Goal: Use online tool/utility: Utilize a website feature to perform a specific function

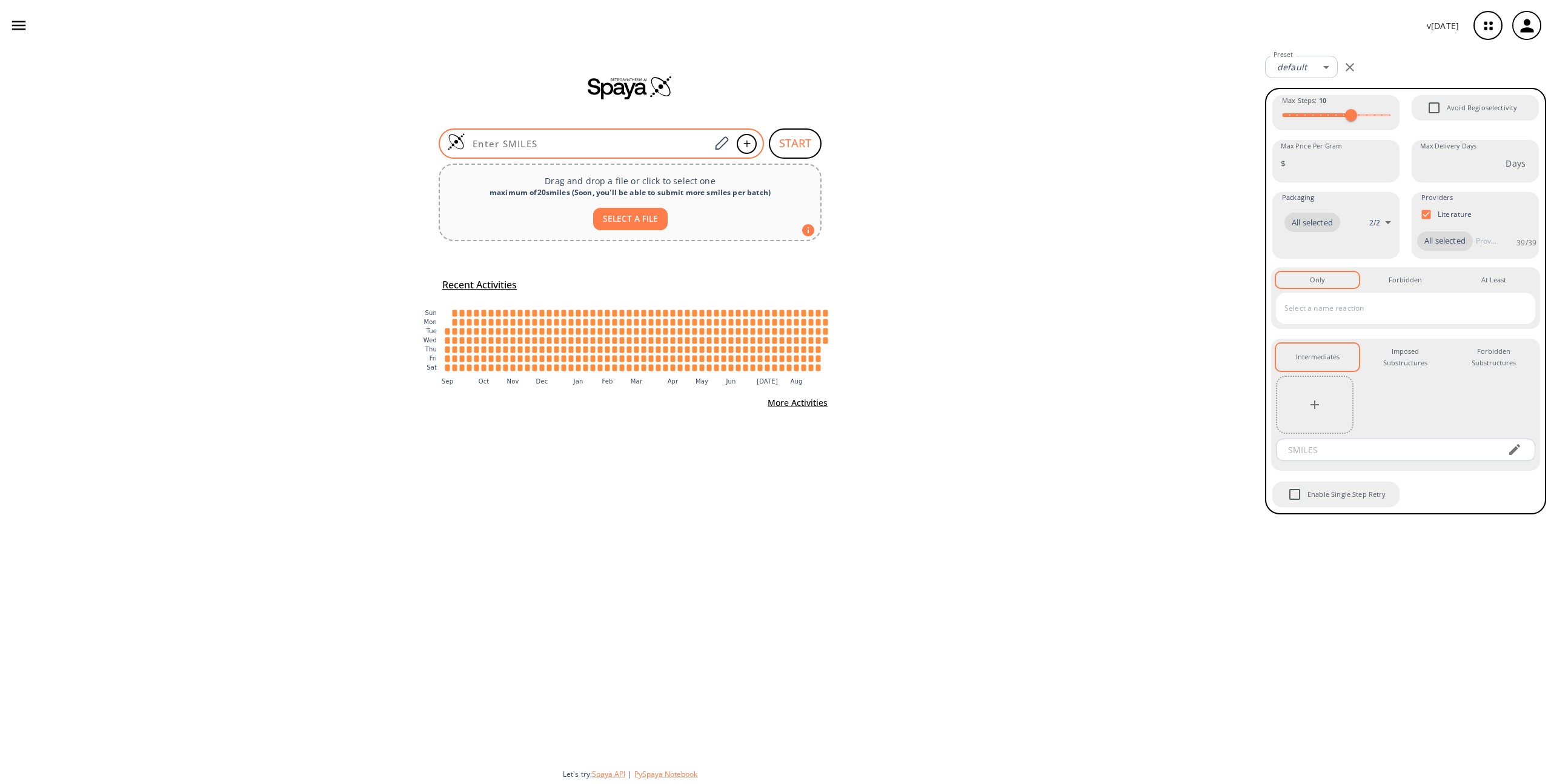
click at [588, 147] on input at bounding box center [588, 143] width 245 height 12
paste input "CC1(C)C2CC1CC=C2C"
type input "CC1(C)C2CC1CC=C2C"
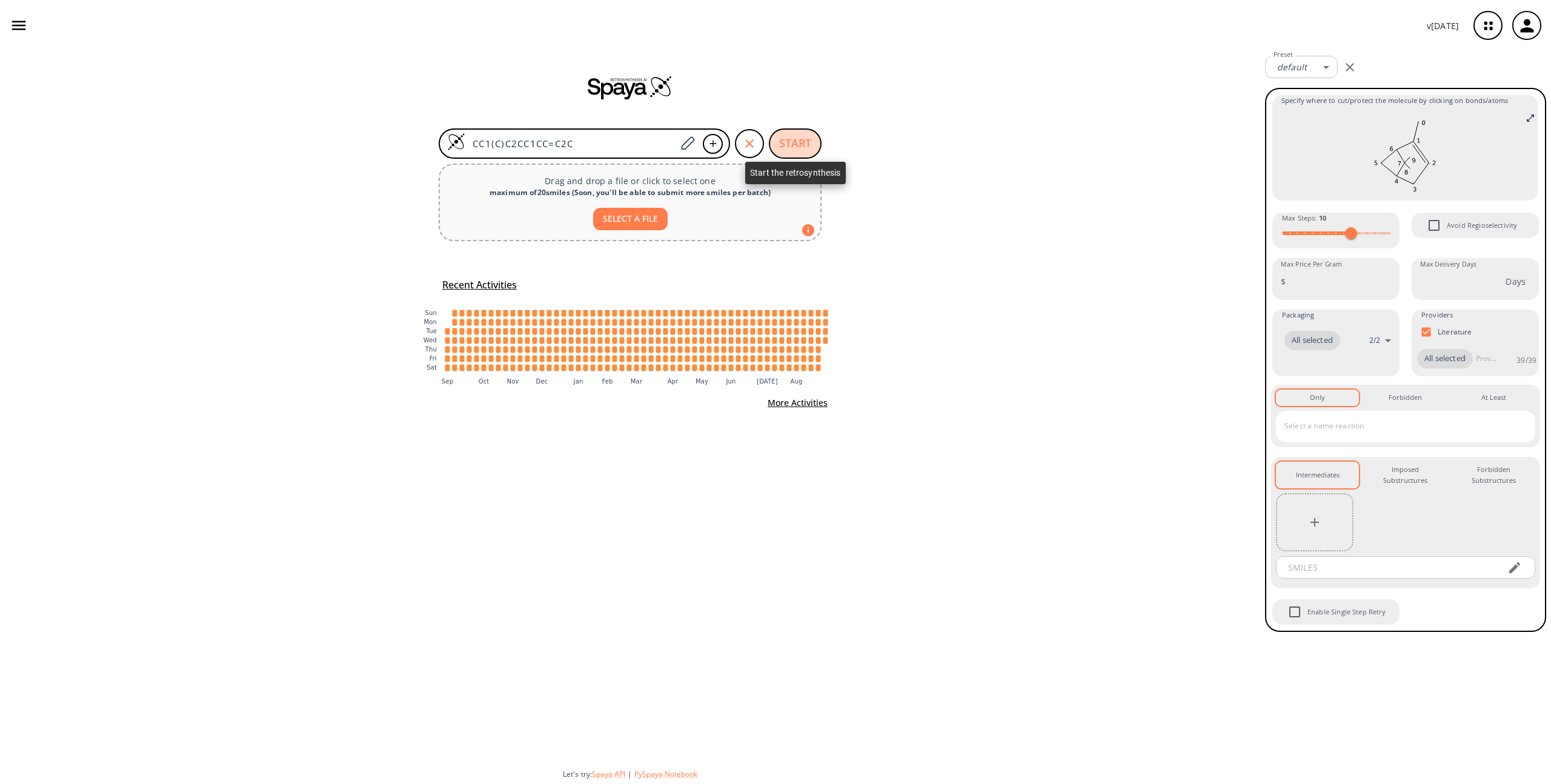
click at [798, 139] on button "START" at bounding box center [795, 143] width 53 height 30
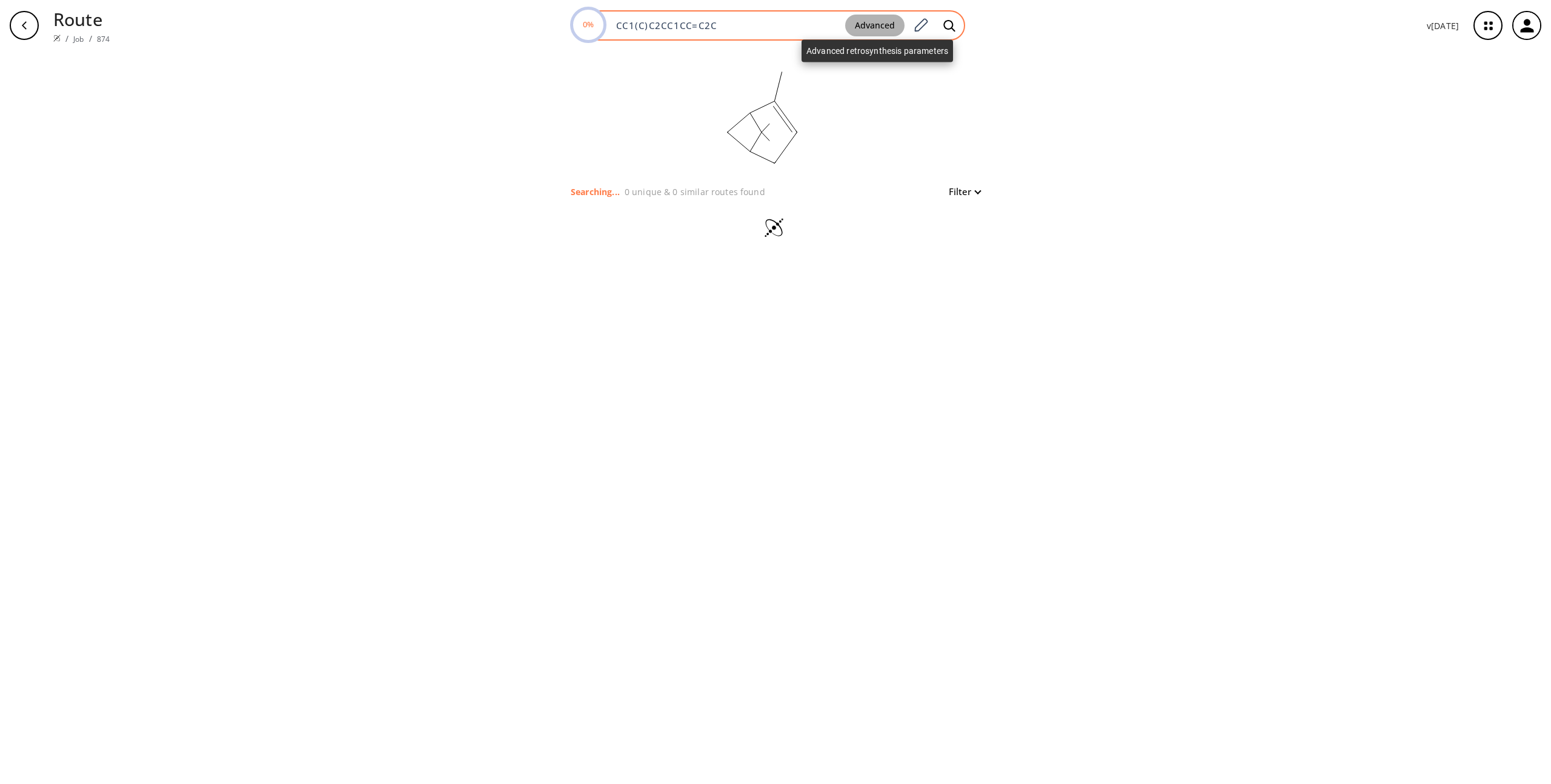
click at [890, 20] on button "Advanced" at bounding box center [875, 25] width 59 height 23
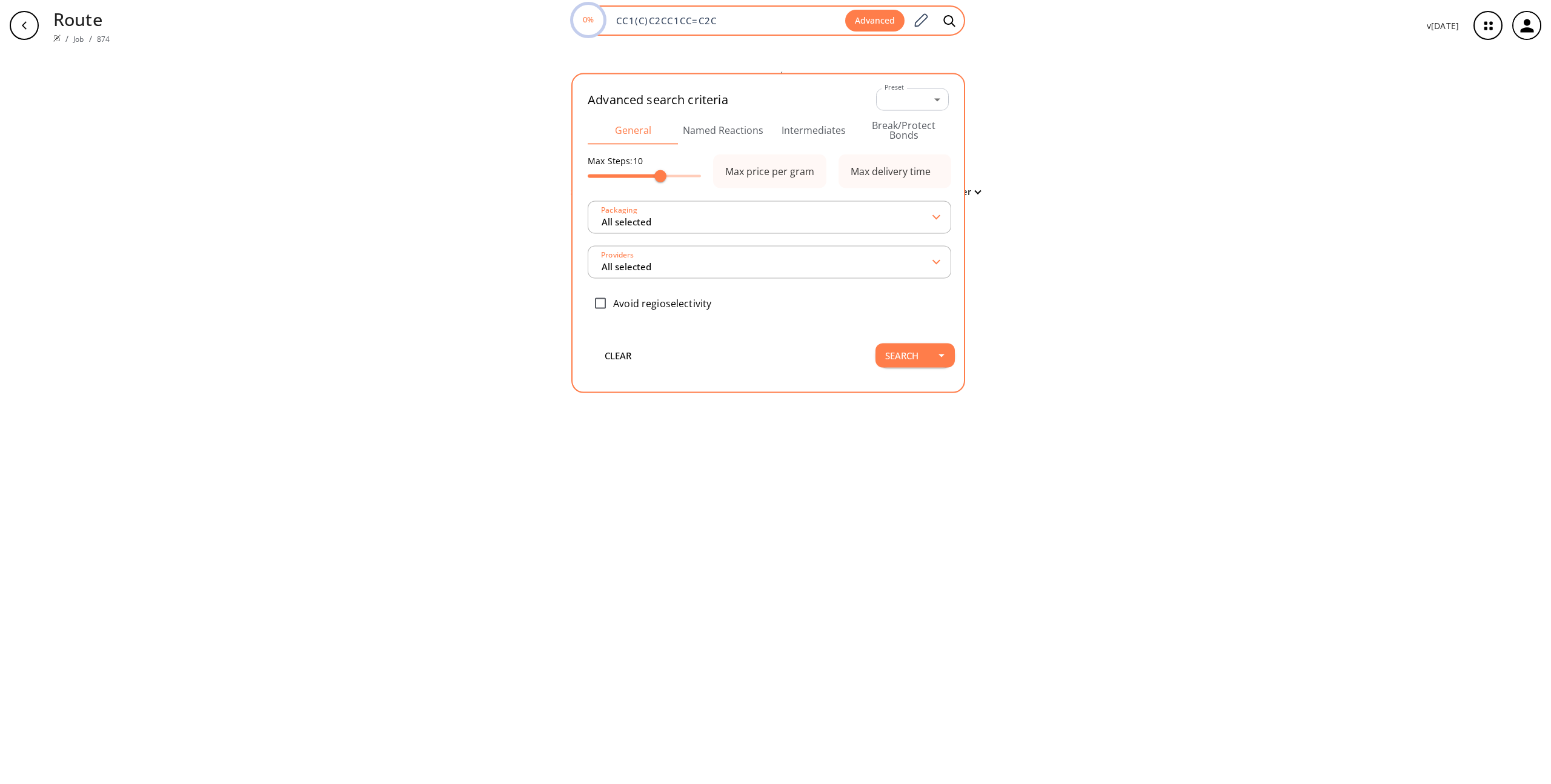
type input "All selected"
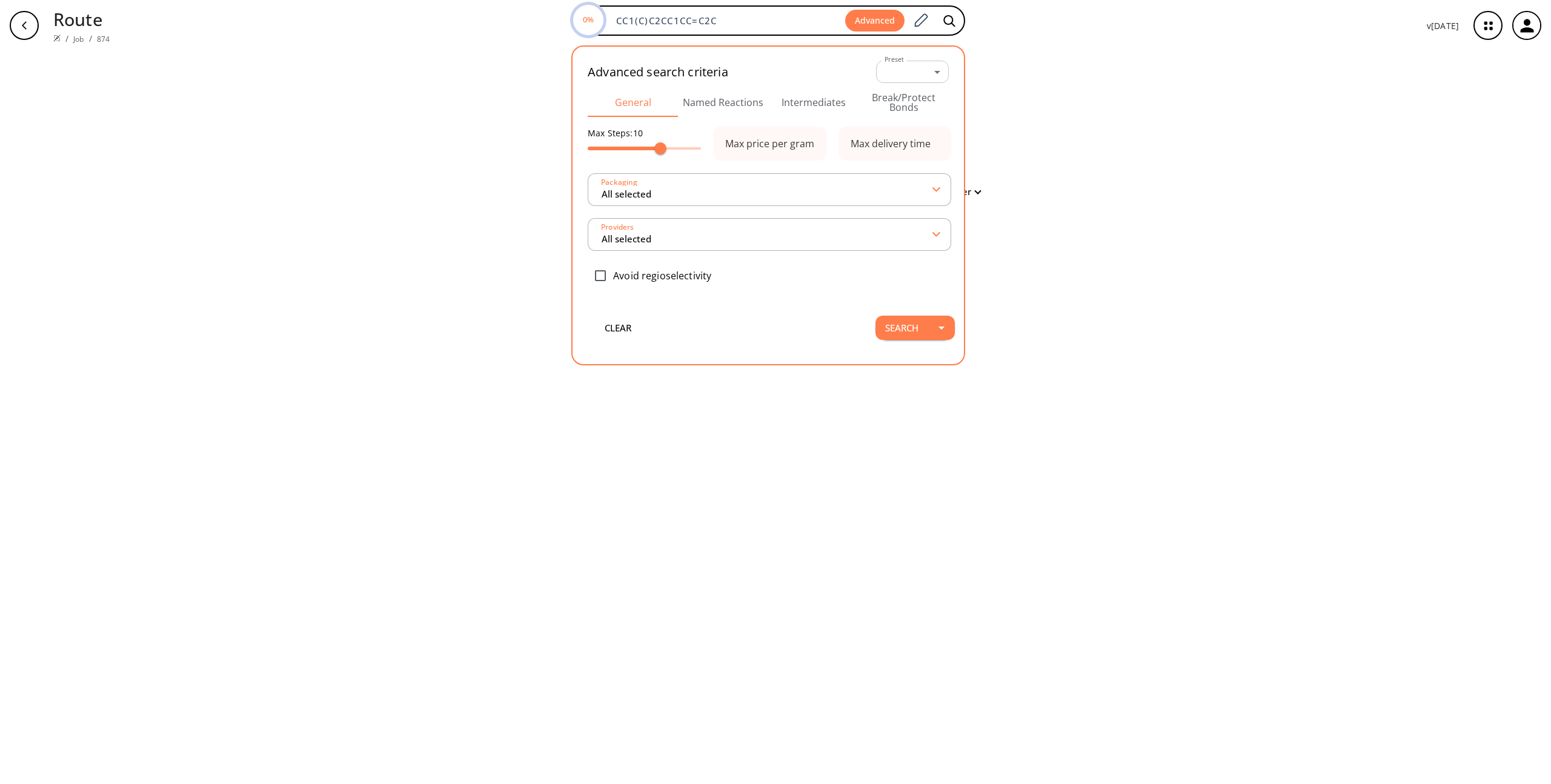
click at [743, 103] on button "Named Reactions" at bounding box center [723, 102] width 91 height 29
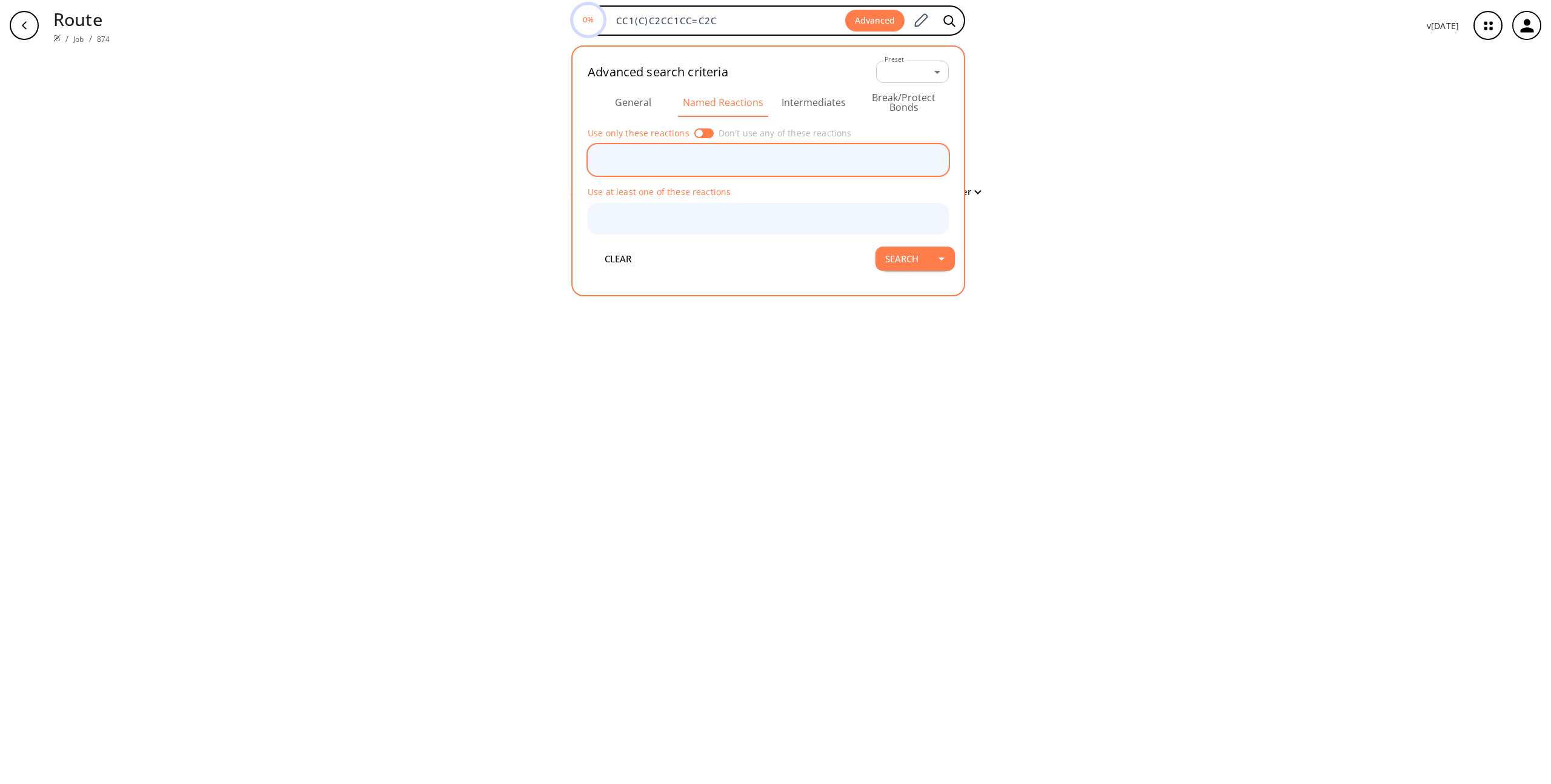
click at [705, 165] on input "text" at bounding box center [760, 160] width 332 height 21
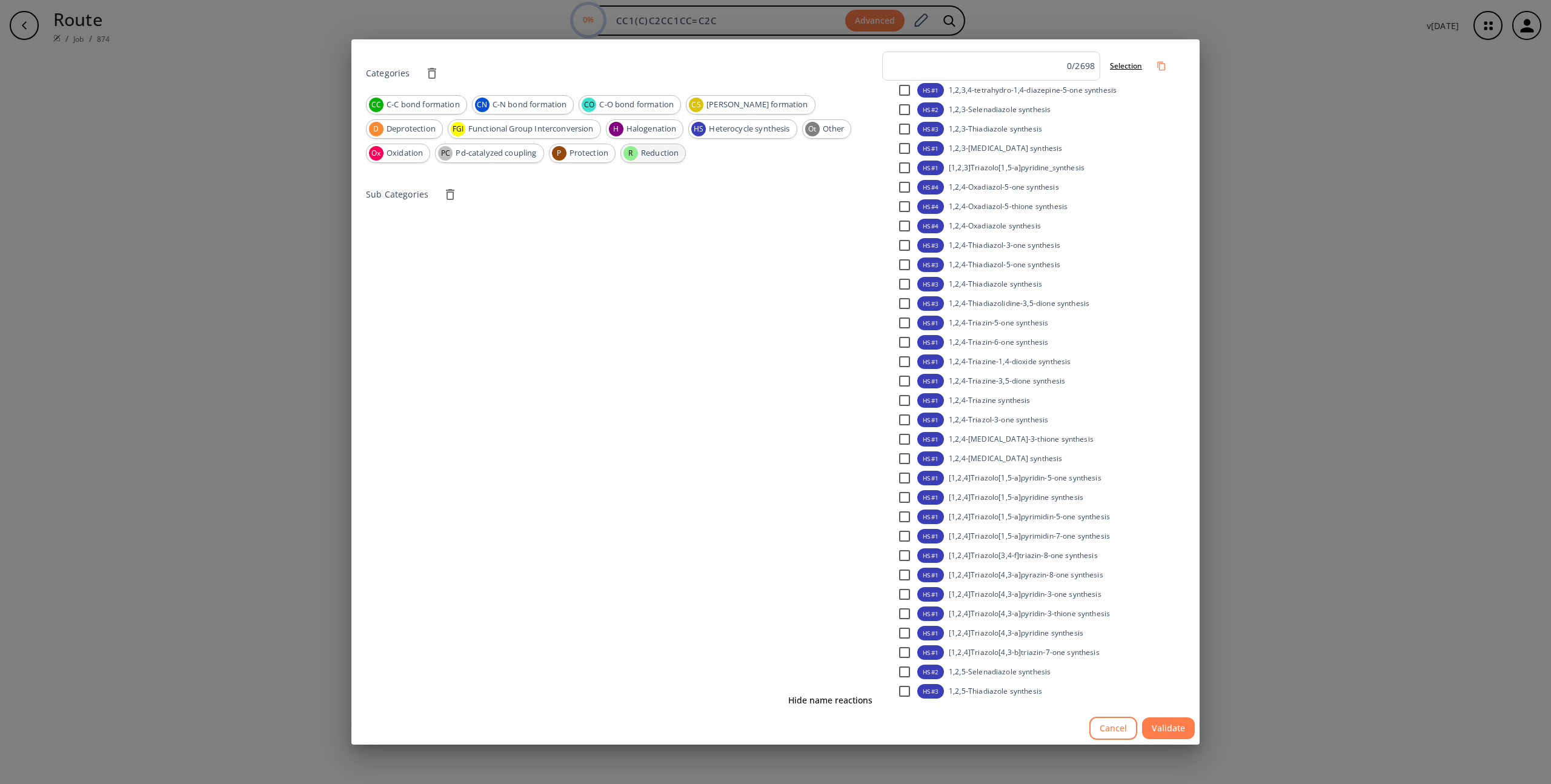
drag, startPoint x: 597, startPoint y: 148, endPoint x: 575, endPoint y: 154, distance: 22.8
click at [634, 149] on span "Reduction" at bounding box center [659, 153] width 51 height 12
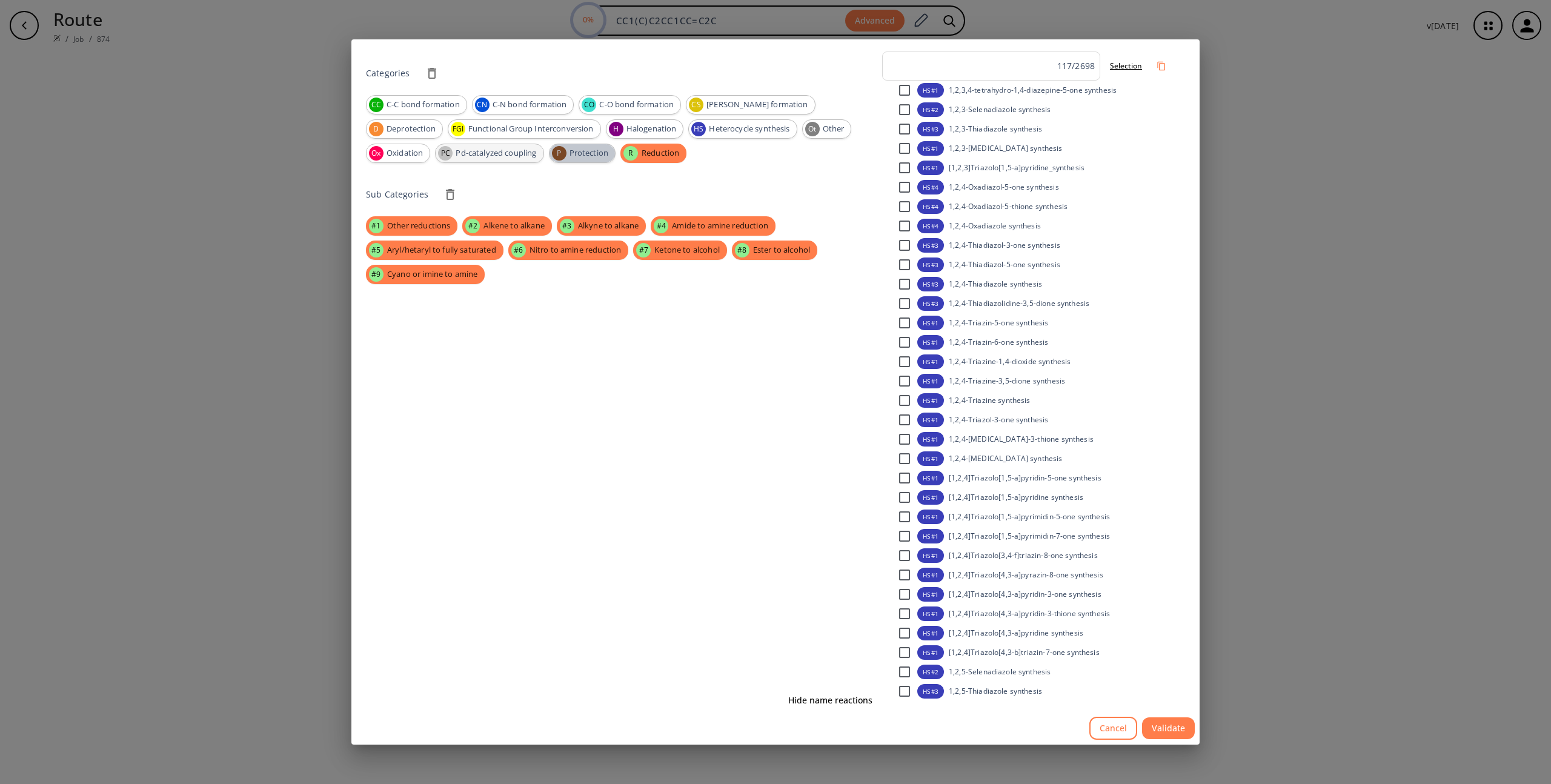
drag, startPoint x: 540, startPoint y: 156, endPoint x: 459, endPoint y: 149, distance: 81.3
click at [563, 156] on span "Protection" at bounding box center [590, 153] width 53 height 12
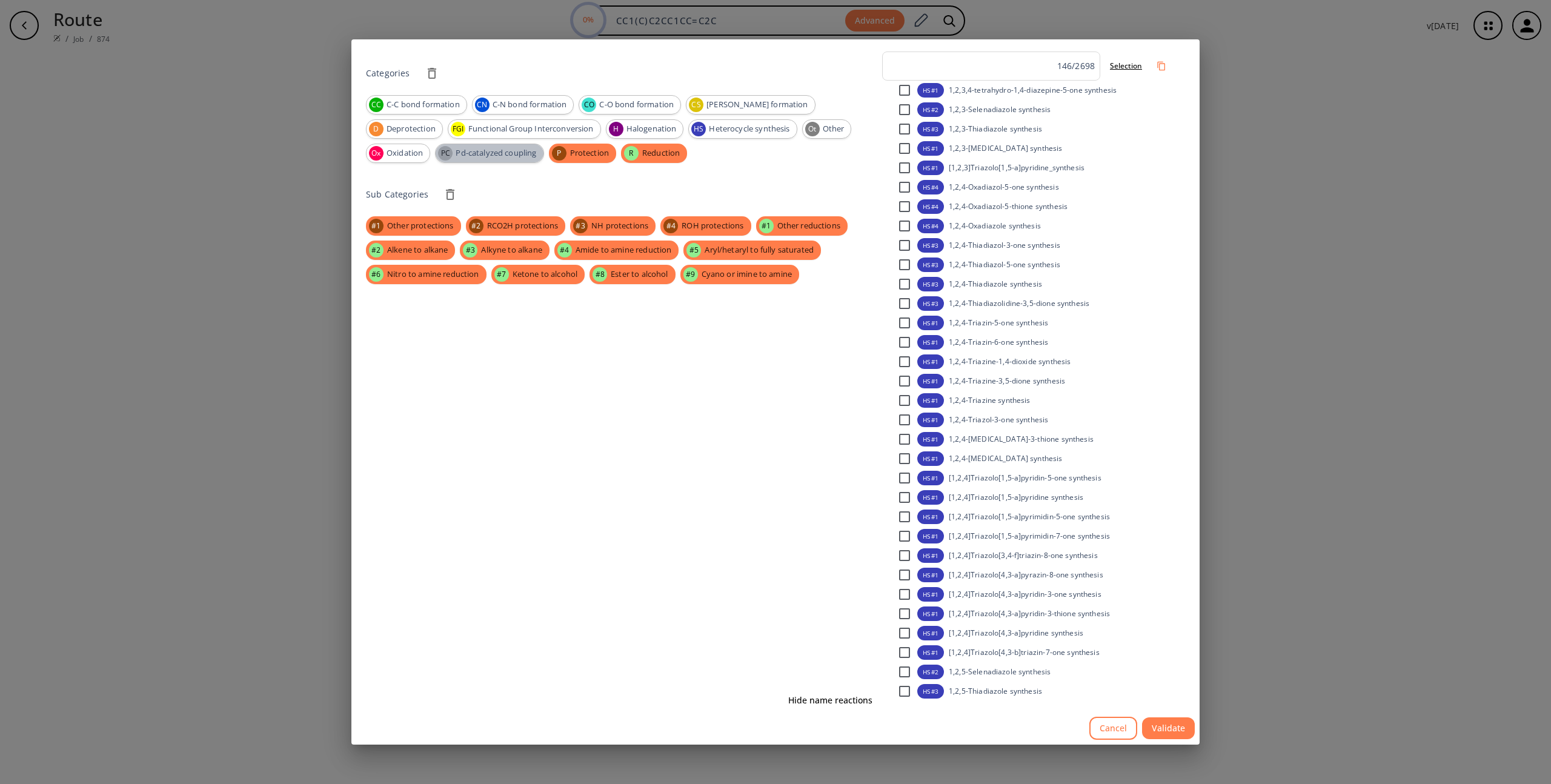
click at [457, 149] on span "Pd-catalyzed coupling" at bounding box center [496, 153] width 94 height 12
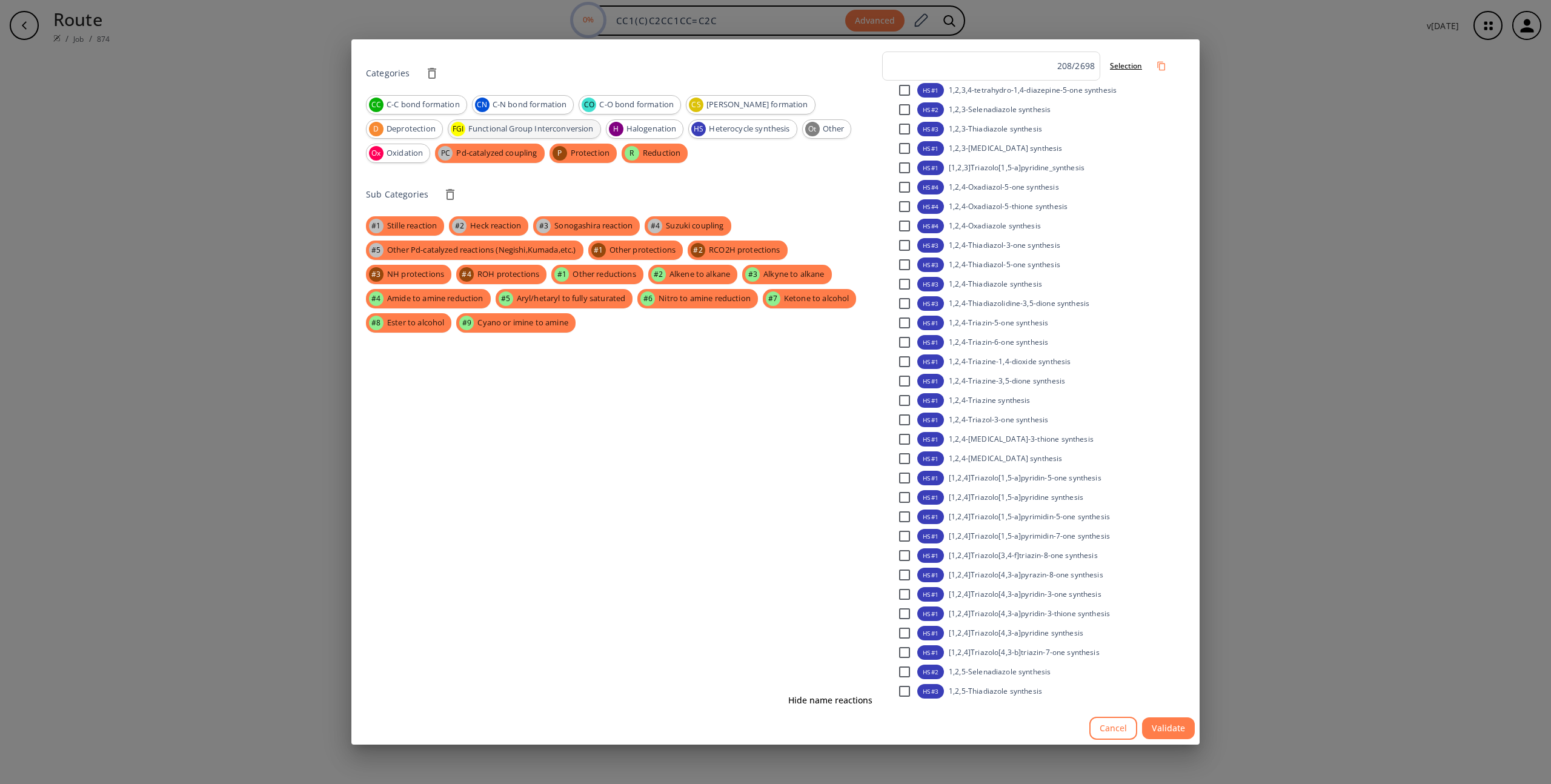
click at [448, 120] on div "FGI Functional Group Interconversion" at bounding box center [524, 129] width 153 height 19
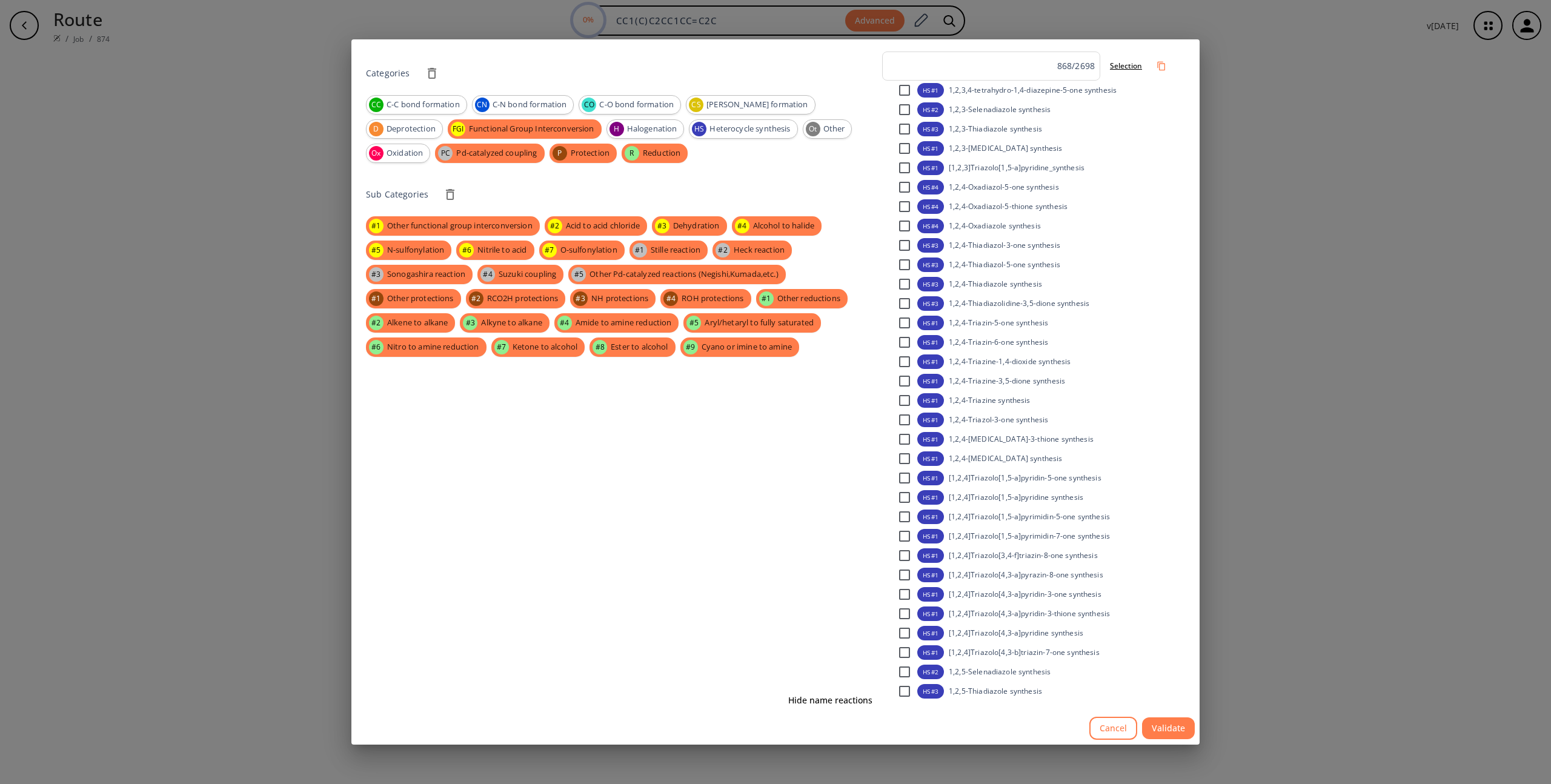
click at [488, 92] on div "Categories CC C-C bond formation CN C-N bond formation CO C-O bond formation CS…" at bounding box center [621, 382] width 511 height 661
drag, startPoint x: 500, startPoint y: 103, endPoint x: 412, endPoint y: 101, distance: 88.0
click at [500, 103] on span "C-N bond formation" at bounding box center [530, 105] width 88 height 12
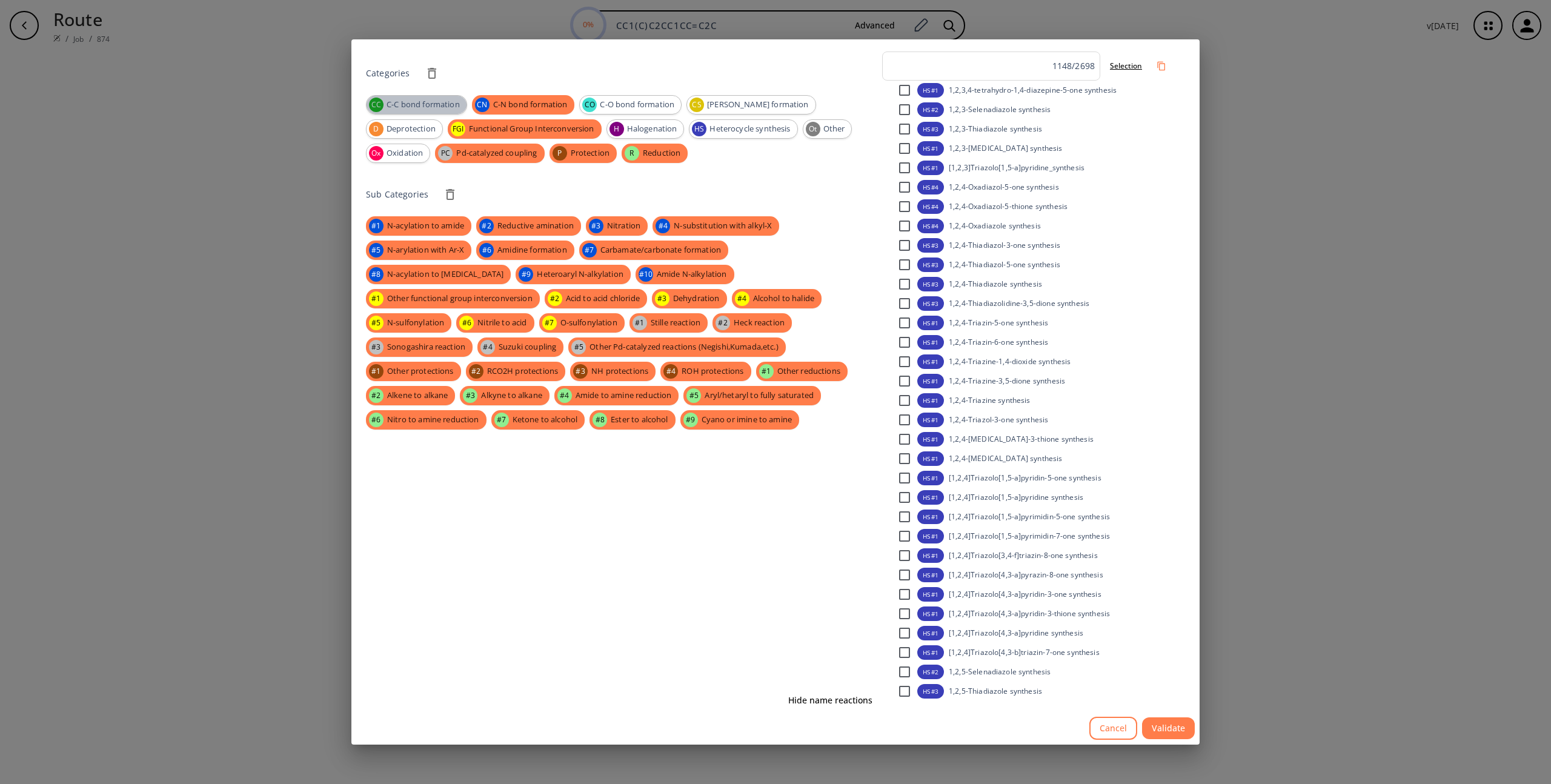
click at [443, 110] on span "C-C bond formation" at bounding box center [423, 105] width 87 height 12
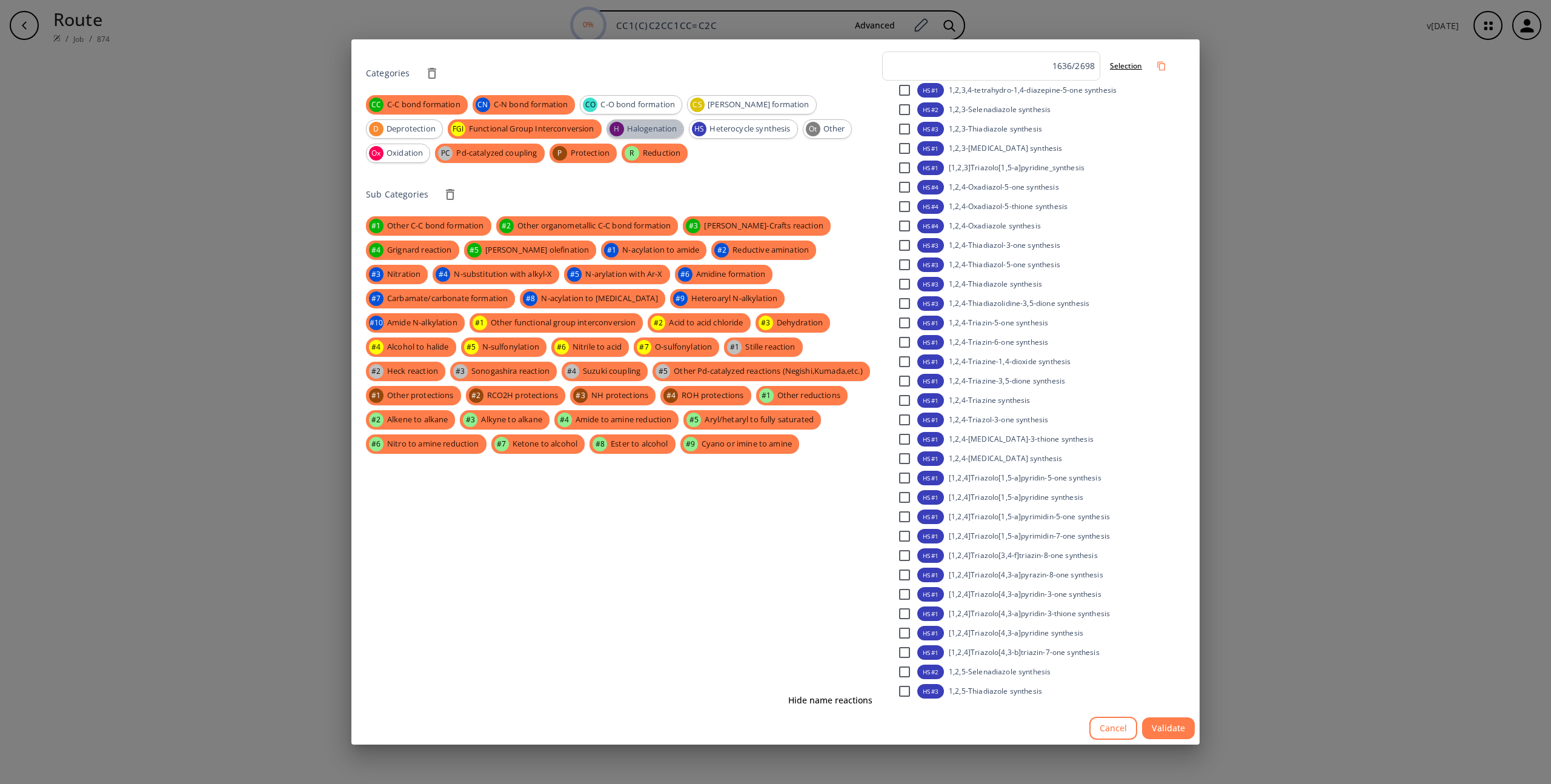
click at [621, 123] on span "Halogenation" at bounding box center [652, 129] width 63 height 12
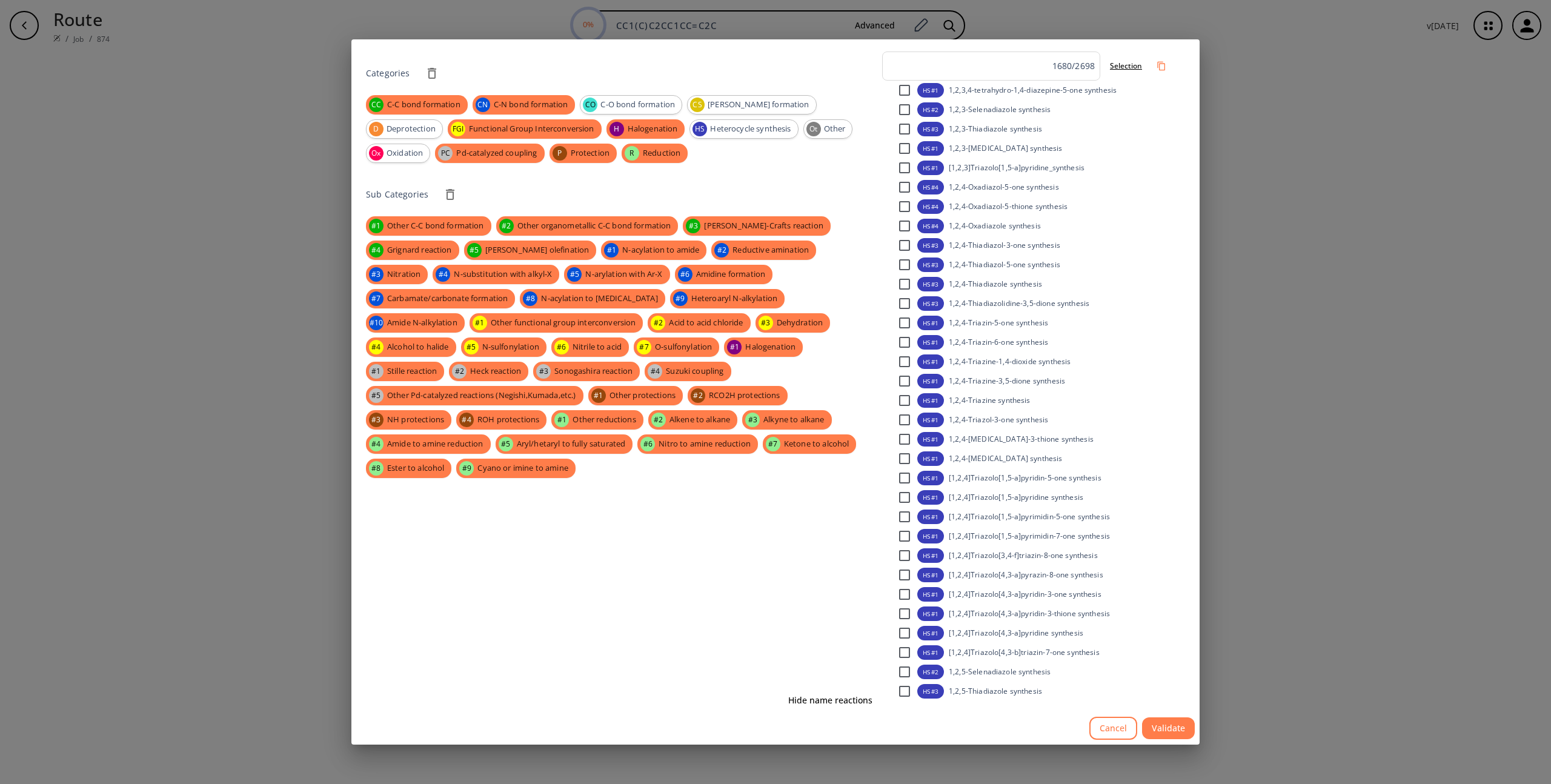
drag, startPoint x: 639, startPoint y: 103, endPoint x: 656, endPoint y: 150, distance: 50.0
click at [639, 105] on span "C-O bond formation" at bounding box center [638, 105] width 88 height 12
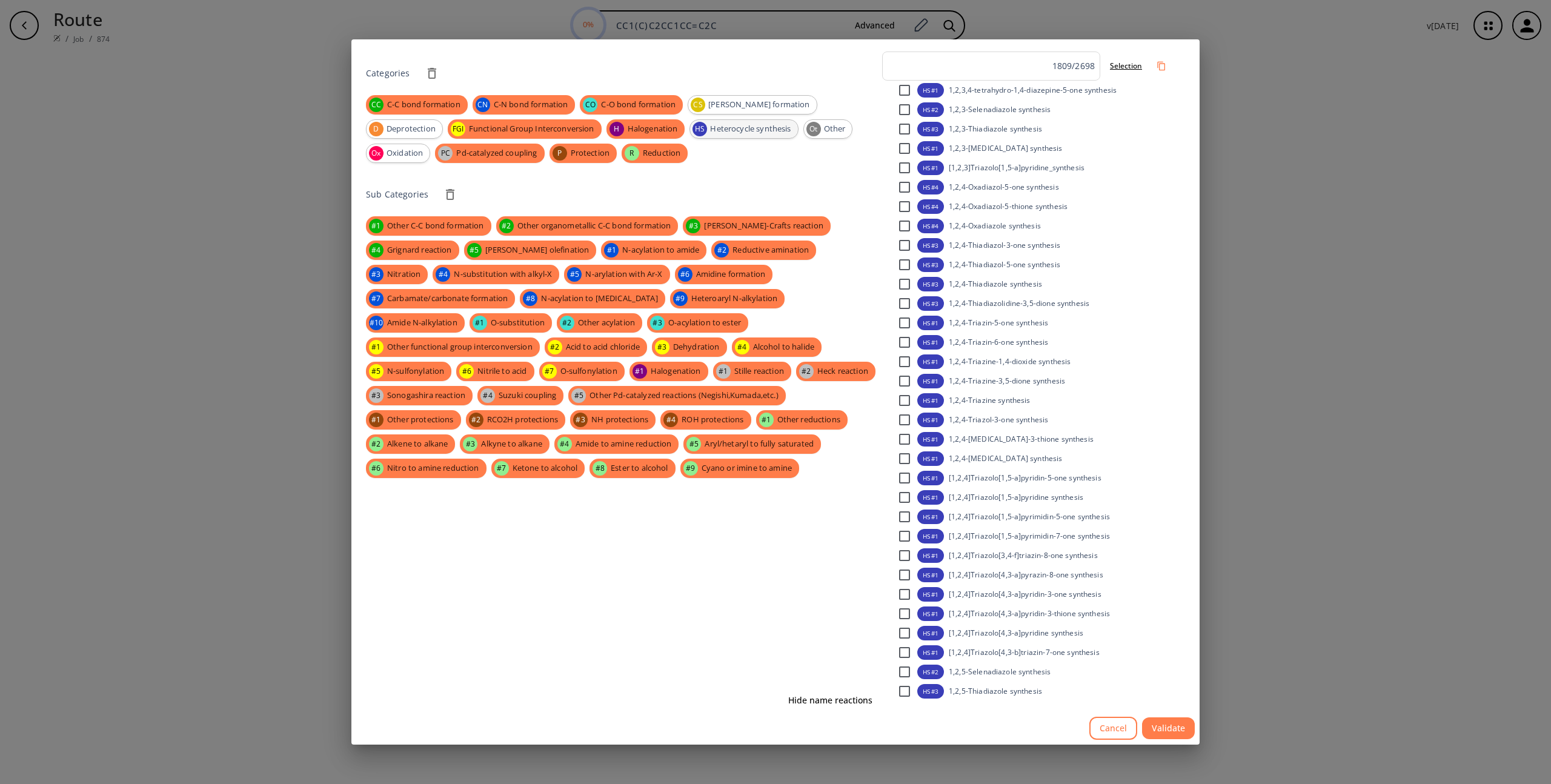
click at [690, 136] on div "HS Heterocycle synthesis" at bounding box center [744, 129] width 109 height 19
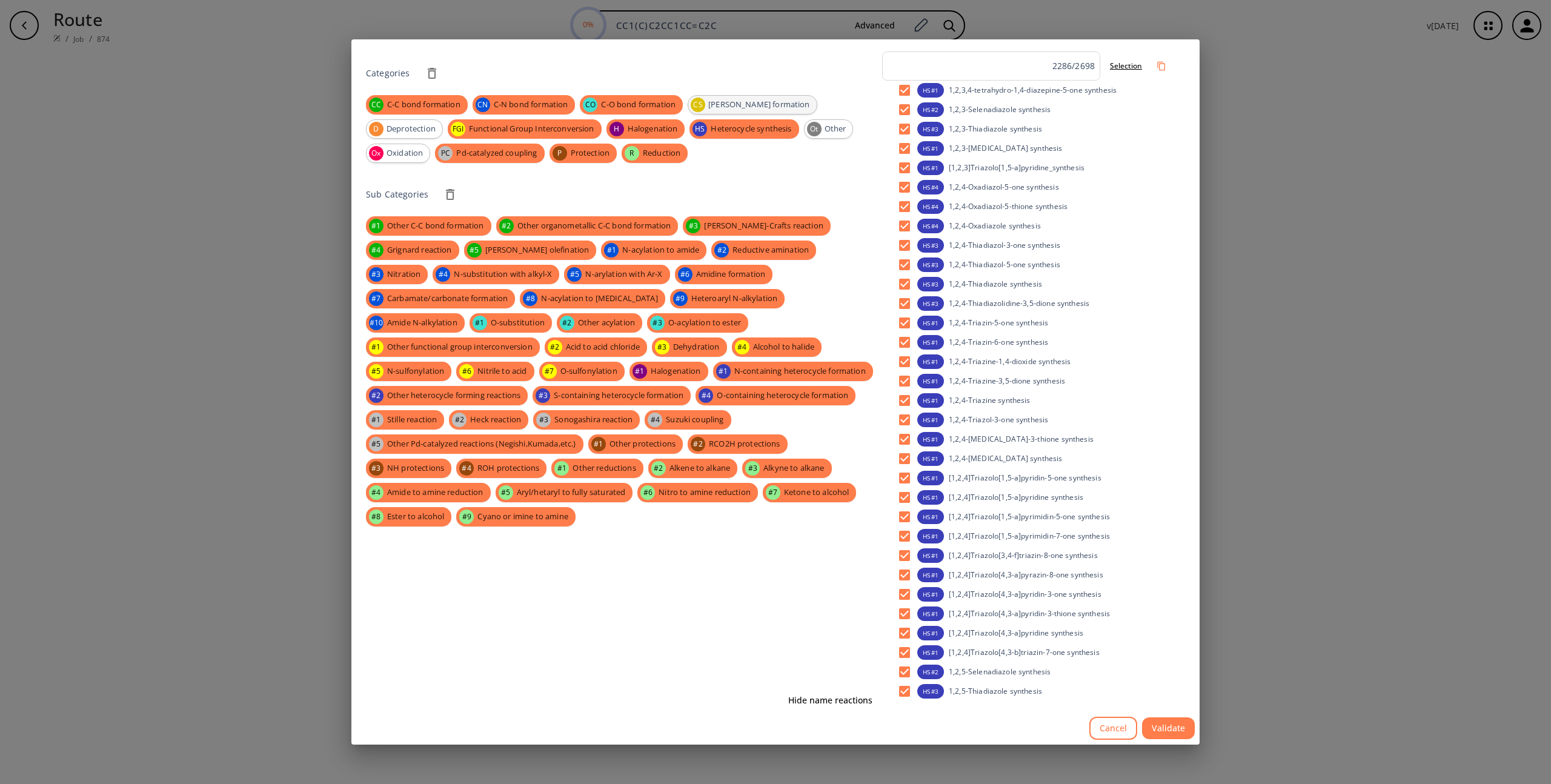
drag, startPoint x: 738, startPoint y: 105, endPoint x: 754, endPoint y: 132, distance: 31.4
click at [738, 105] on span "[PERSON_NAME] formation" at bounding box center [758, 105] width 114 height 12
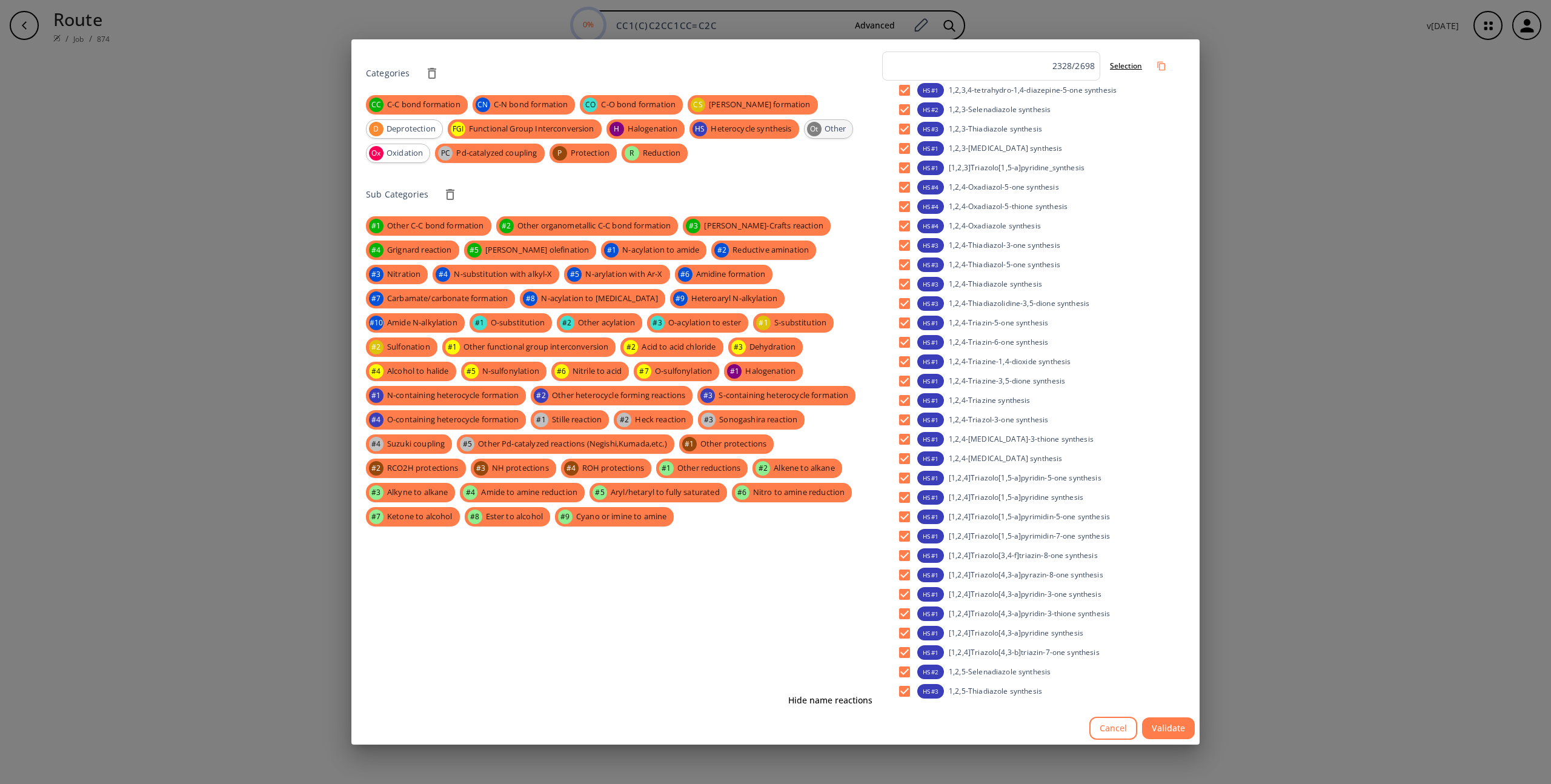
click at [818, 127] on span "Other" at bounding box center [835, 129] width 35 height 12
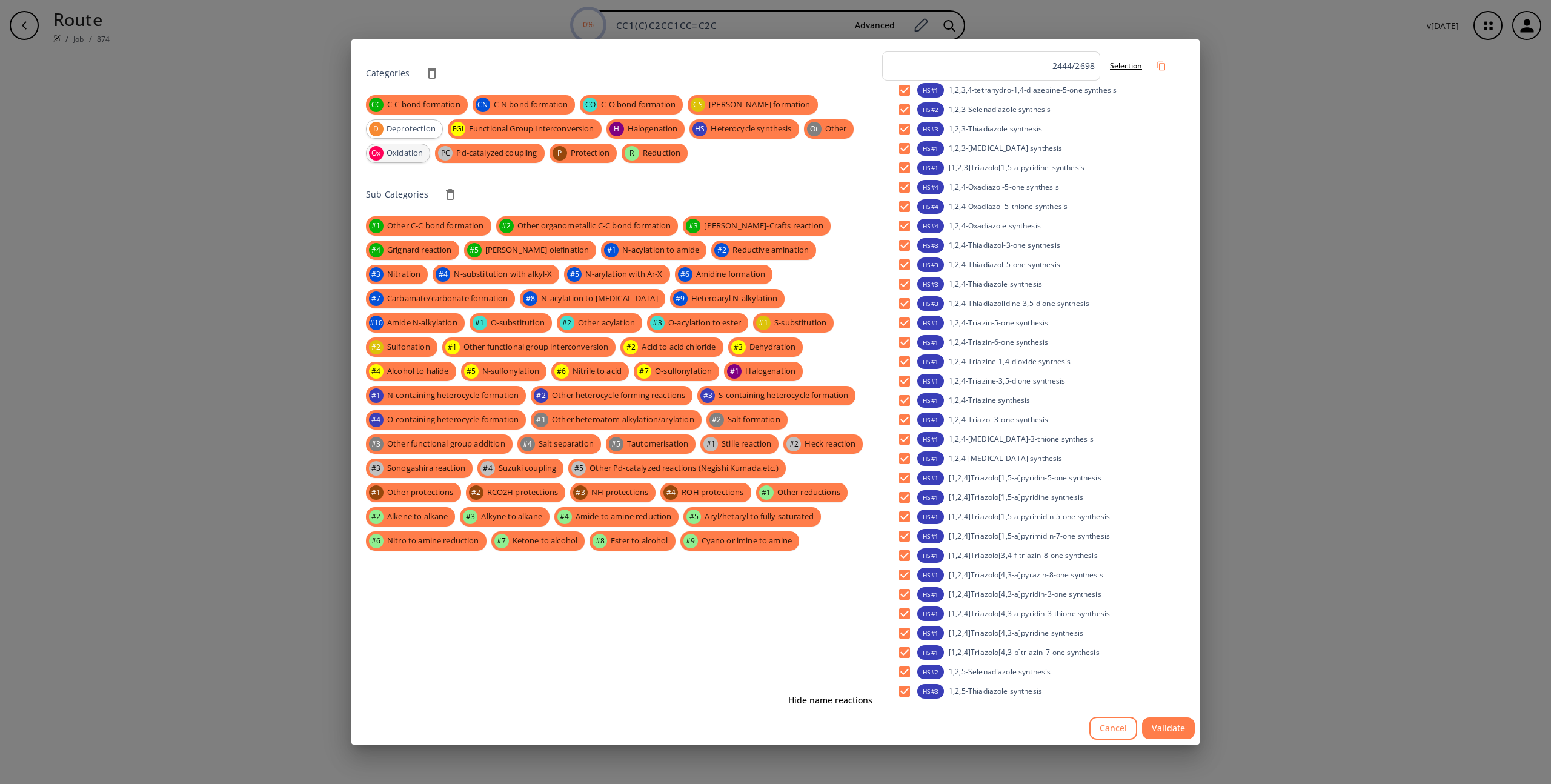
click at [430, 143] on div "Ox Oxidation" at bounding box center [398, 153] width 64 height 19
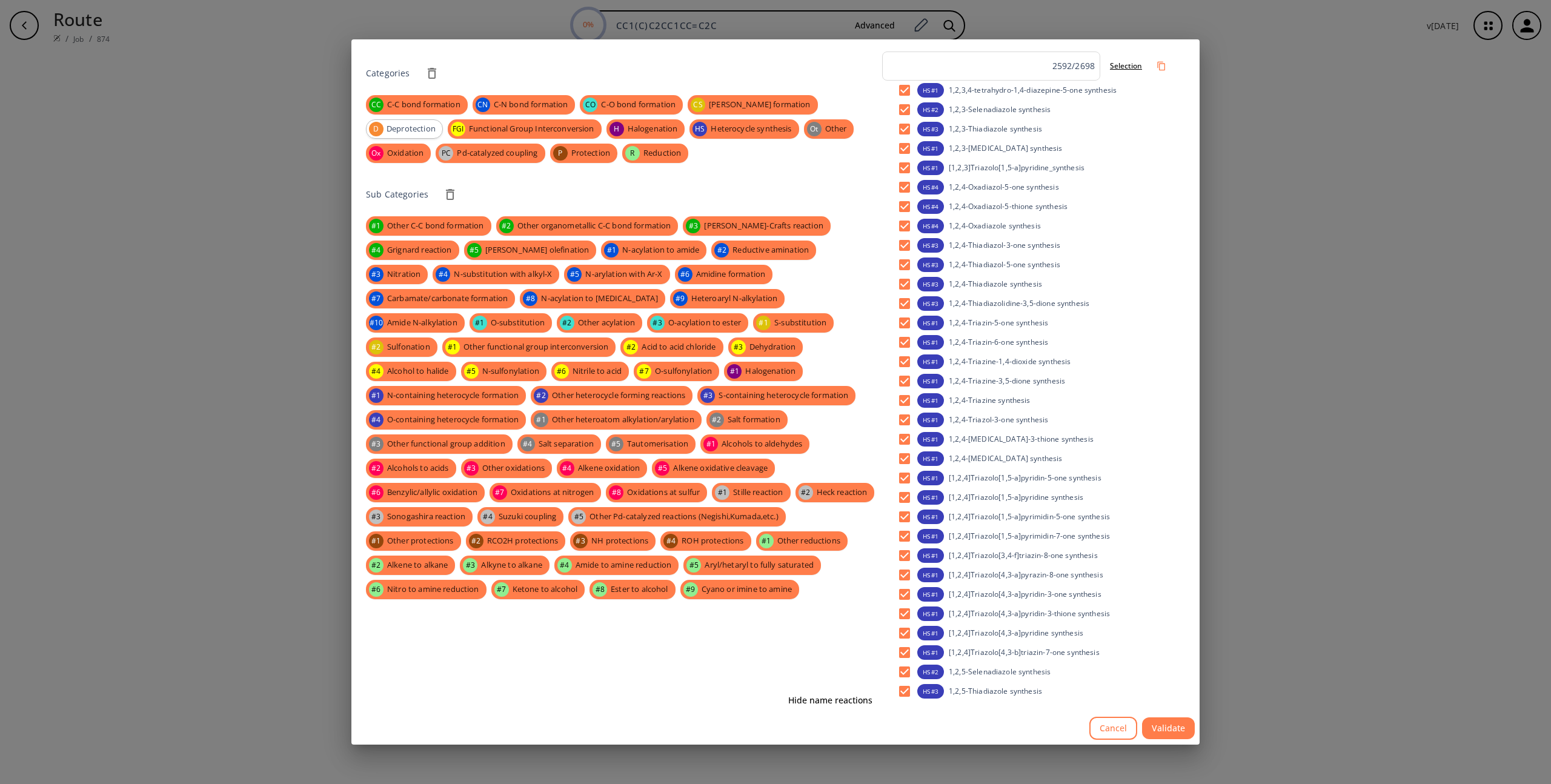
click at [838, 116] on div "CC C-C bond formation CN C-N bond formation CO C-O bond formation CS [PERSON_NA…" at bounding box center [621, 129] width 511 height 68
click at [442, 123] on span "Deprotection" at bounding box center [411, 129] width 63 height 12
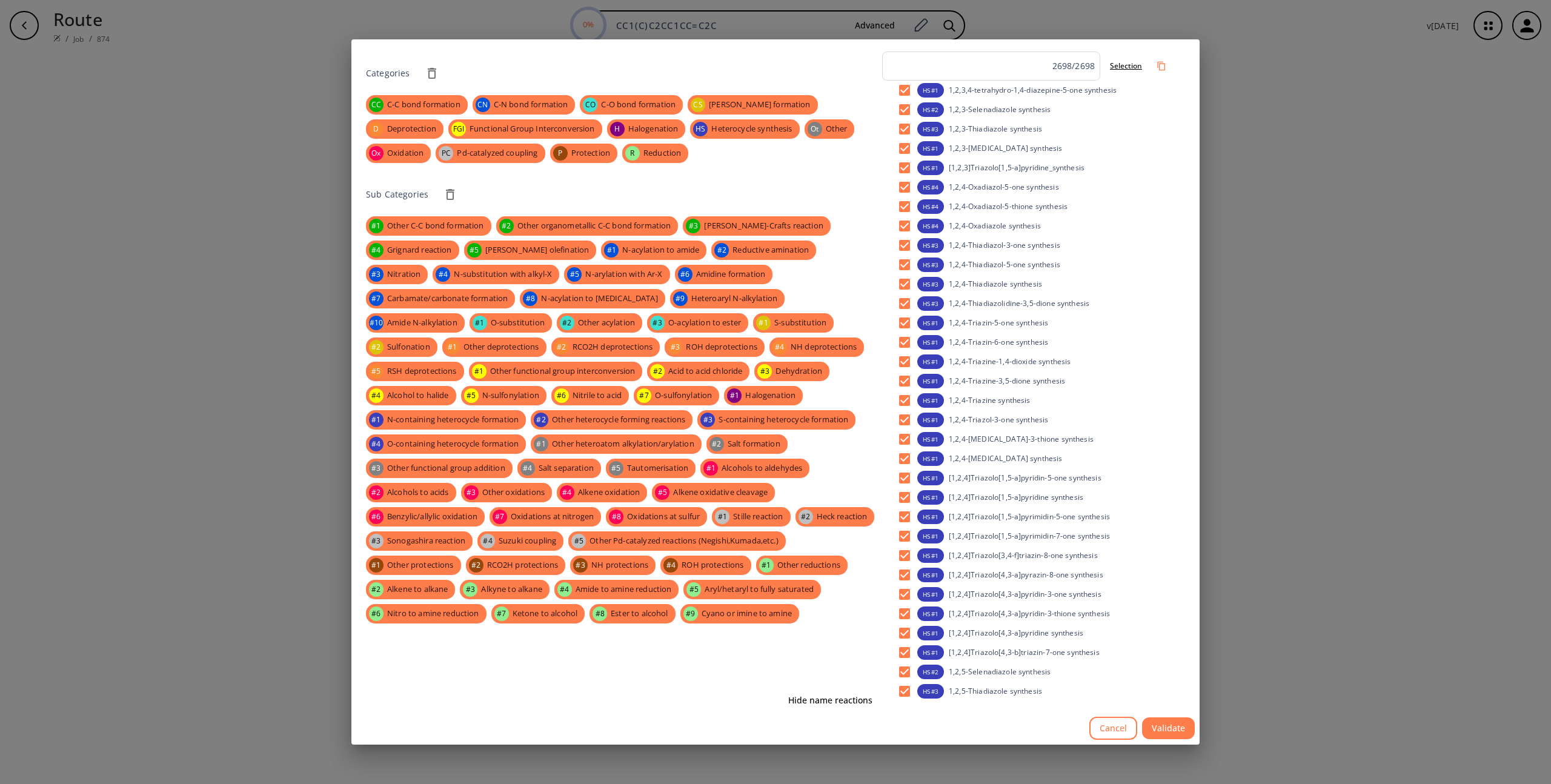
click at [1161, 727] on button "Validate" at bounding box center [1169, 728] width 53 height 23
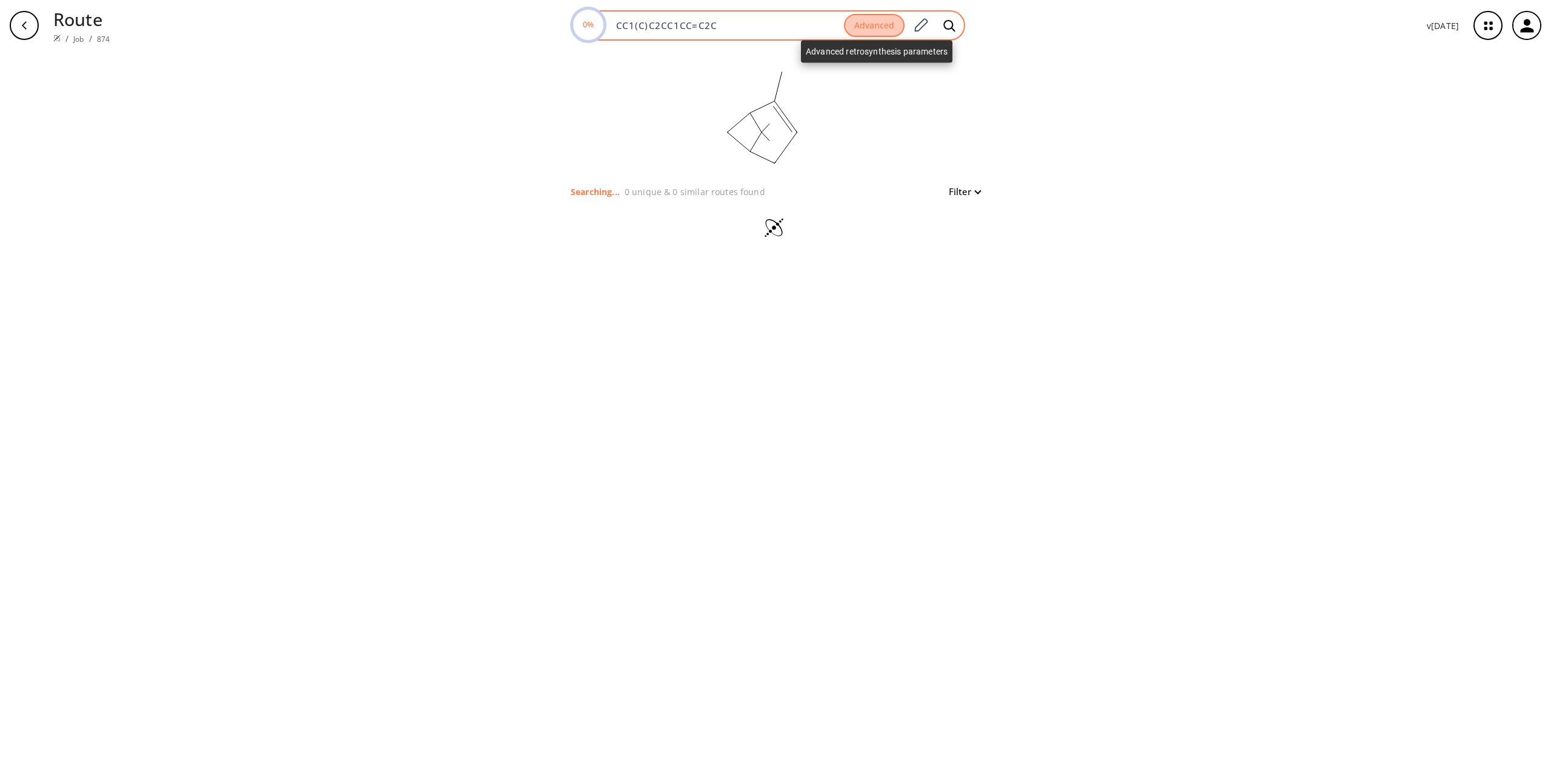
click at [875, 29] on button "Advanced" at bounding box center [875, 26] width 61 height 24
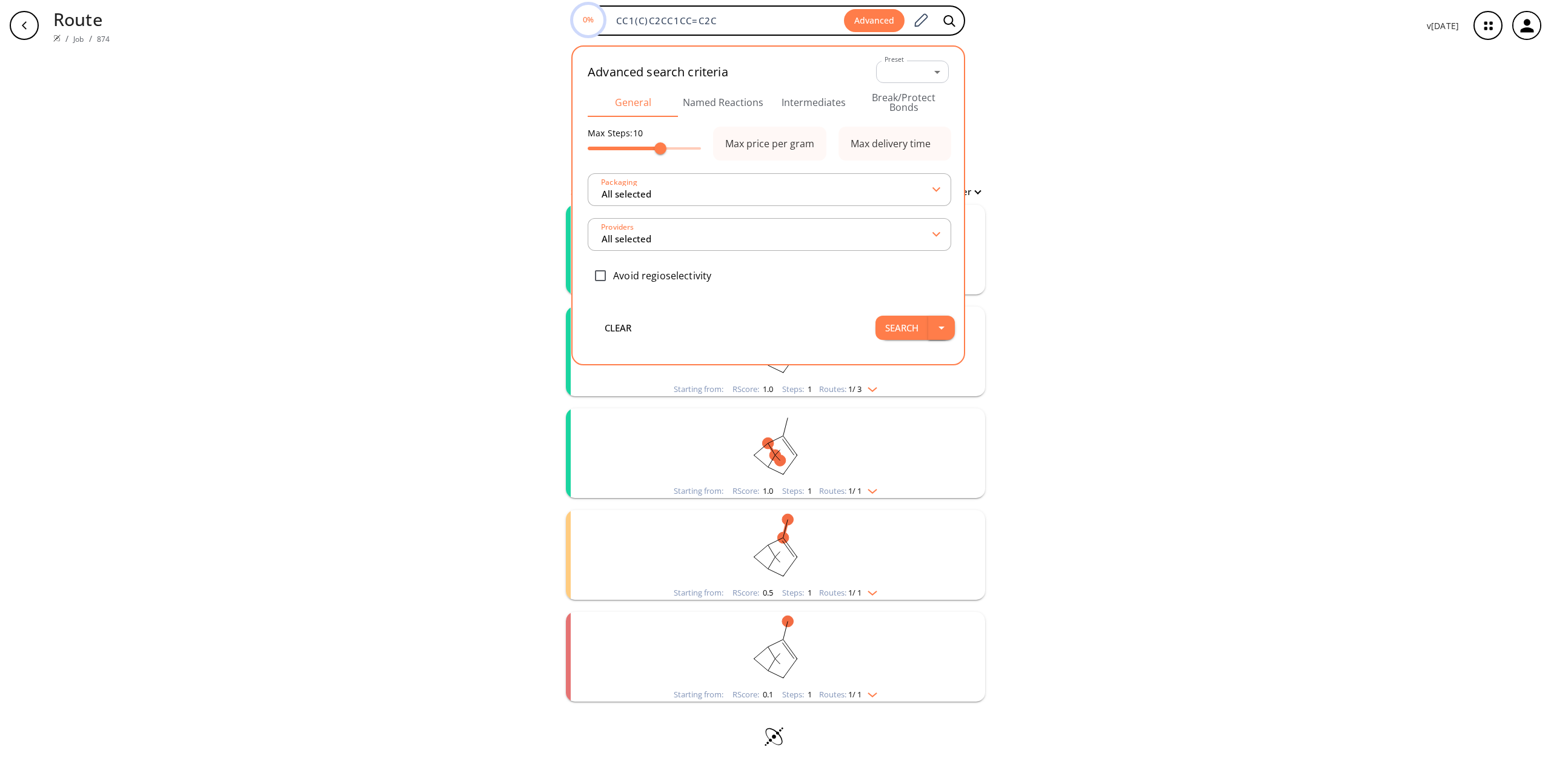
click at [948, 324] on icon "button" at bounding box center [941, 328] width 14 height 14
click at [946, 355] on li "Search in a new tab" at bounding box center [925, 354] width 102 height 20
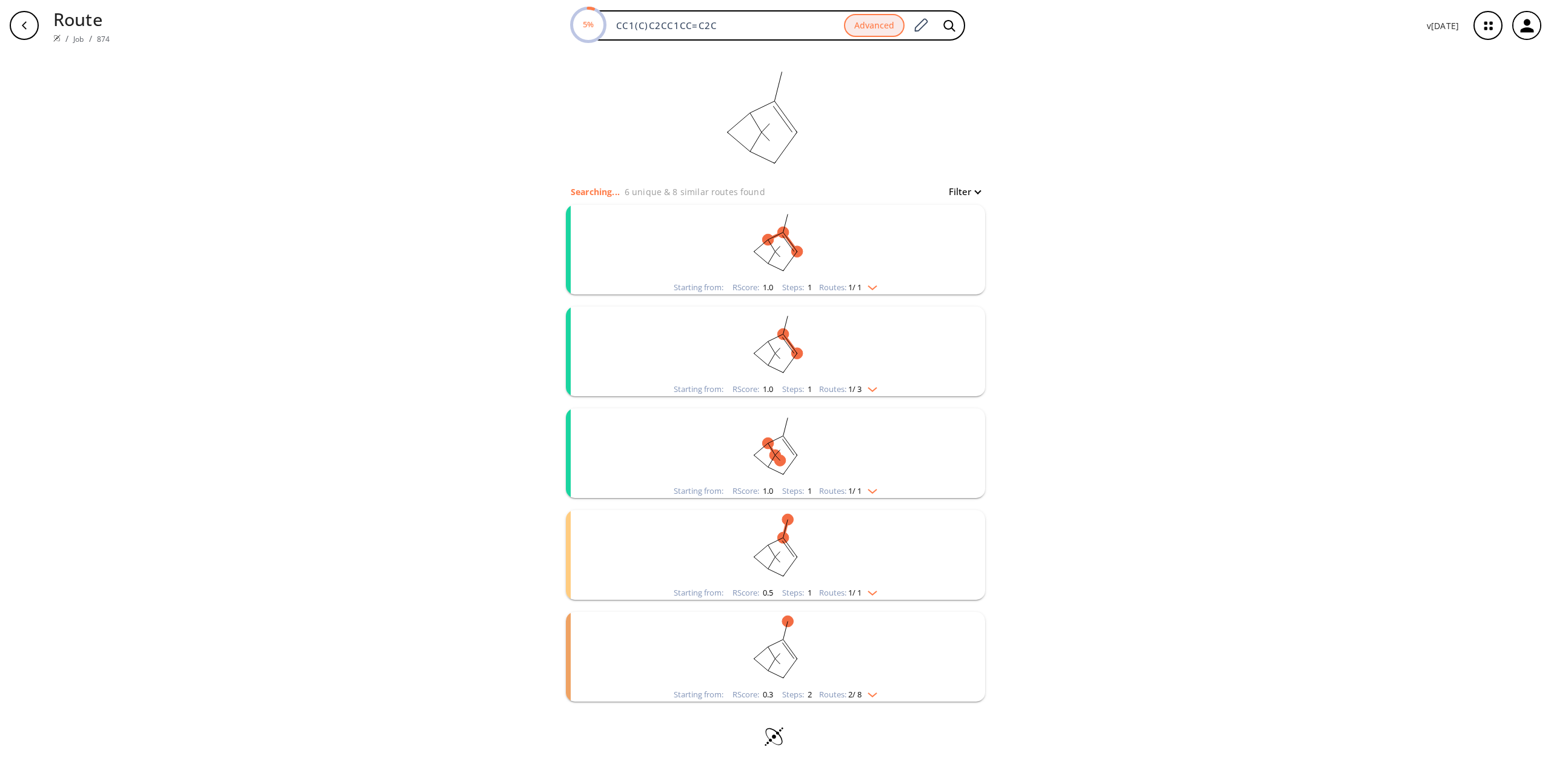
click at [743, 248] on rect "clusters" at bounding box center [775, 242] width 315 height 76
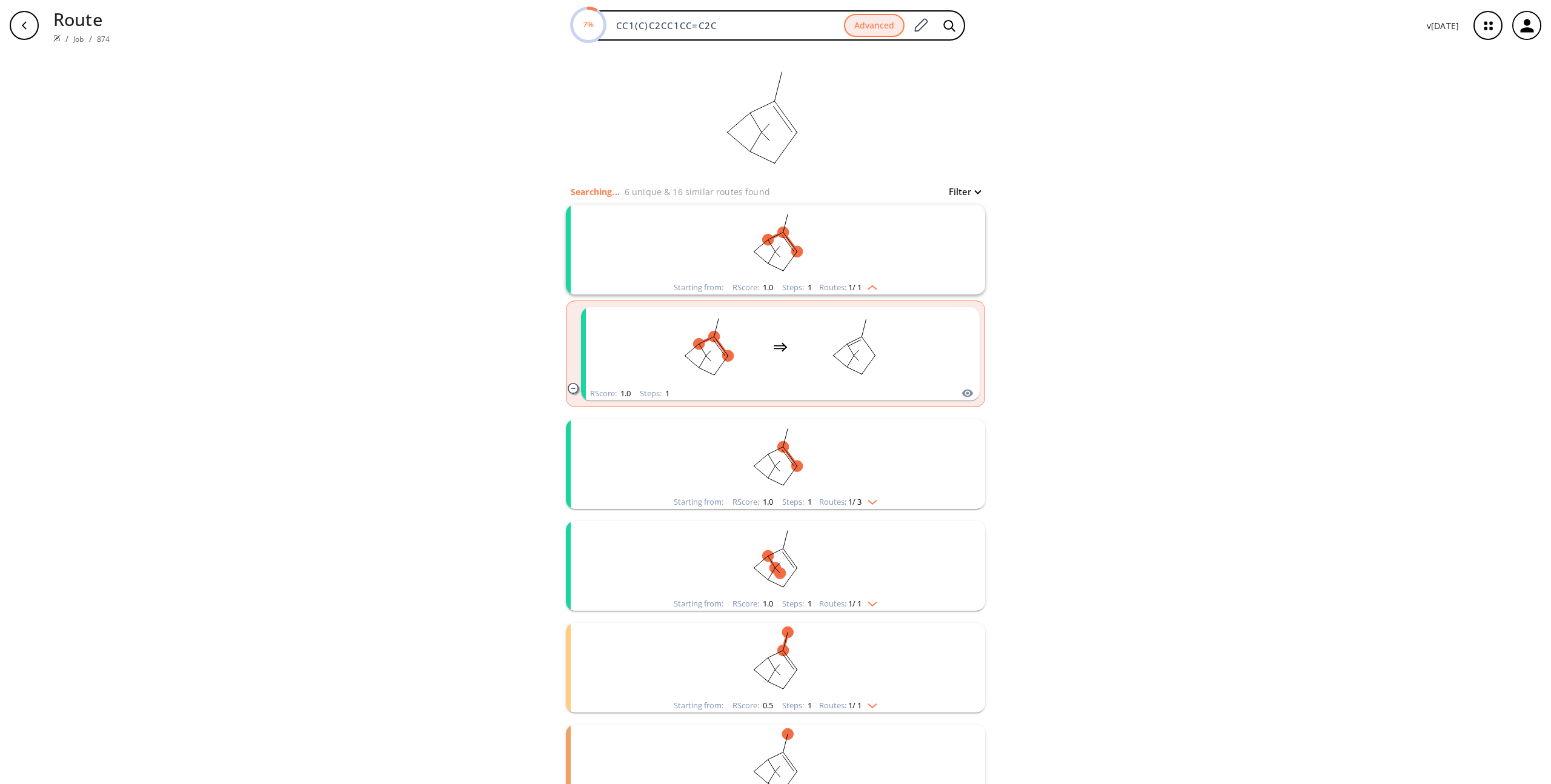
click at [789, 472] on rect "clusters" at bounding box center [775, 457] width 315 height 76
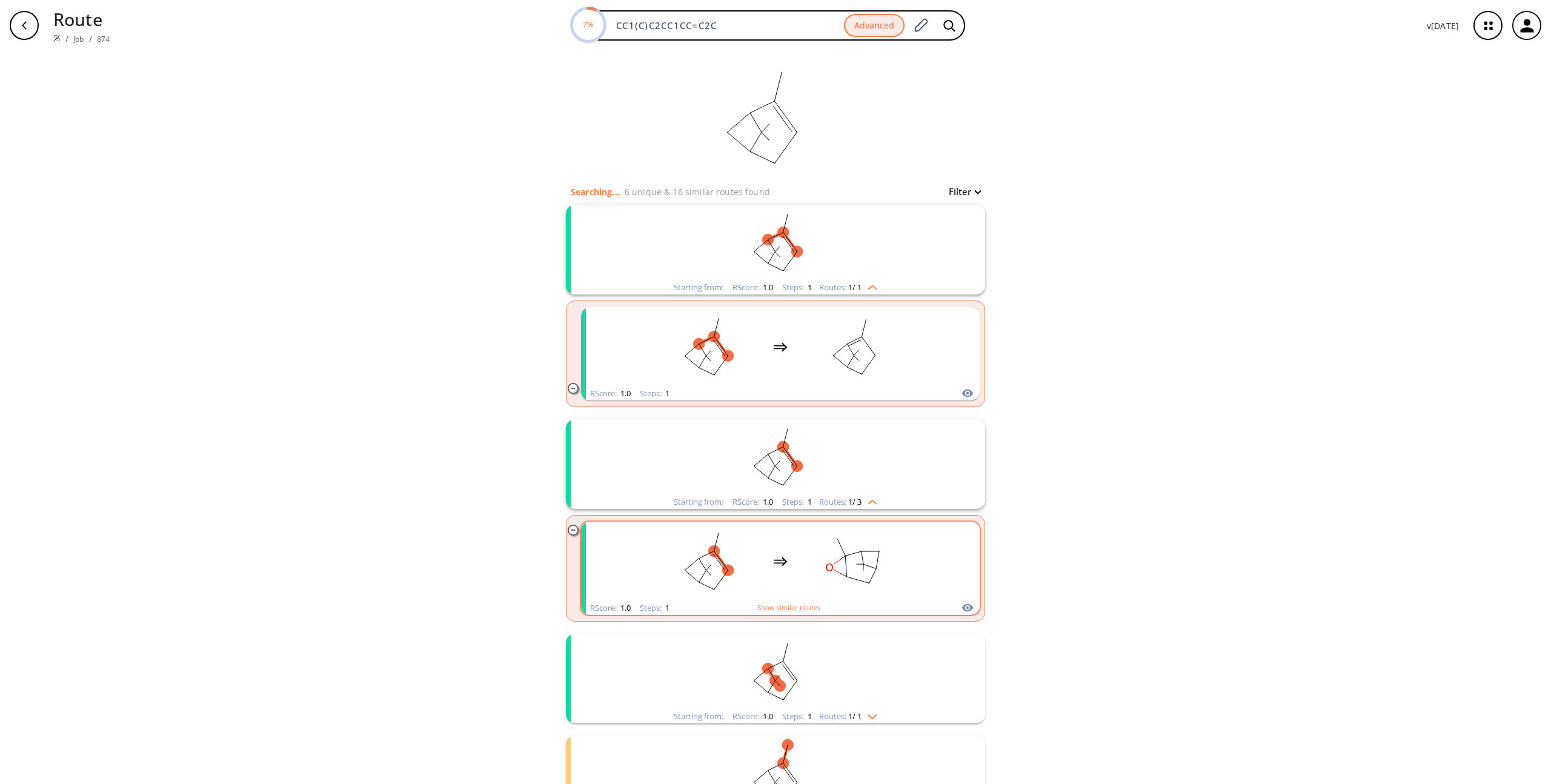
click at [802, 559] on rect "clusters" at bounding box center [854, 561] width 109 height 76
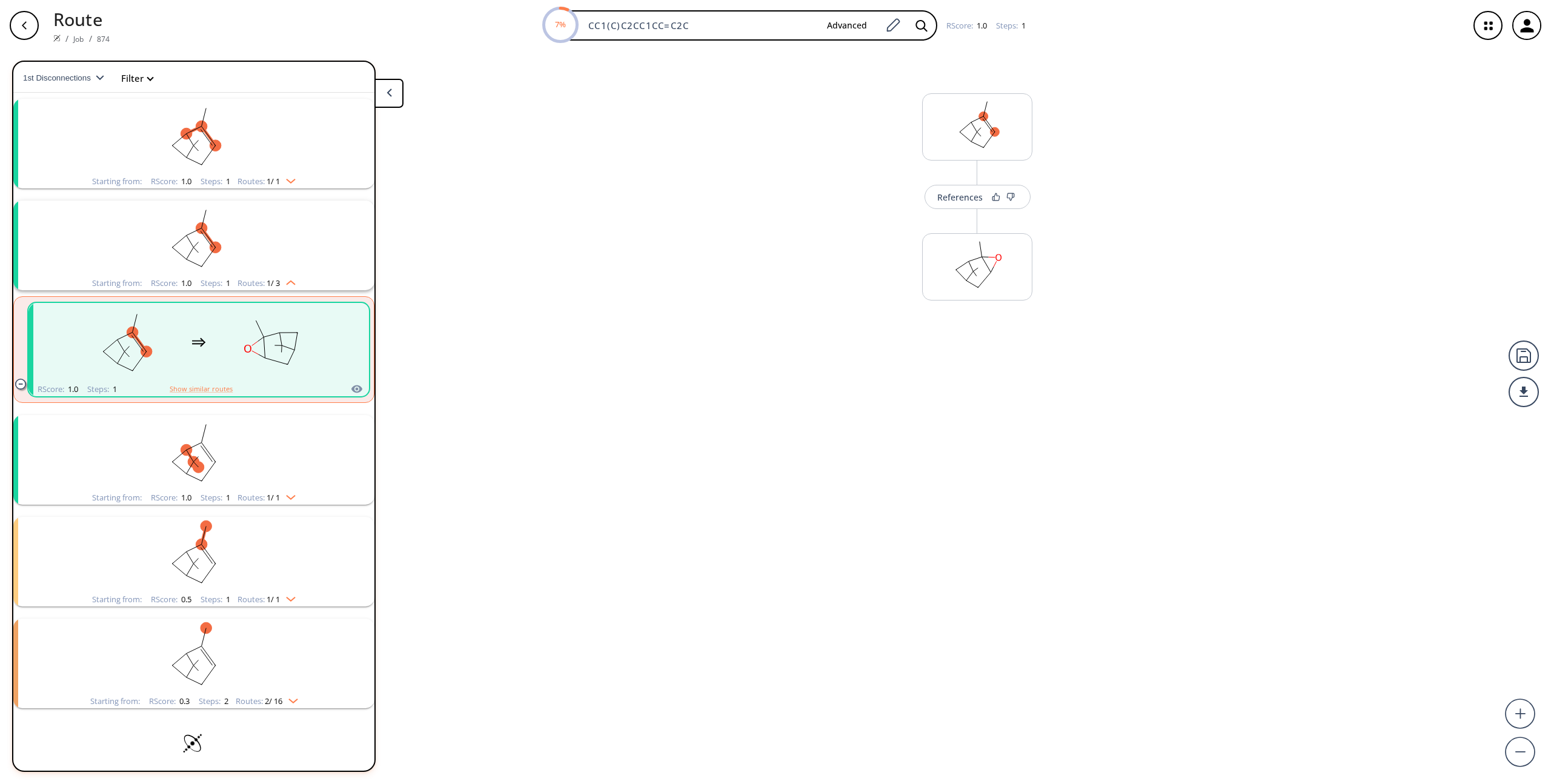
scroll to position [26, 0]
click at [1025, 308] on icon at bounding box center [1023, 308] width 8 height 8
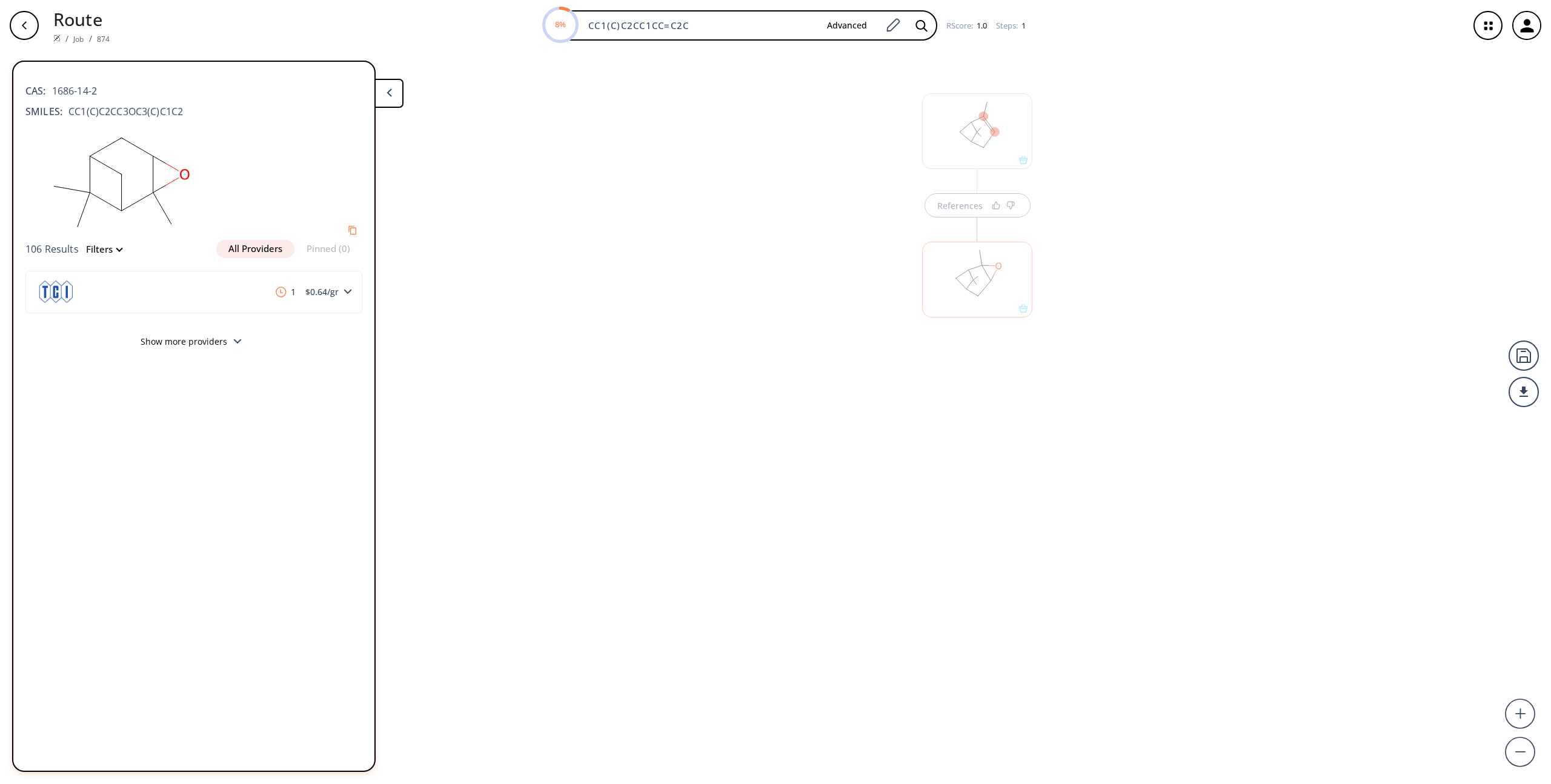
click at [1020, 161] on div at bounding box center [978, 131] width 111 height 76
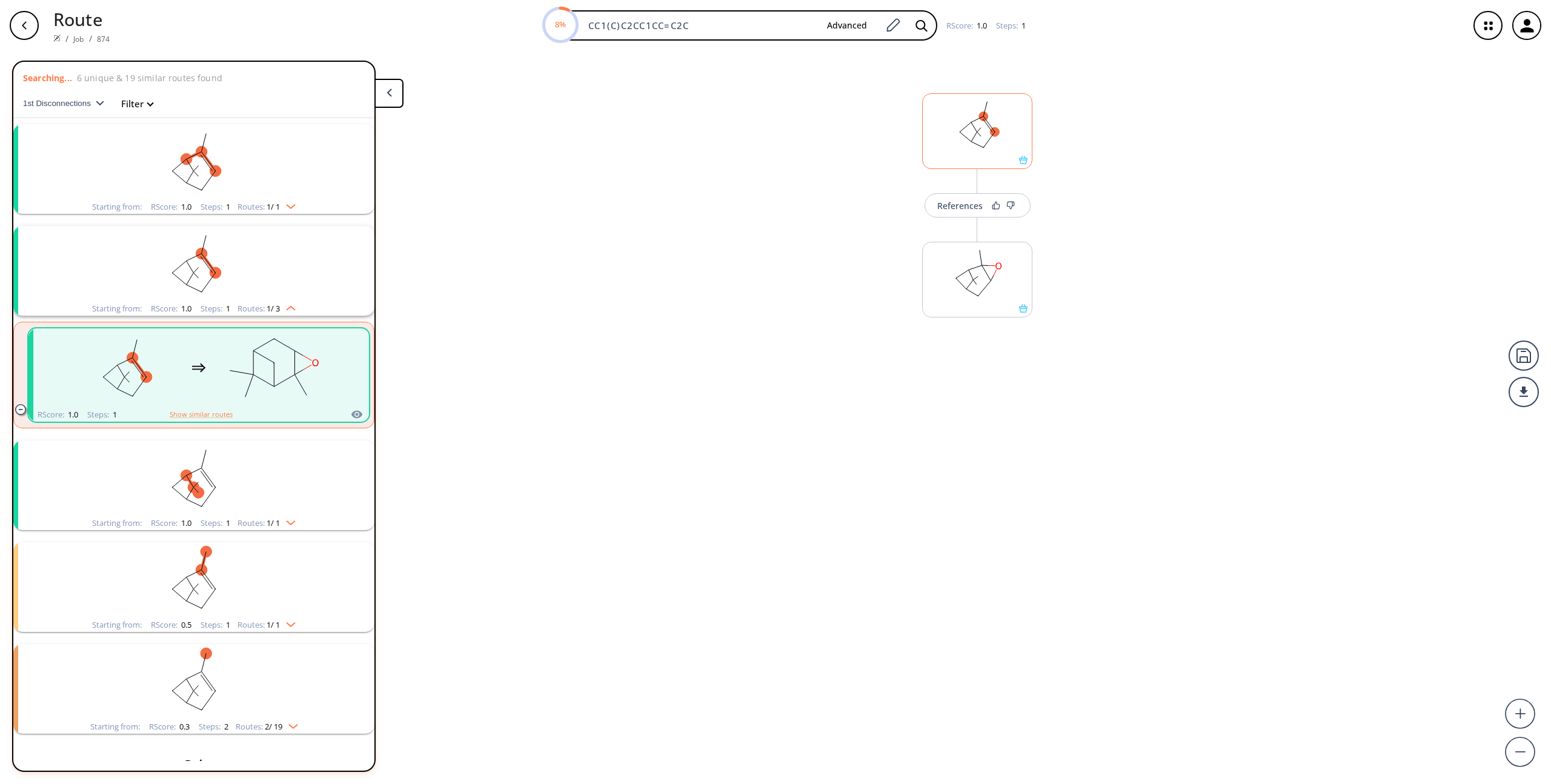
click at [1023, 160] on icon at bounding box center [1023, 160] width 8 height 8
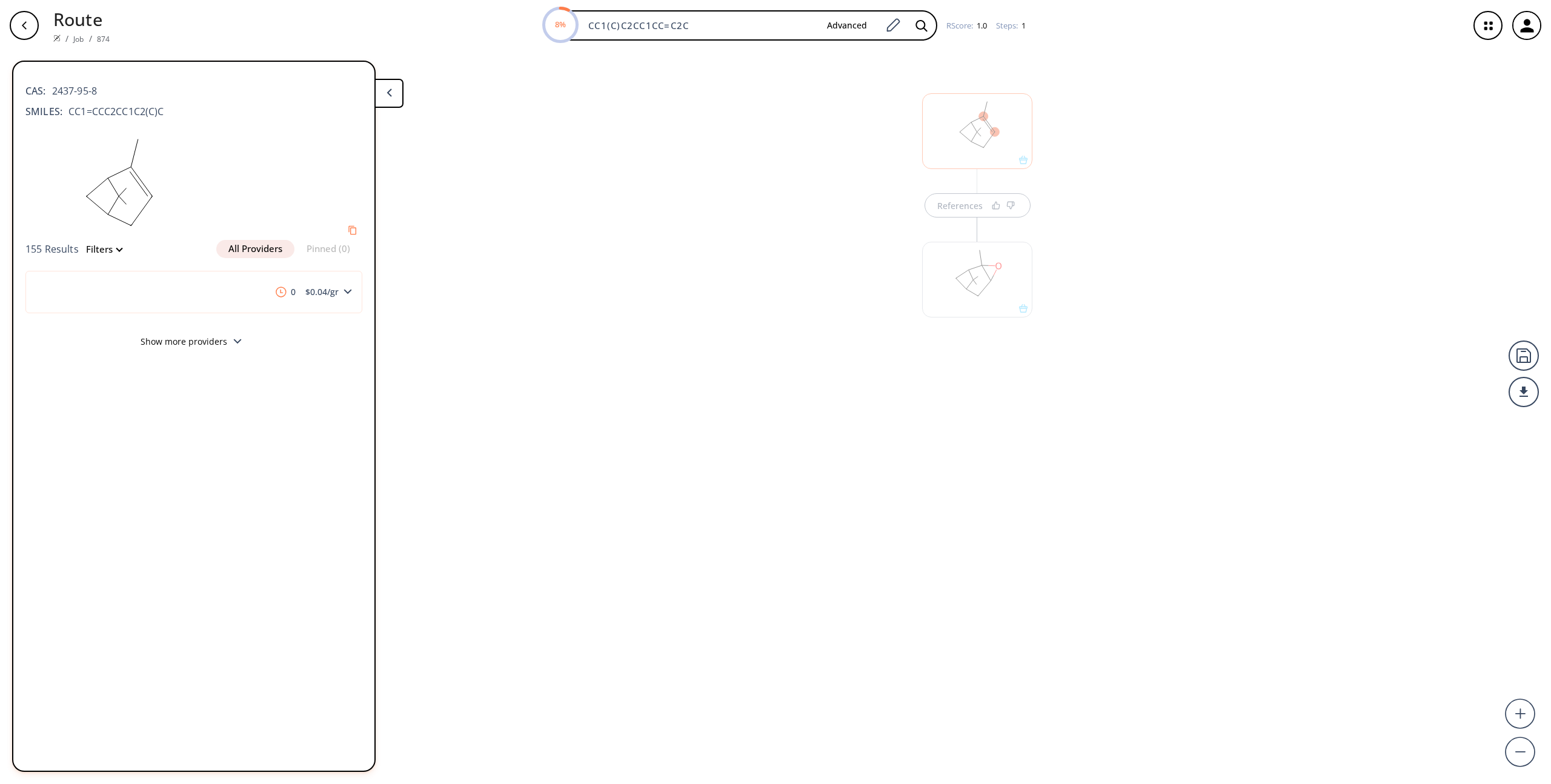
click at [557, 194] on div "References" at bounding box center [775, 412] width 1551 height 723
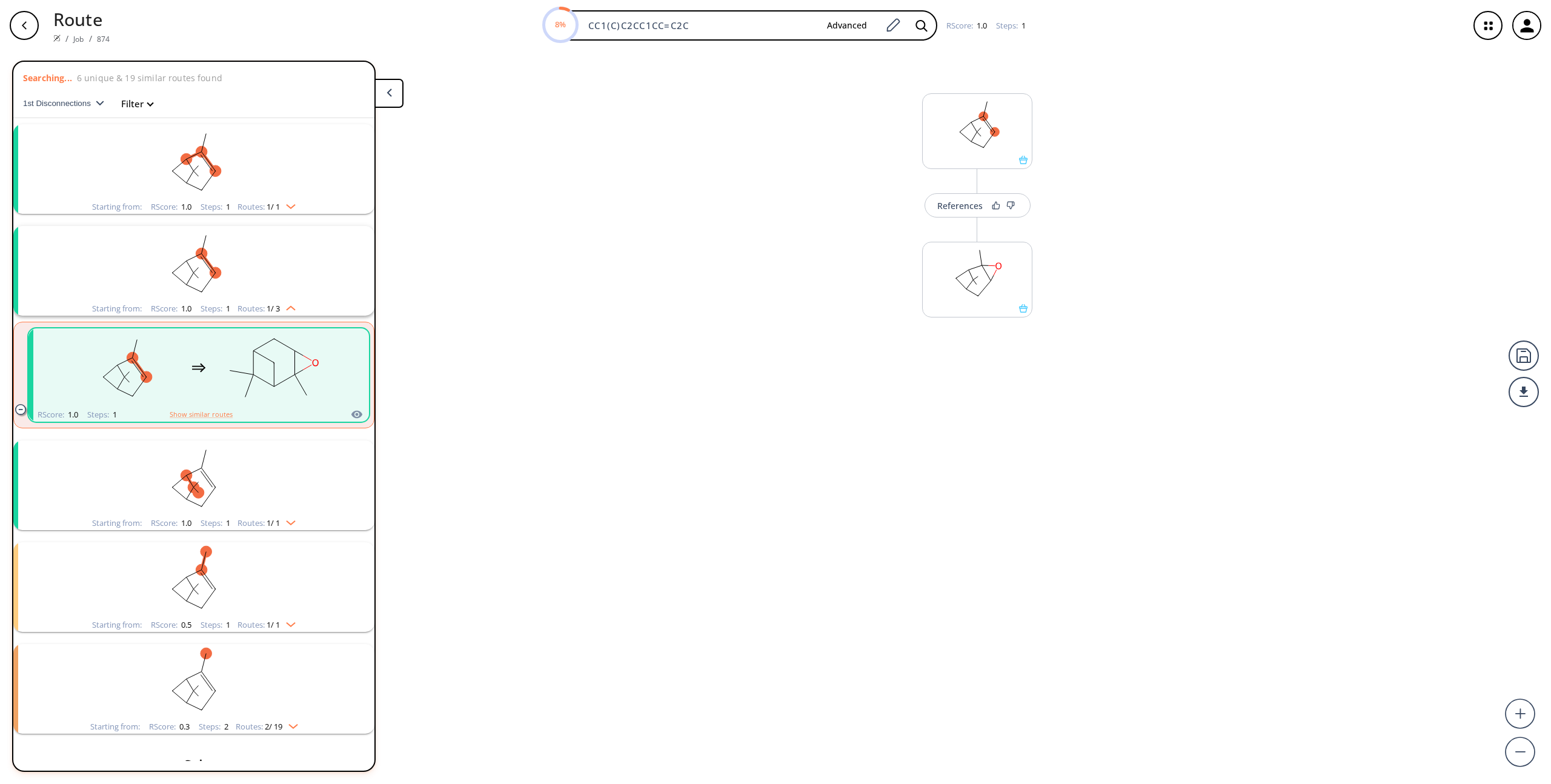
click at [557, 194] on div "References More routes from here" at bounding box center [775, 412] width 1551 height 723
click at [25, 27] on icon "button" at bounding box center [24, 25] width 10 height 10
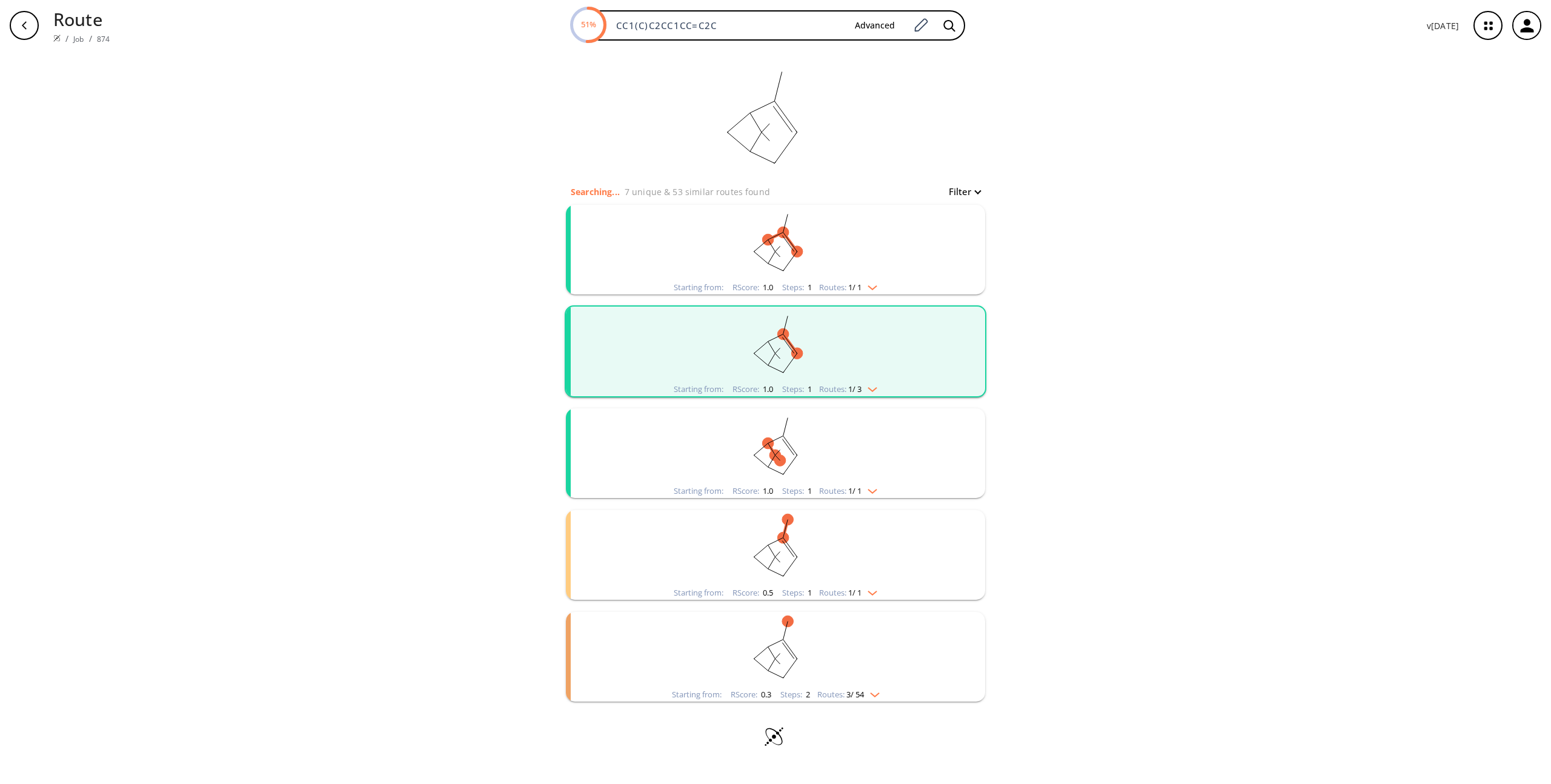
click at [844, 439] on rect "clusters" at bounding box center [775, 446] width 315 height 76
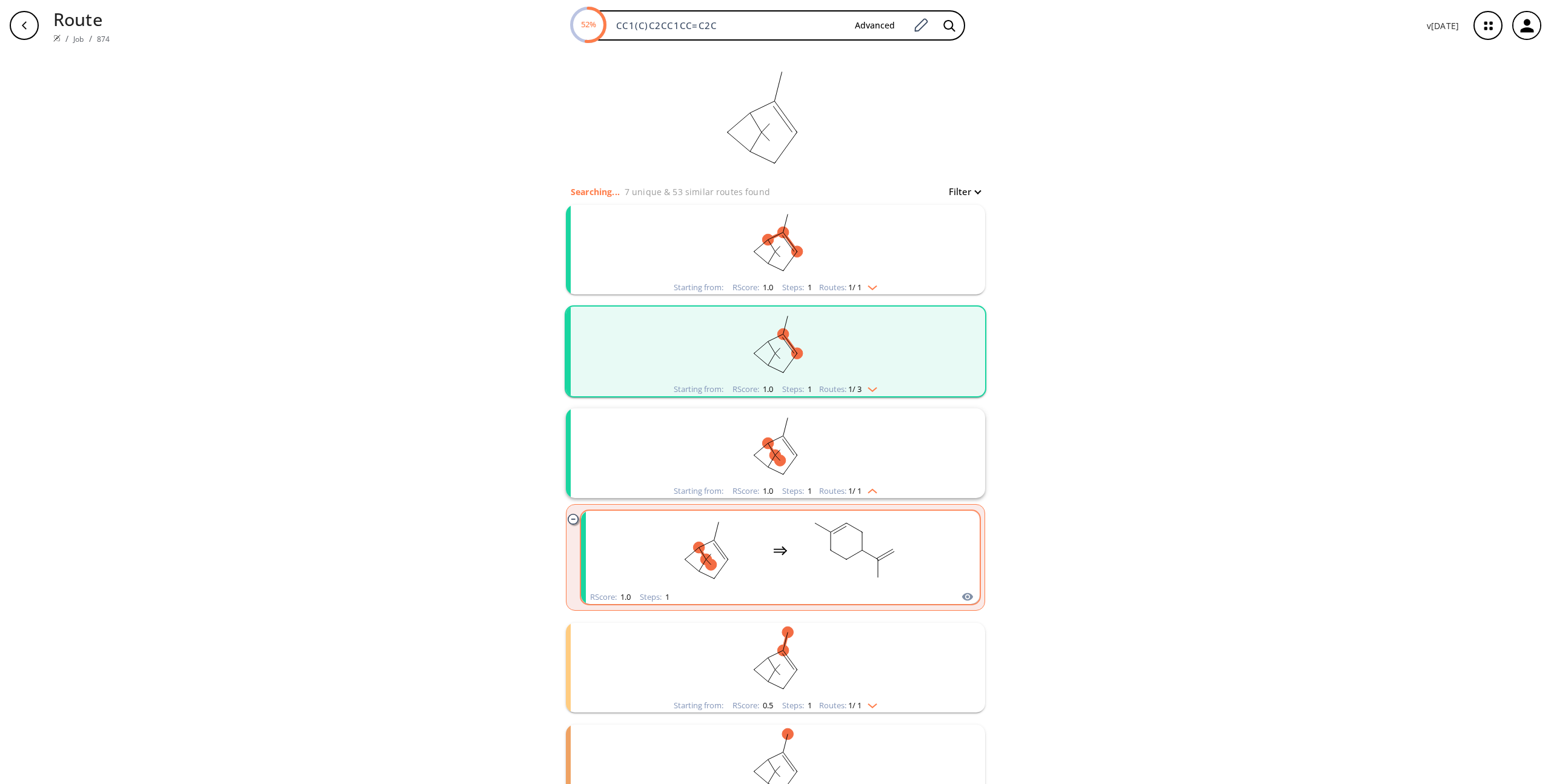
click at [831, 545] on icon "clusters" at bounding box center [831, 541] width 0 height 18
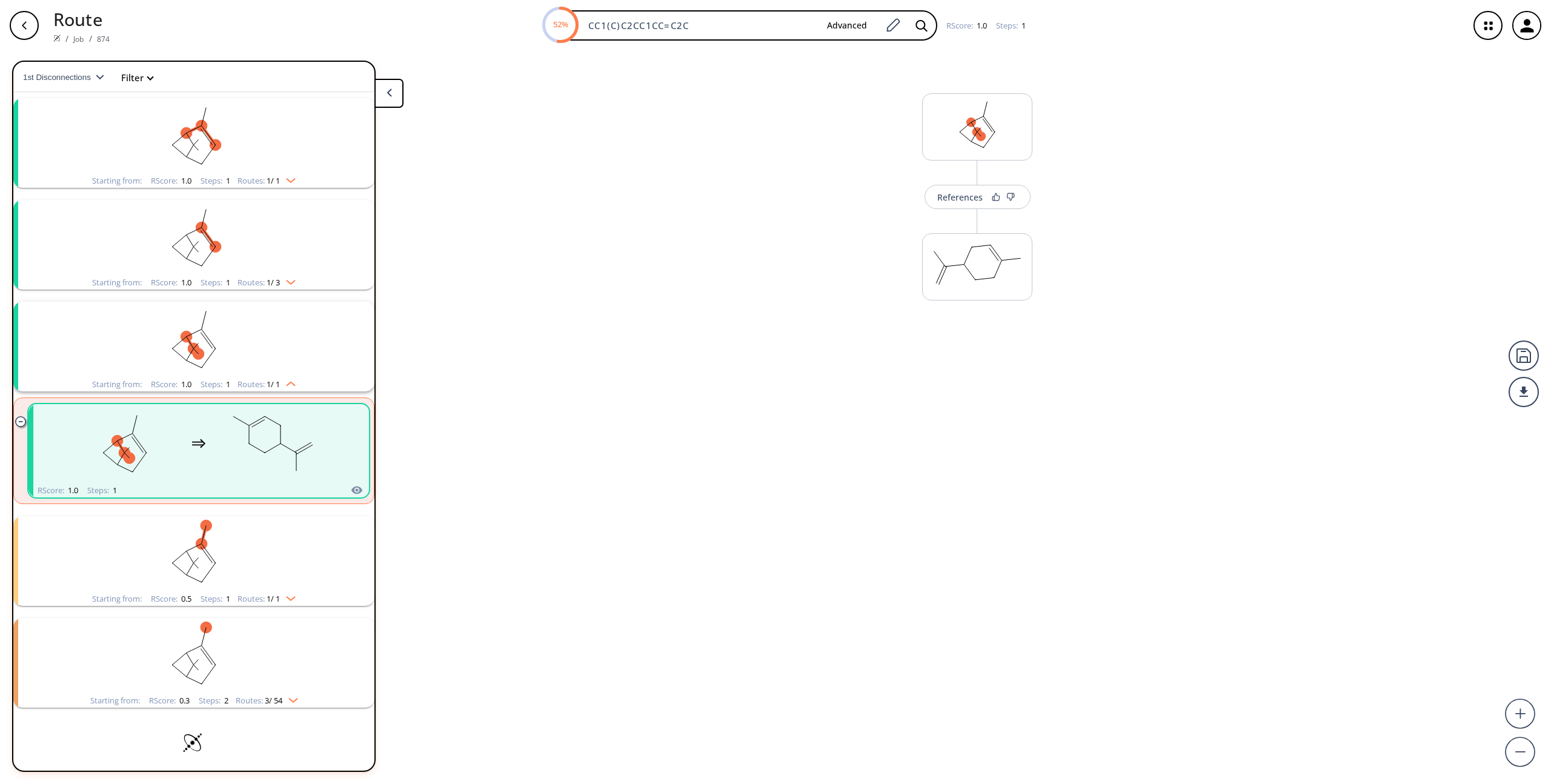
scroll to position [26, 0]
click at [23, 28] on icon "button" at bounding box center [24, 25] width 10 height 10
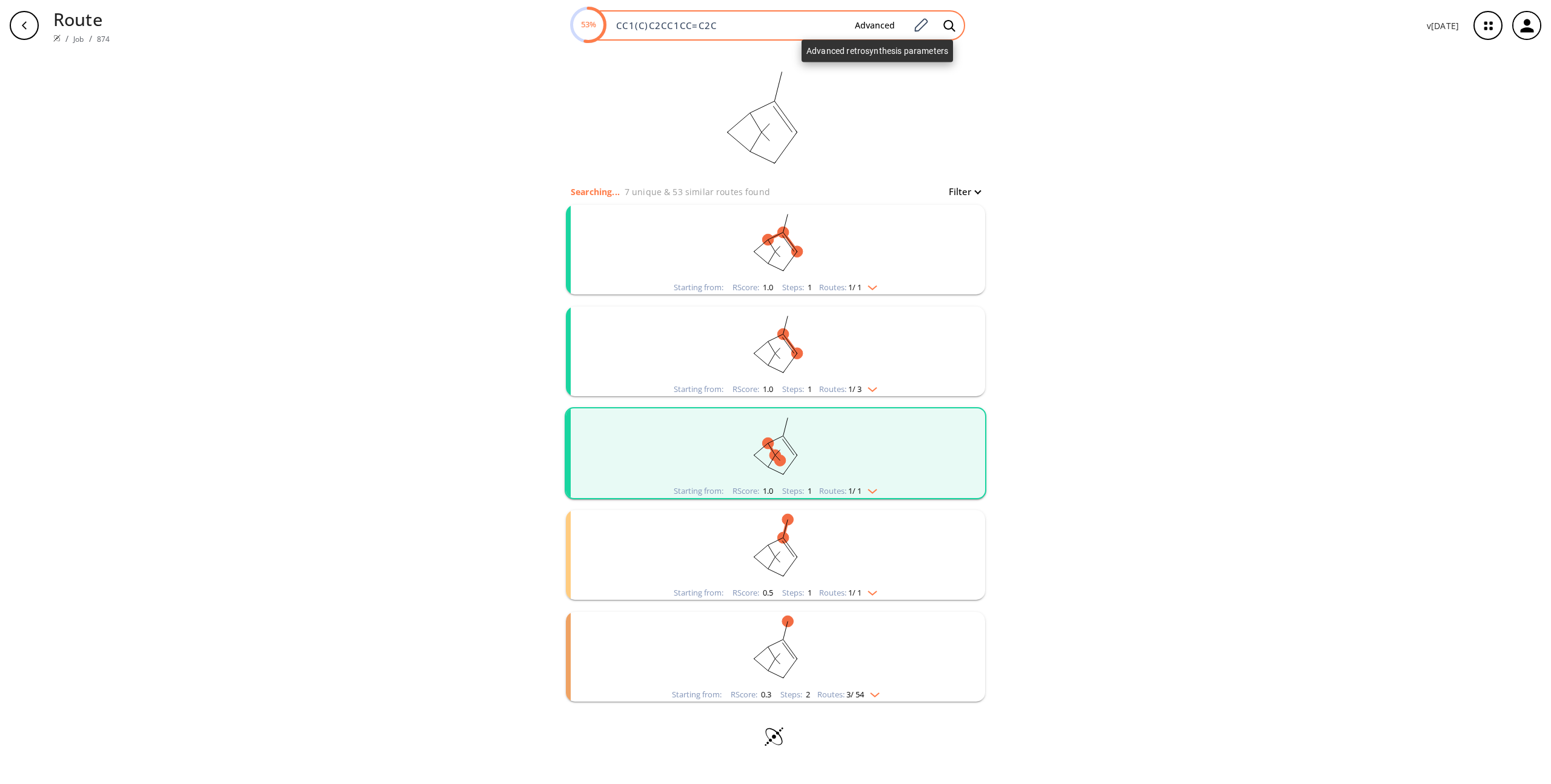
click at [895, 24] on button "Advanced" at bounding box center [875, 25] width 59 height 23
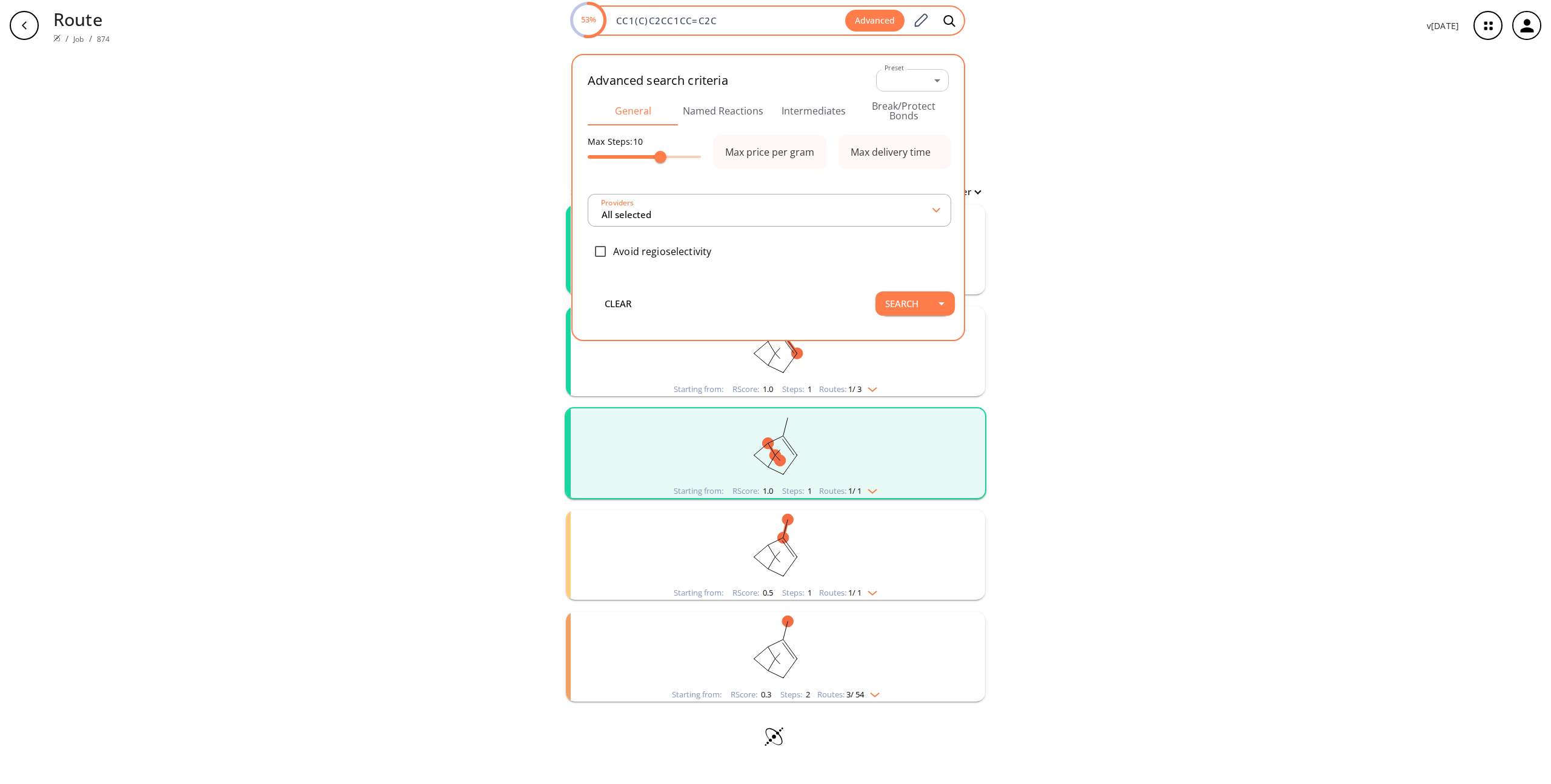
type input "All selected"
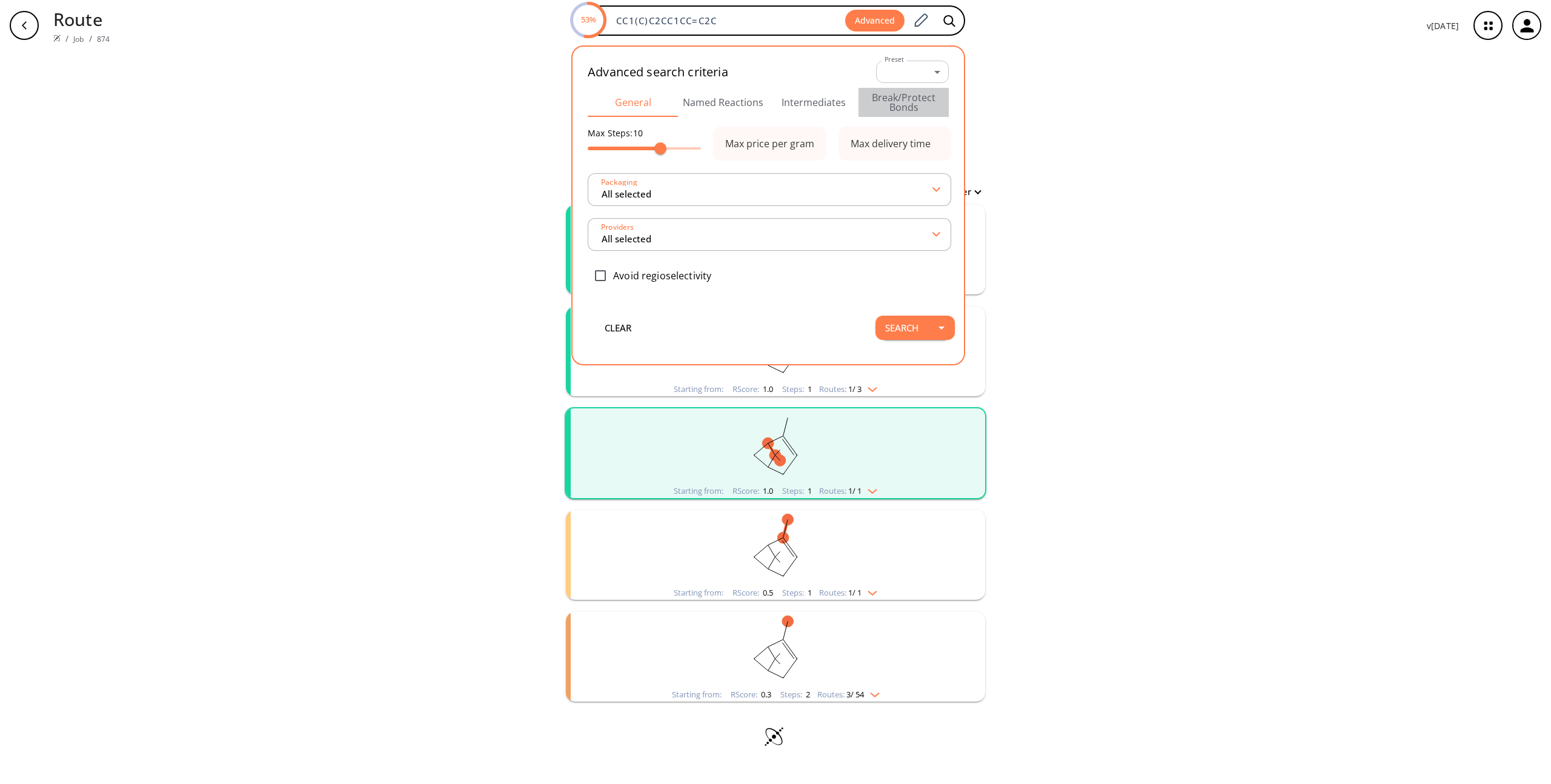
click at [913, 100] on button "Break/Protect Bonds" at bounding box center [904, 102] width 91 height 29
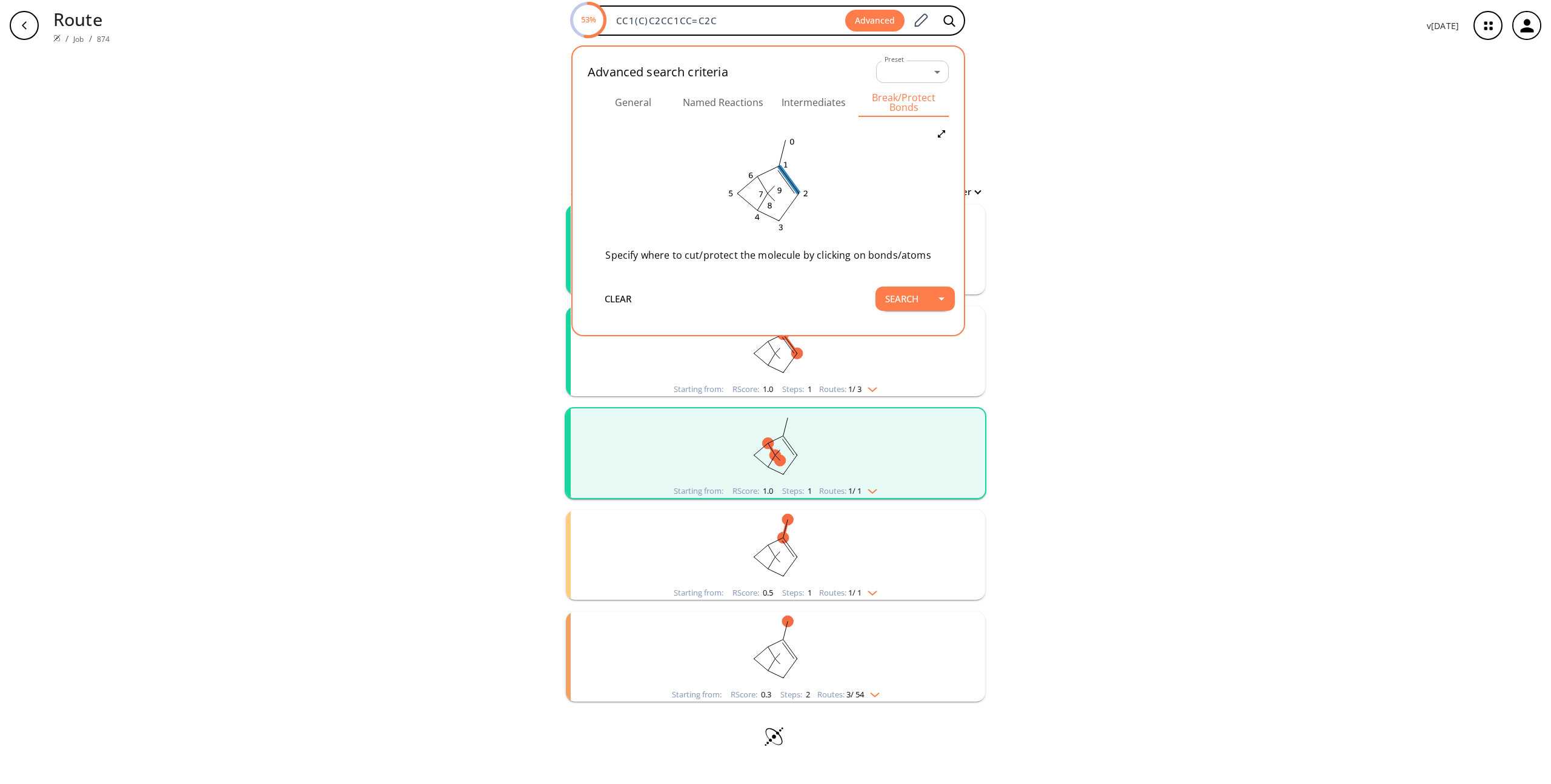
click at [791, 185] on icon at bounding box center [786, 182] width 17 height 23
click at [791, 200] on icon at bounding box center [791, 201] width 11 height 11
click at [949, 303] on icon "button" at bounding box center [941, 299] width 14 height 14
click at [934, 324] on li "Search in a new tab" at bounding box center [925, 325] width 102 height 20
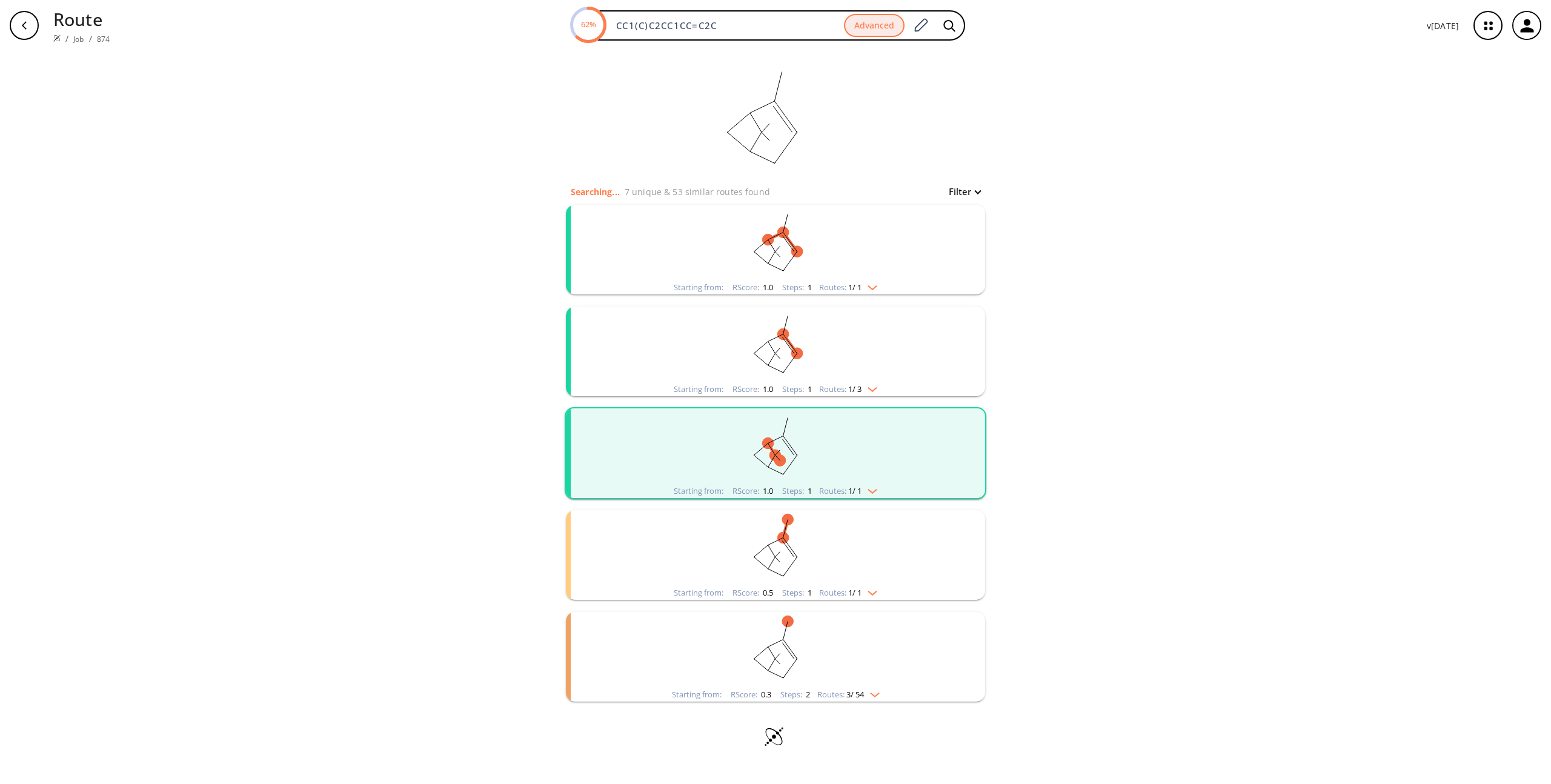
click at [795, 541] on rect "clusters" at bounding box center [775, 547] width 315 height 76
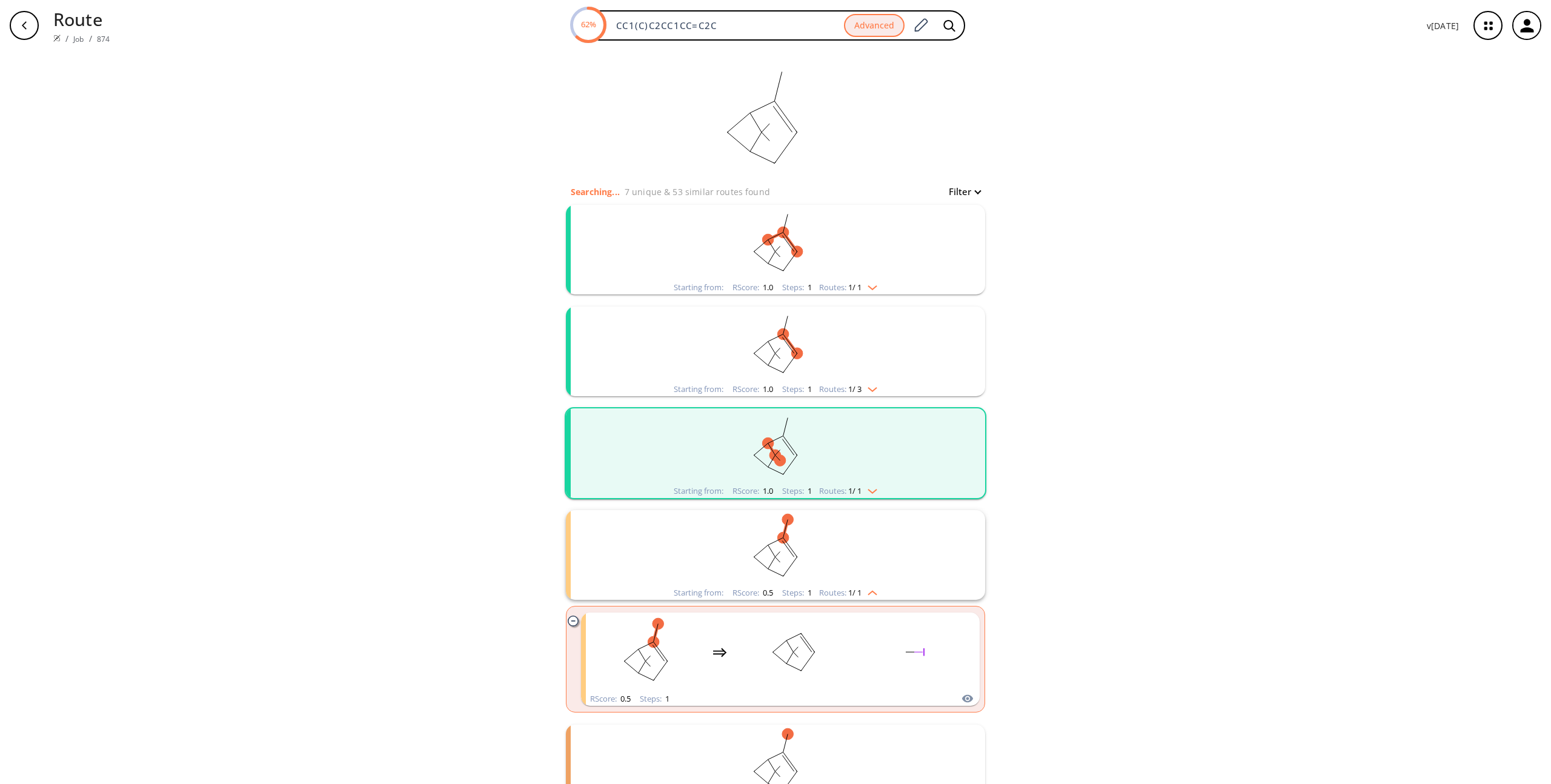
click at [820, 531] on rect "clusters" at bounding box center [775, 547] width 315 height 76
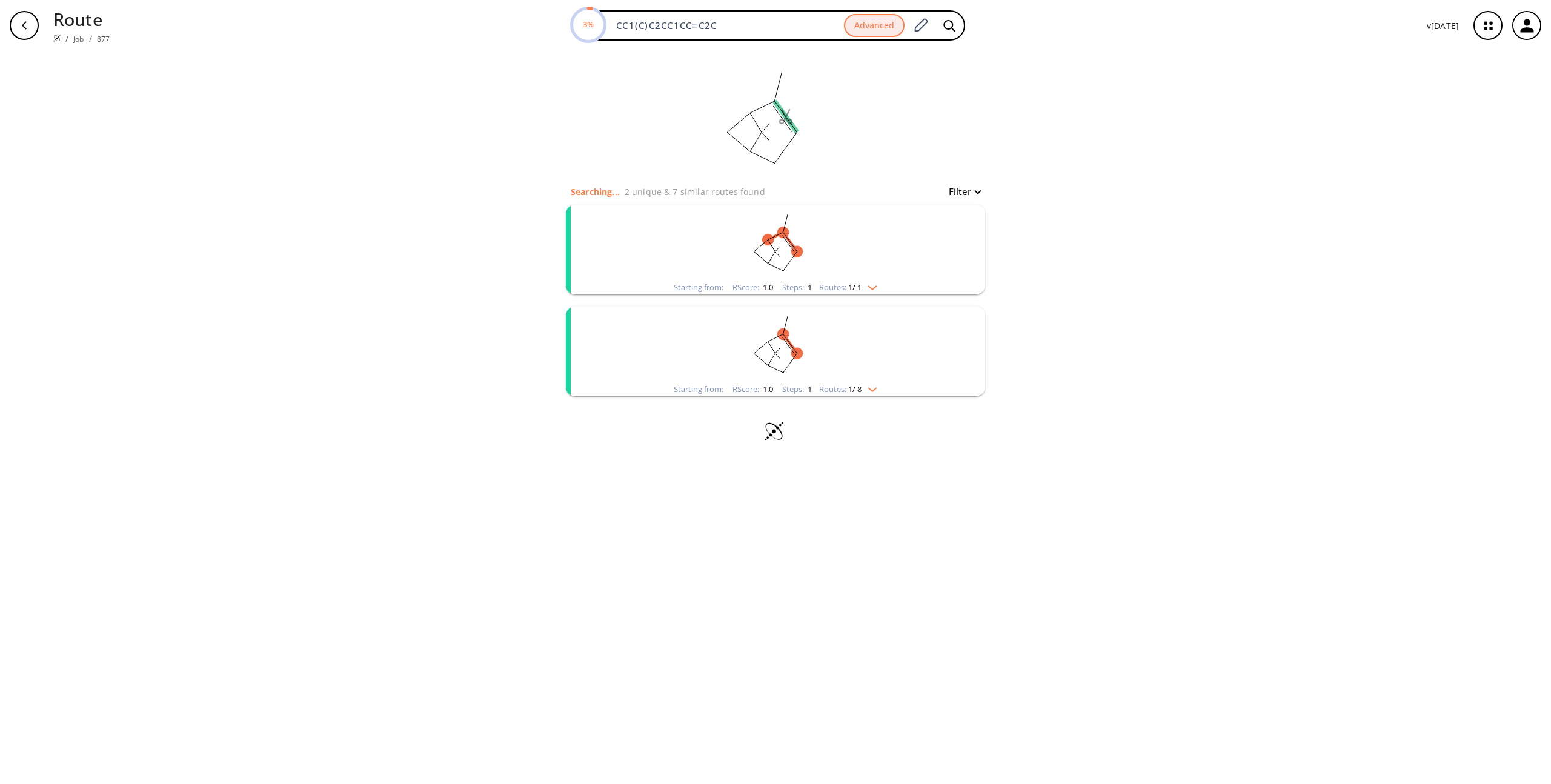
click at [781, 238] on rect "clusters" at bounding box center [775, 242] width 315 height 76
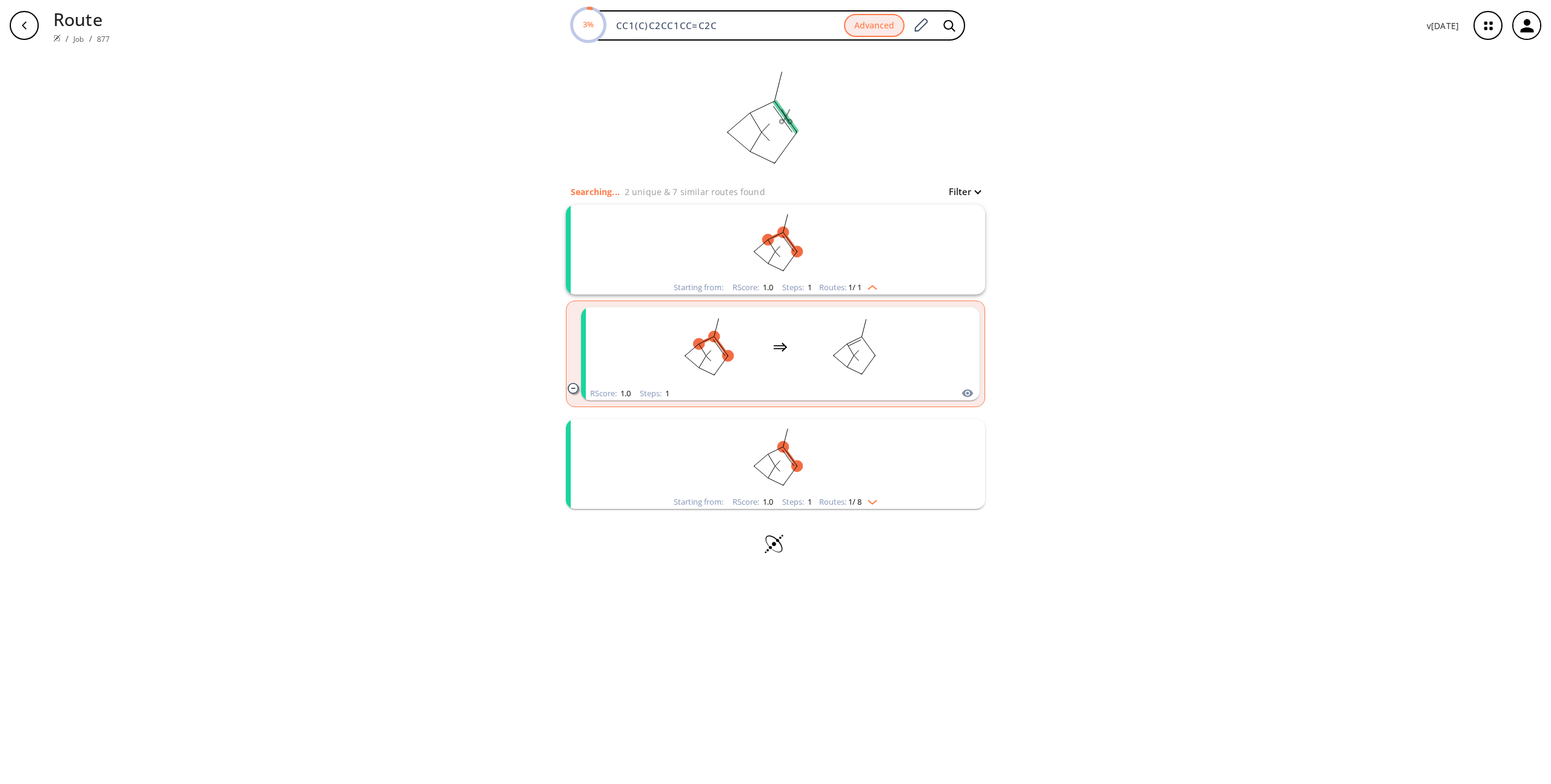
click at [781, 238] on rect "clusters" at bounding box center [775, 242] width 315 height 76
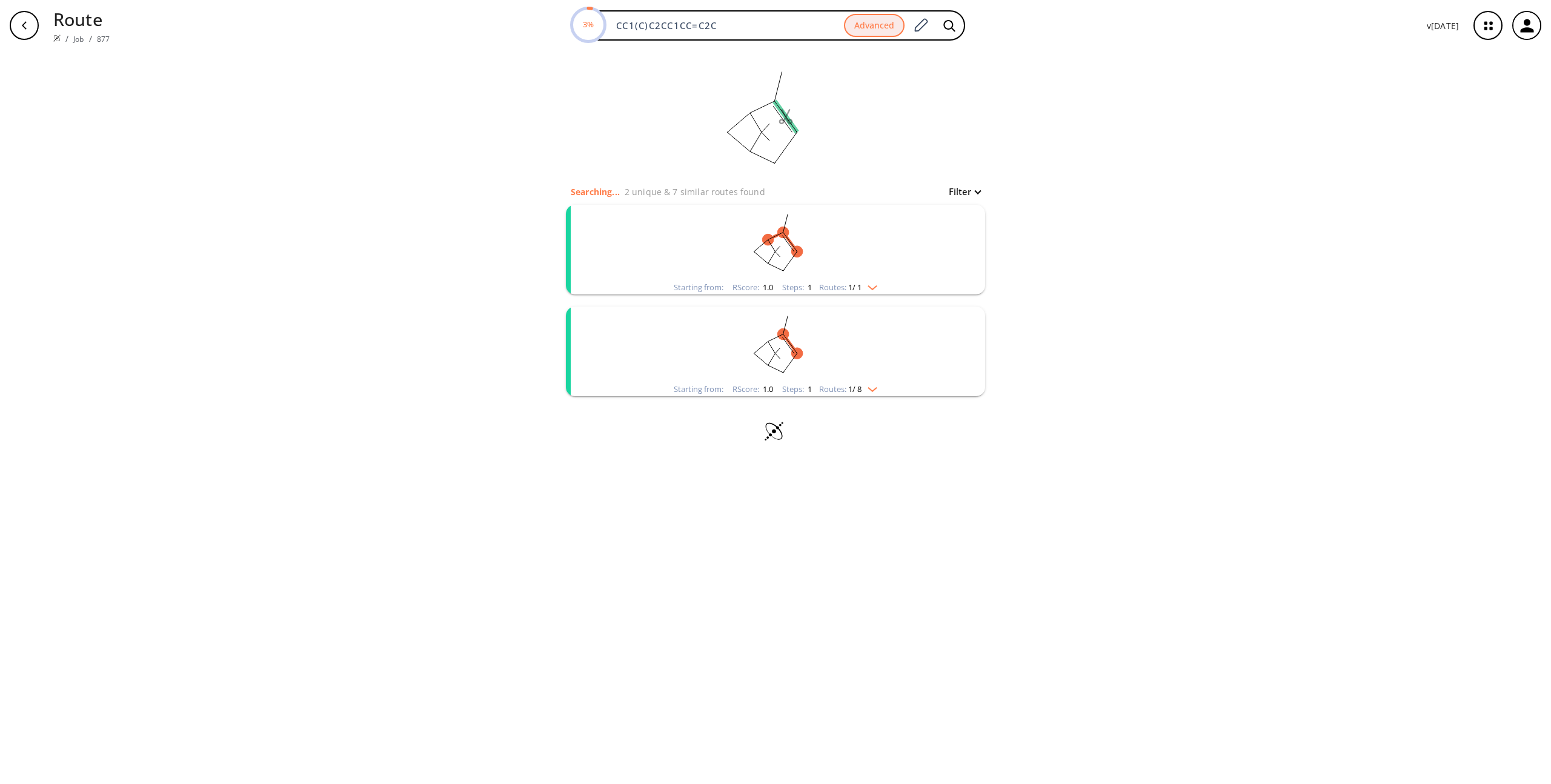
click at [797, 352] on ellipse "clusters" at bounding box center [797, 354] width 12 height 12
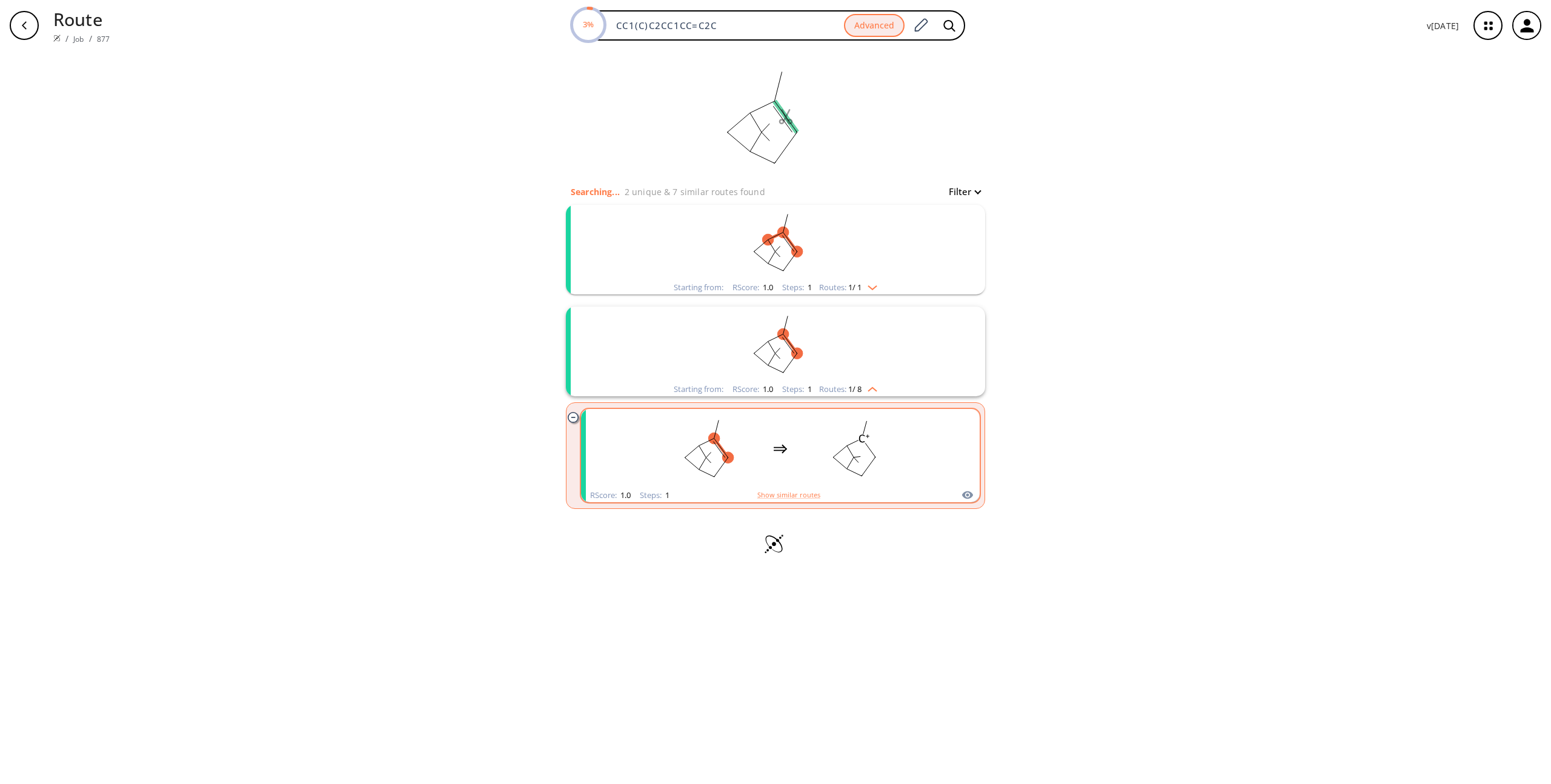
click at [778, 430] on div "clusters" at bounding box center [780, 449] width 257 height 79
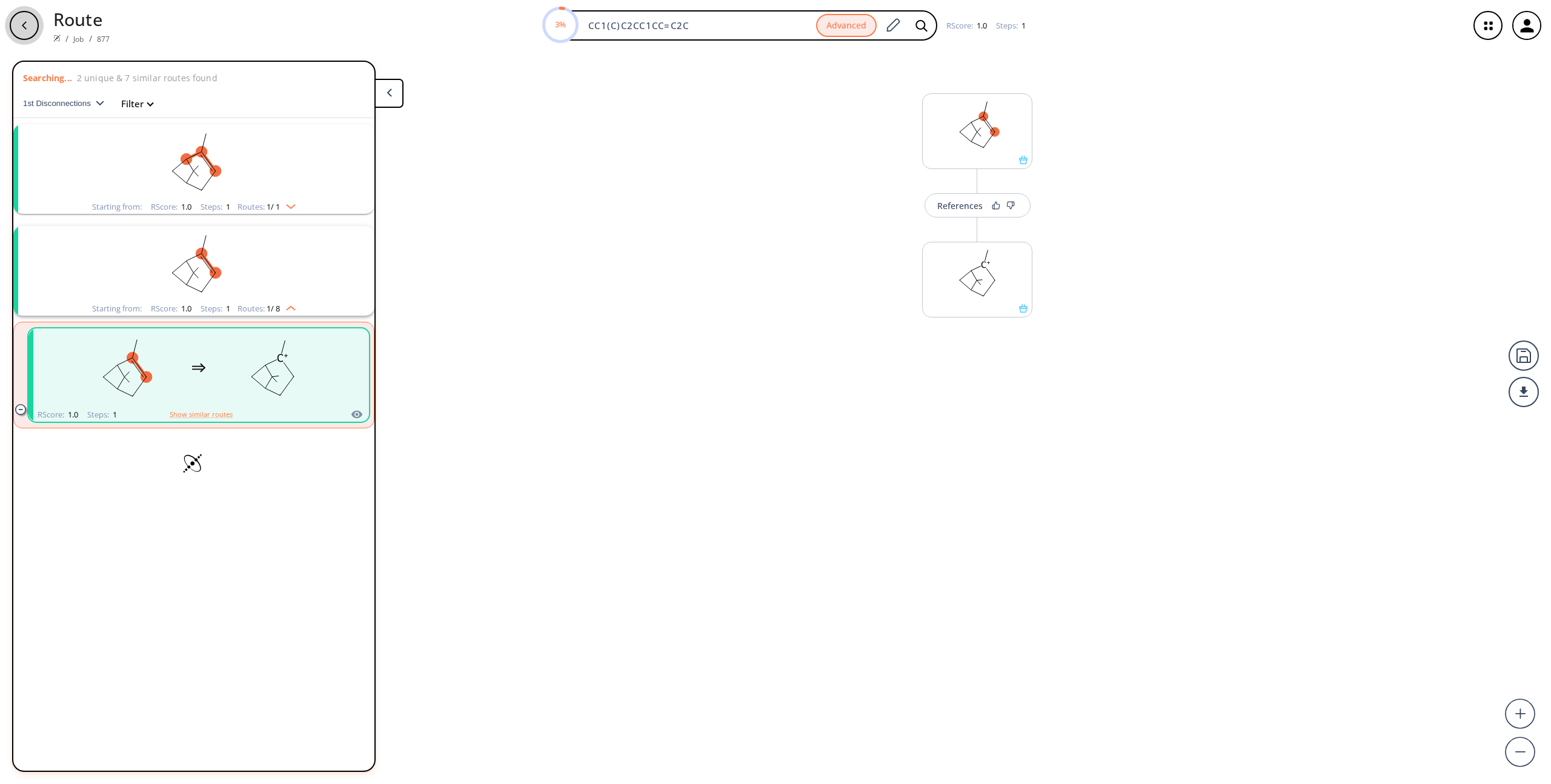
click at [31, 25] on div "button" at bounding box center [24, 25] width 29 height 29
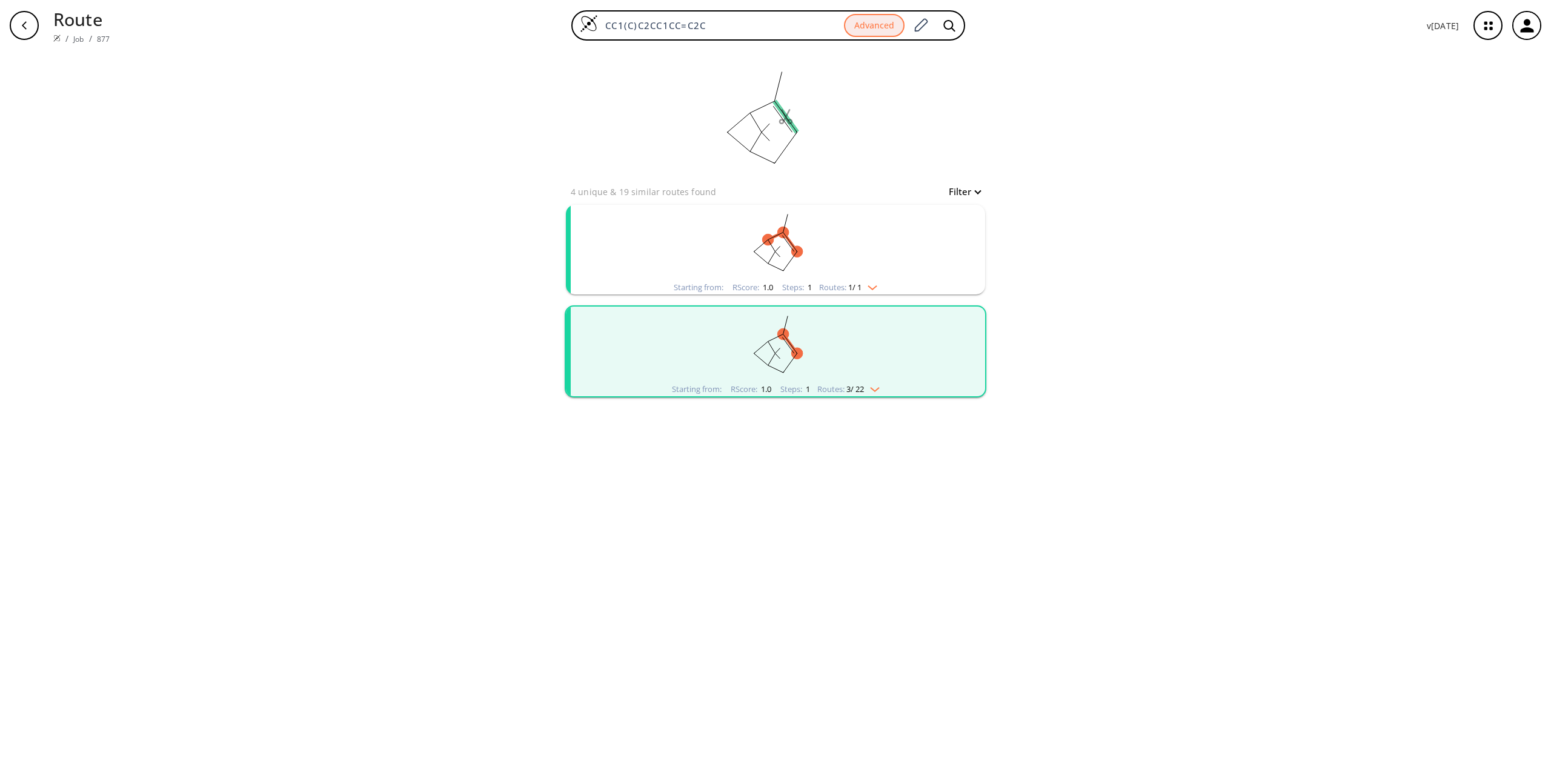
click at [25, 22] on icon "button" at bounding box center [24, 25] width 10 height 10
click at [21, 26] on icon "button" at bounding box center [24, 25] width 10 height 10
click at [1524, 16] on icon "button" at bounding box center [1527, 25] width 20 height 20
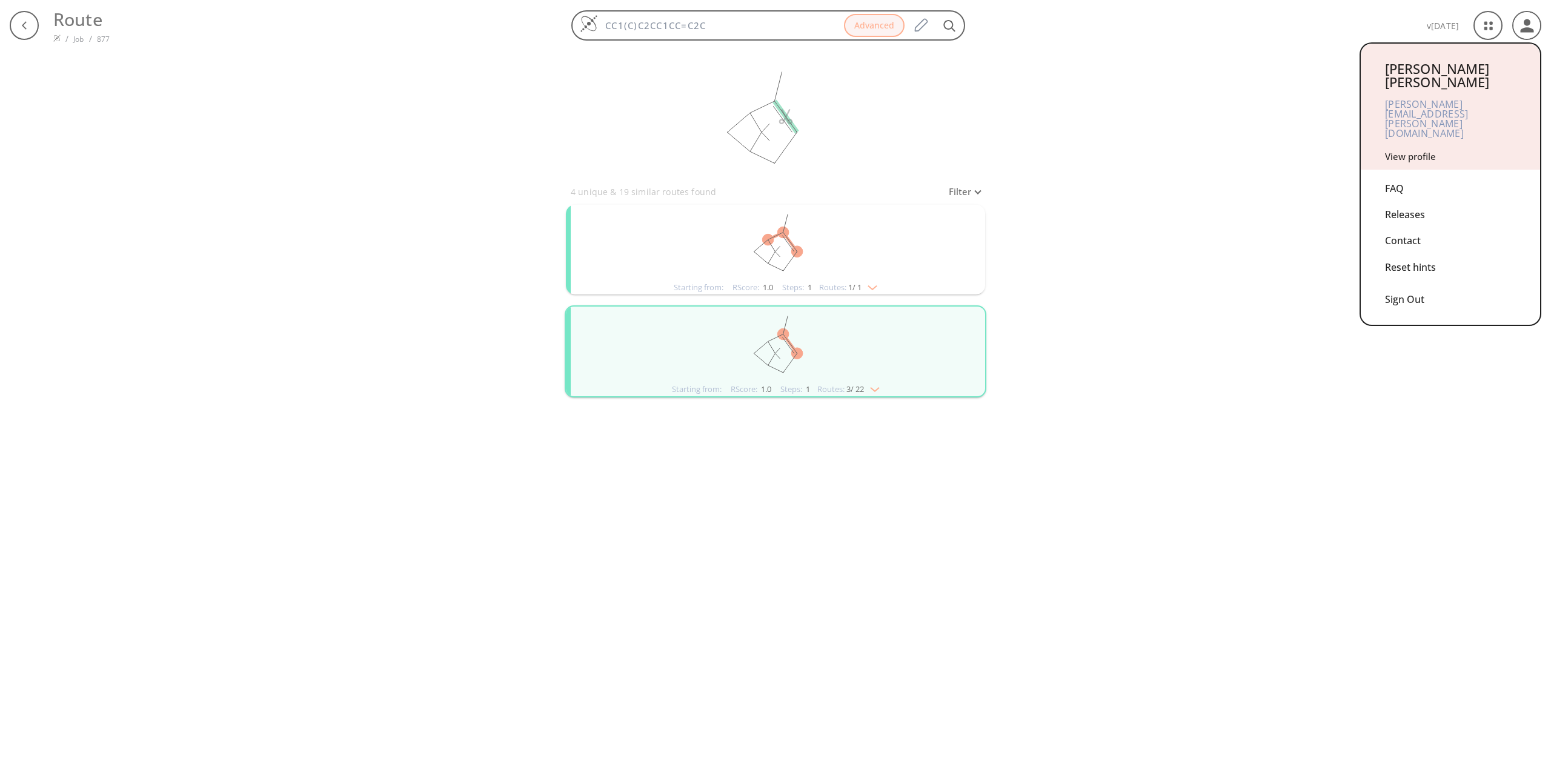
click at [1413, 150] on link "View profile" at bounding box center [1411, 156] width 51 height 12
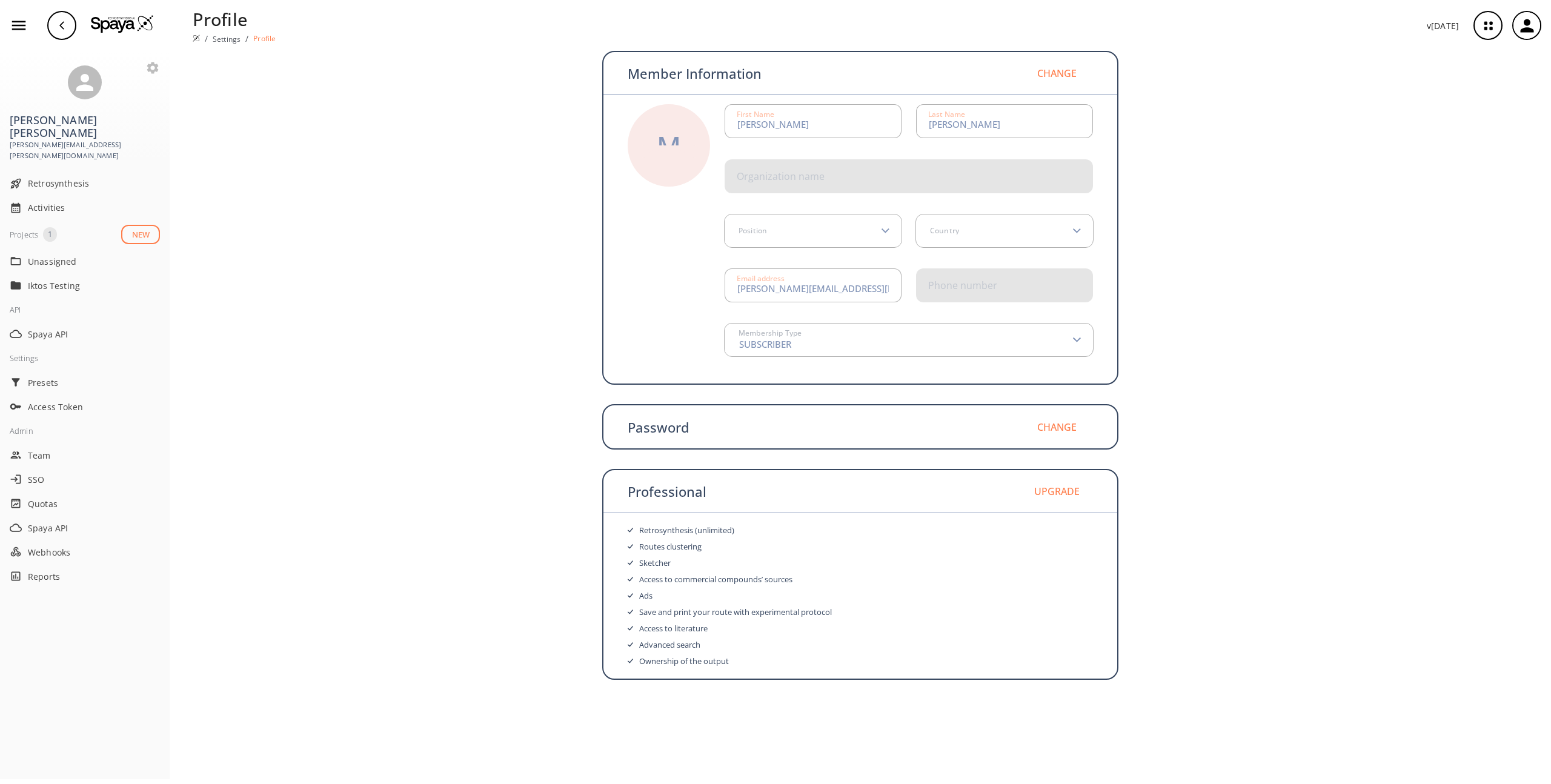
click at [121, 17] on img at bounding box center [122, 23] width 63 height 18
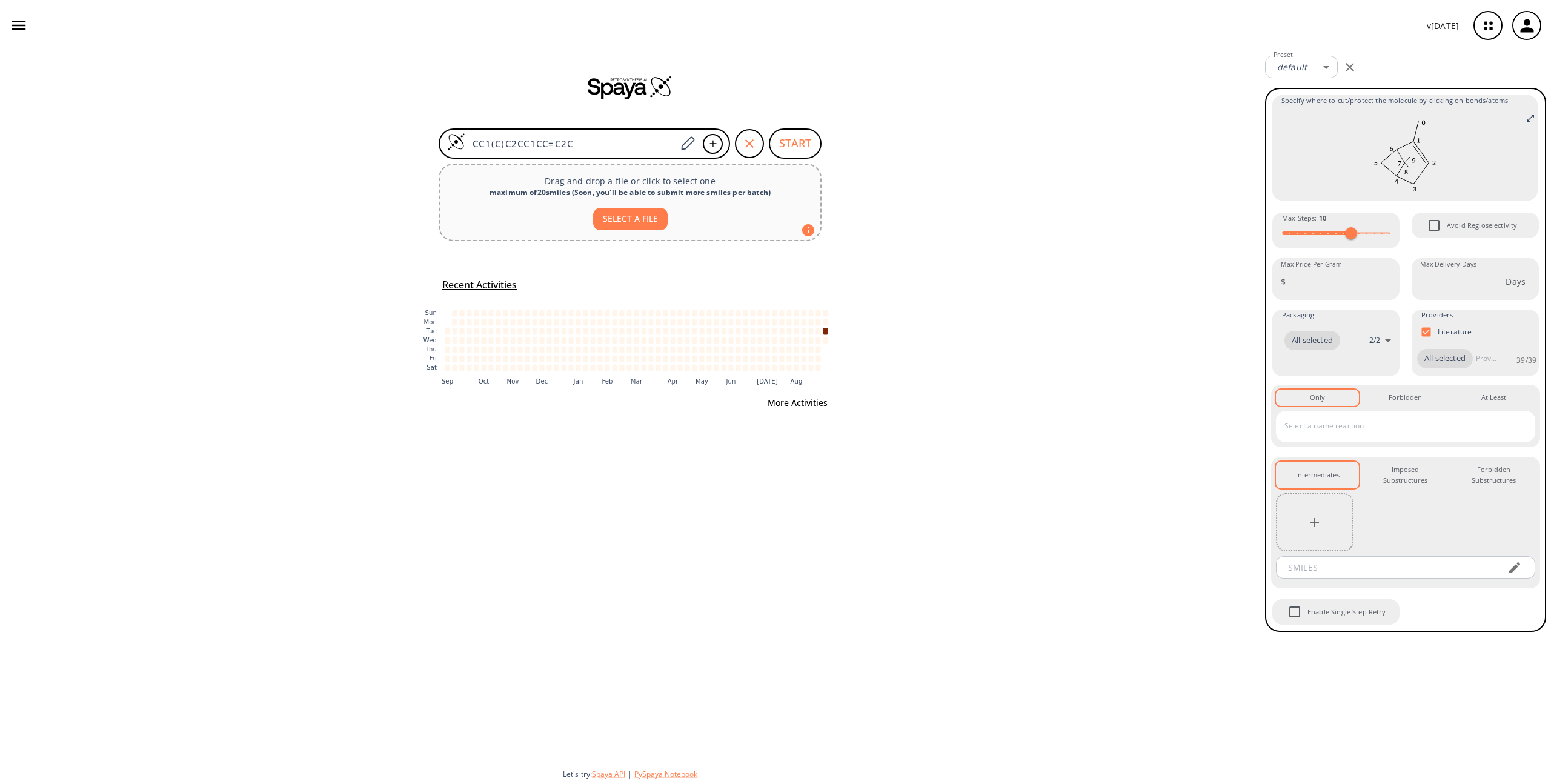
drag, startPoint x: 603, startPoint y: 141, endPoint x: 438, endPoint y: 153, distance: 165.4
click at [438, 153] on div "CC1(C)C2CC1CC=C2C START" at bounding box center [630, 143] width 412 height 30
drag, startPoint x: 581, startPoint y: 141, endPoint x: 445, endPoint y: 140, distance: 136.0
click at [445, 141] on div "CC1(C)C2CC1CC=C2C" at bounding box center [584, 143] width 292 height 30
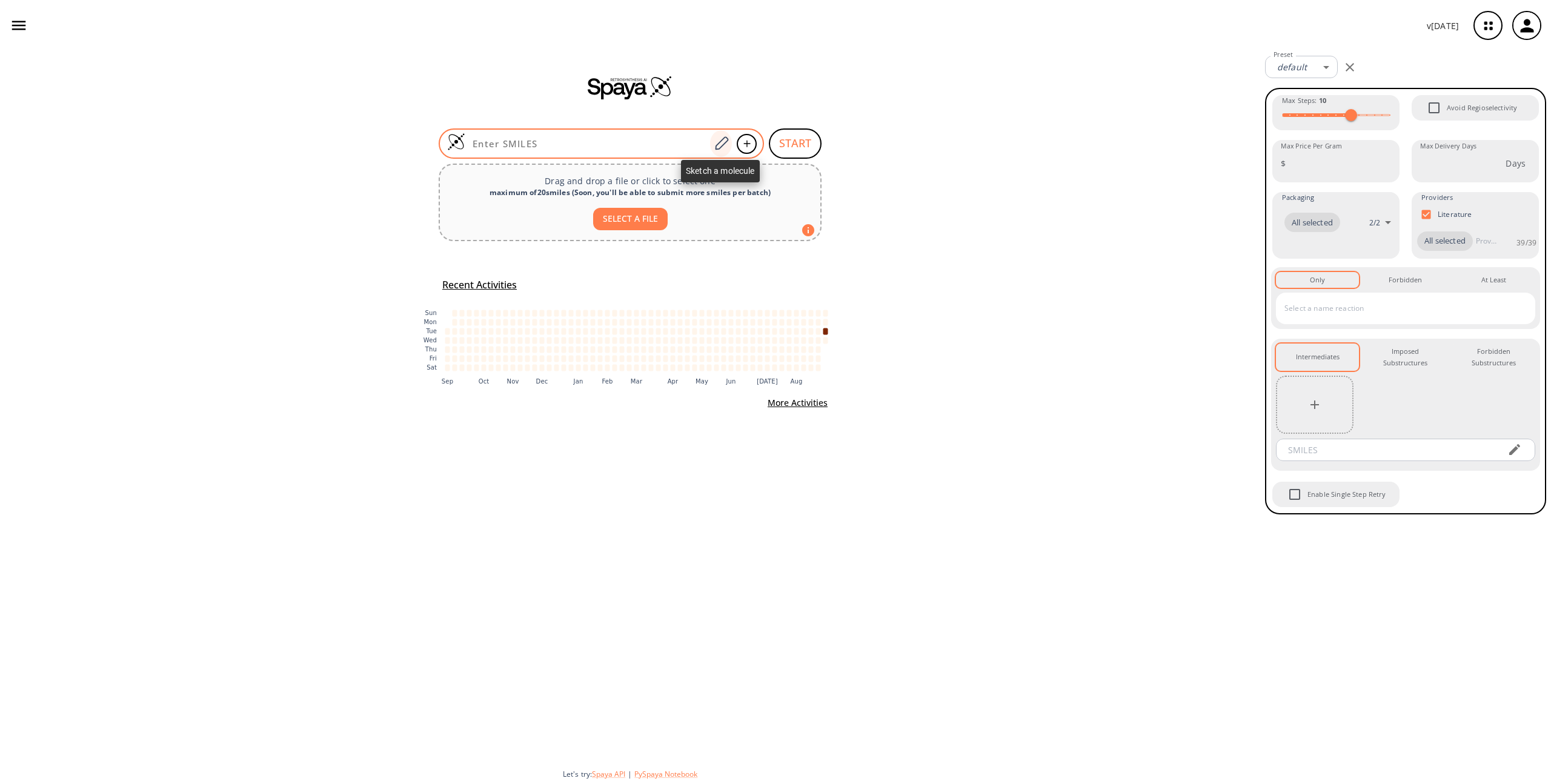
click at [723, 138] on icon at bounding box center [722, 143] width 14 height 14
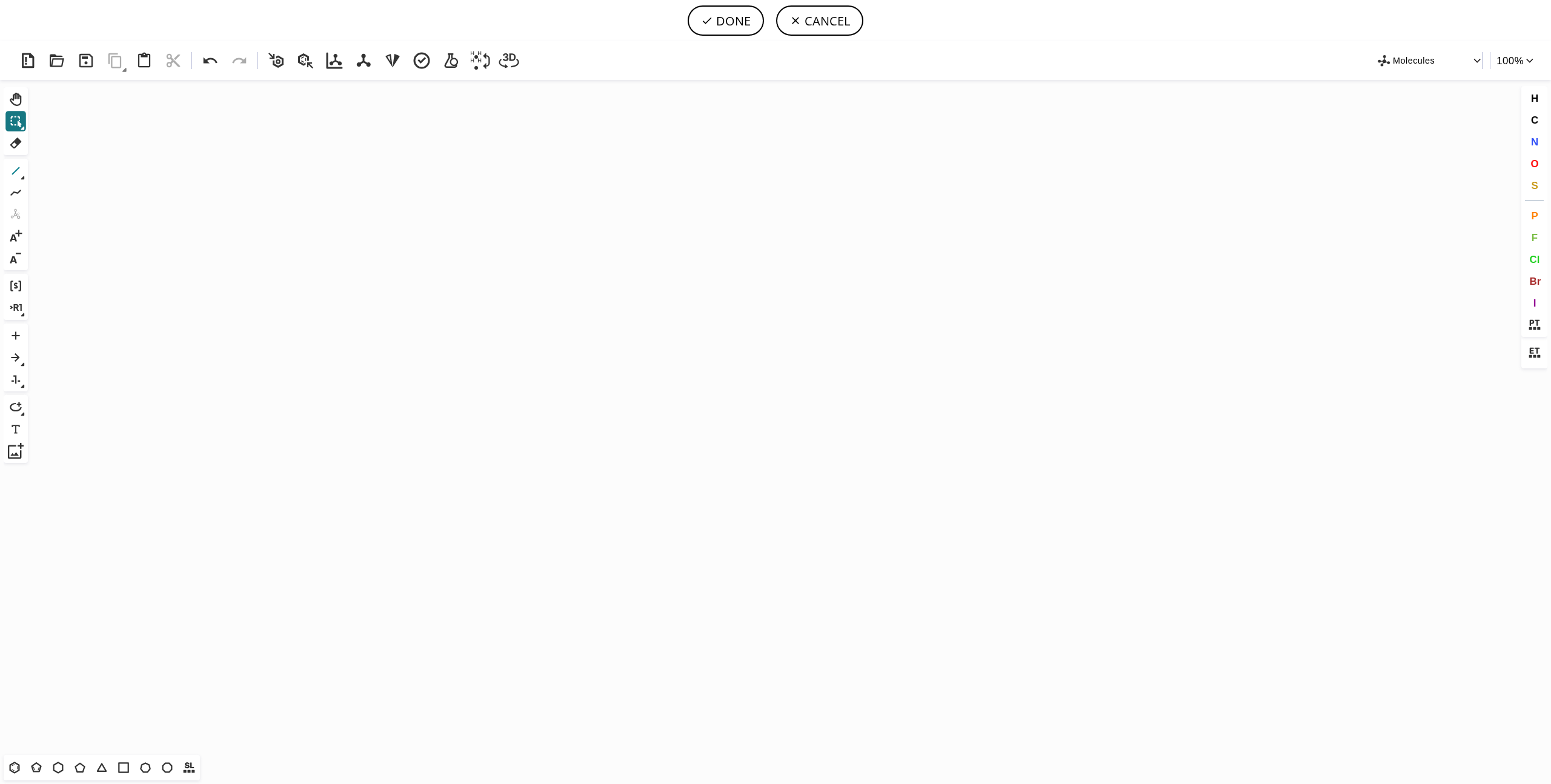
click at [13, 170] on icon at bounding box center [16, 171] width 16 height 16
click at [555, 301] on icon "Created with Raphaël 2.3.0" at bounding box center [776, 418] width 1486 height 675
click at [1537, 169] on button "O" at bounding box center [1535, 164] width 21 height 21
click at [598, 304] on tspan "O" at bounding box center [597, 305] width 6 height 9
click at [621, 270] on tspan "O" at bounding box center [621, 270] width 6 height 9
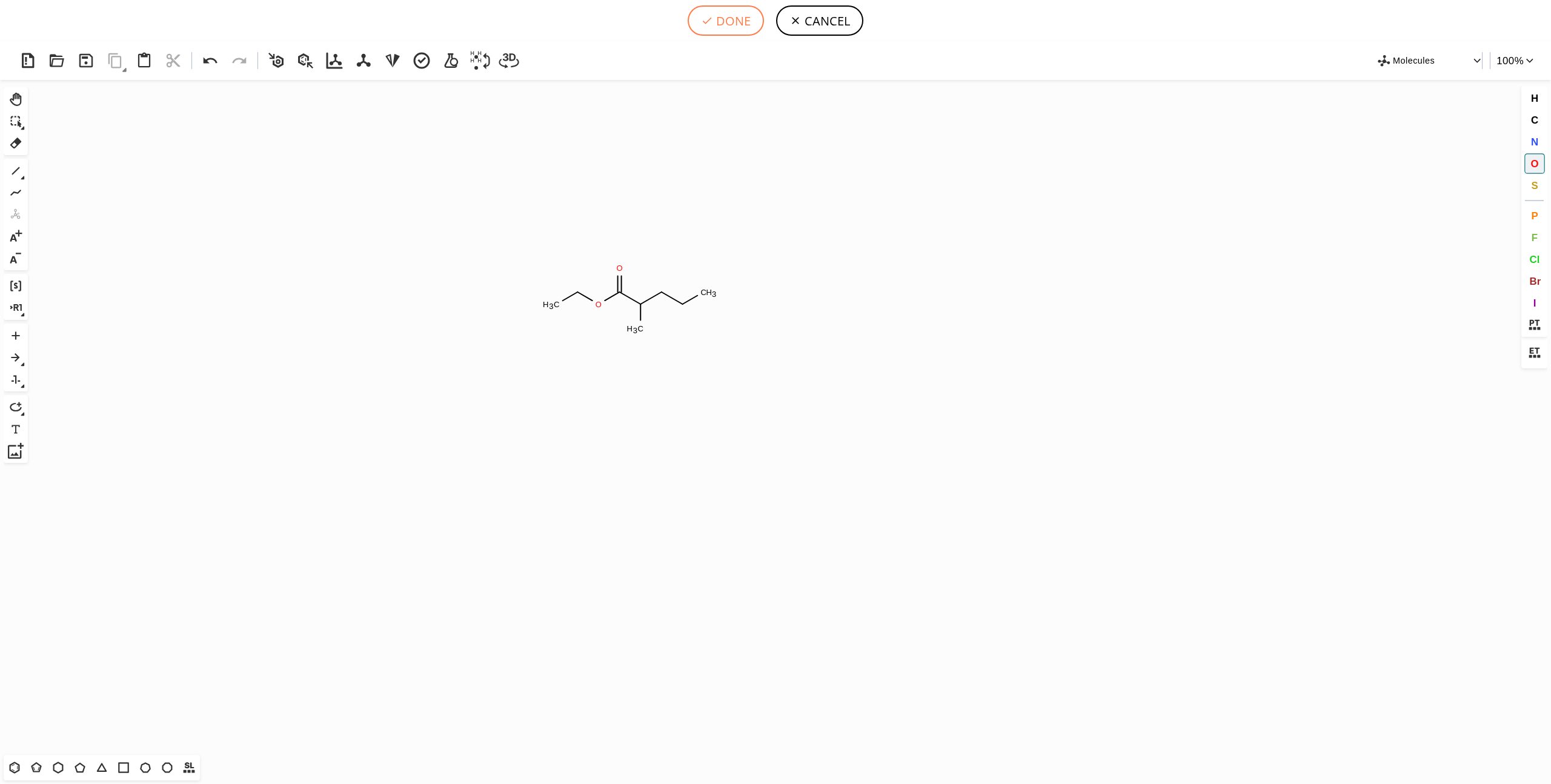
click at [718, 20] on button "DONE" at bounding box center [726, 20] width 76 height 30
type input "CCOC(=O)C(CCC)C"
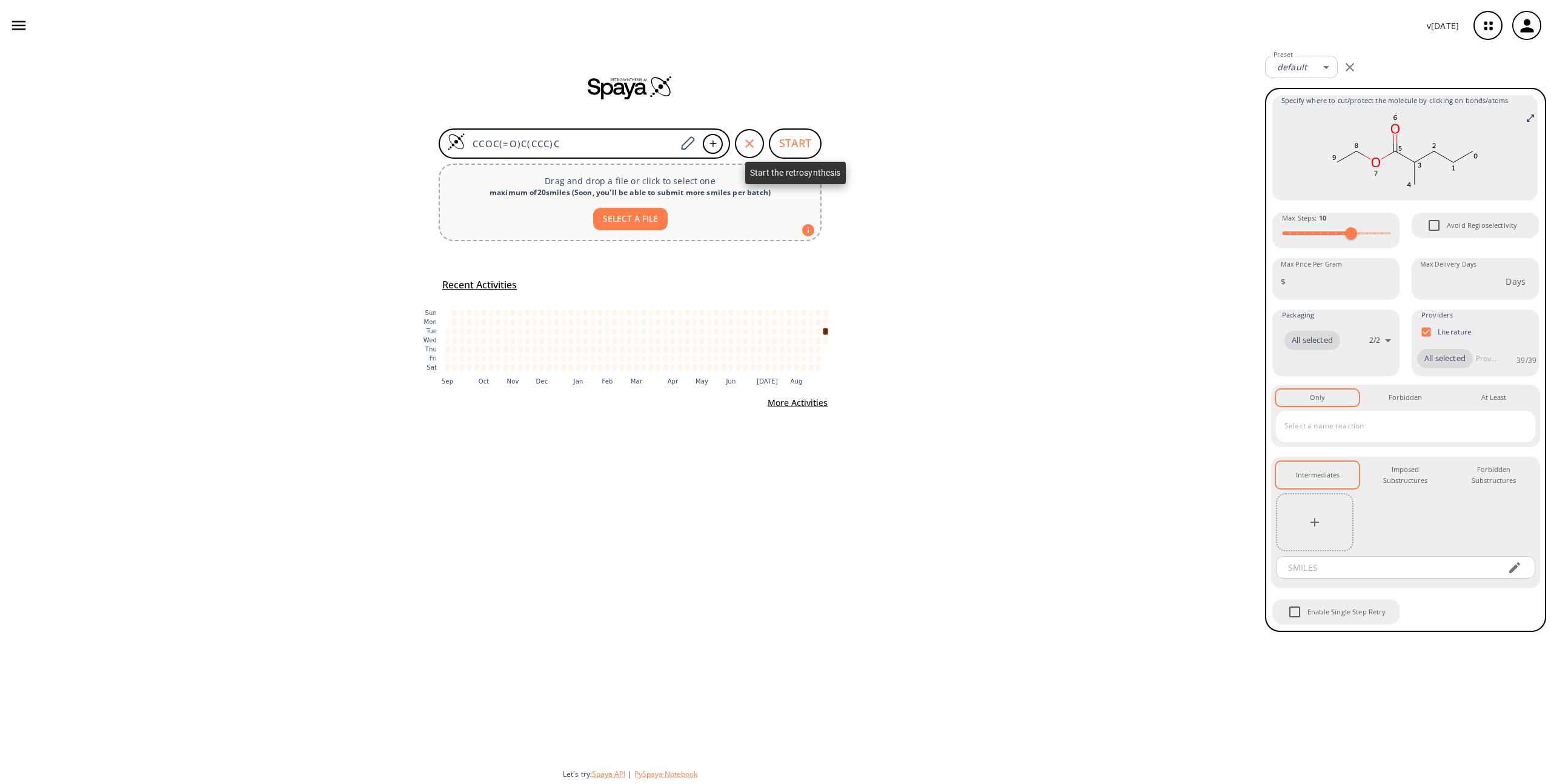
click at [795, 147] on button "START" at bounding box center [795, 143] width 53 height 30
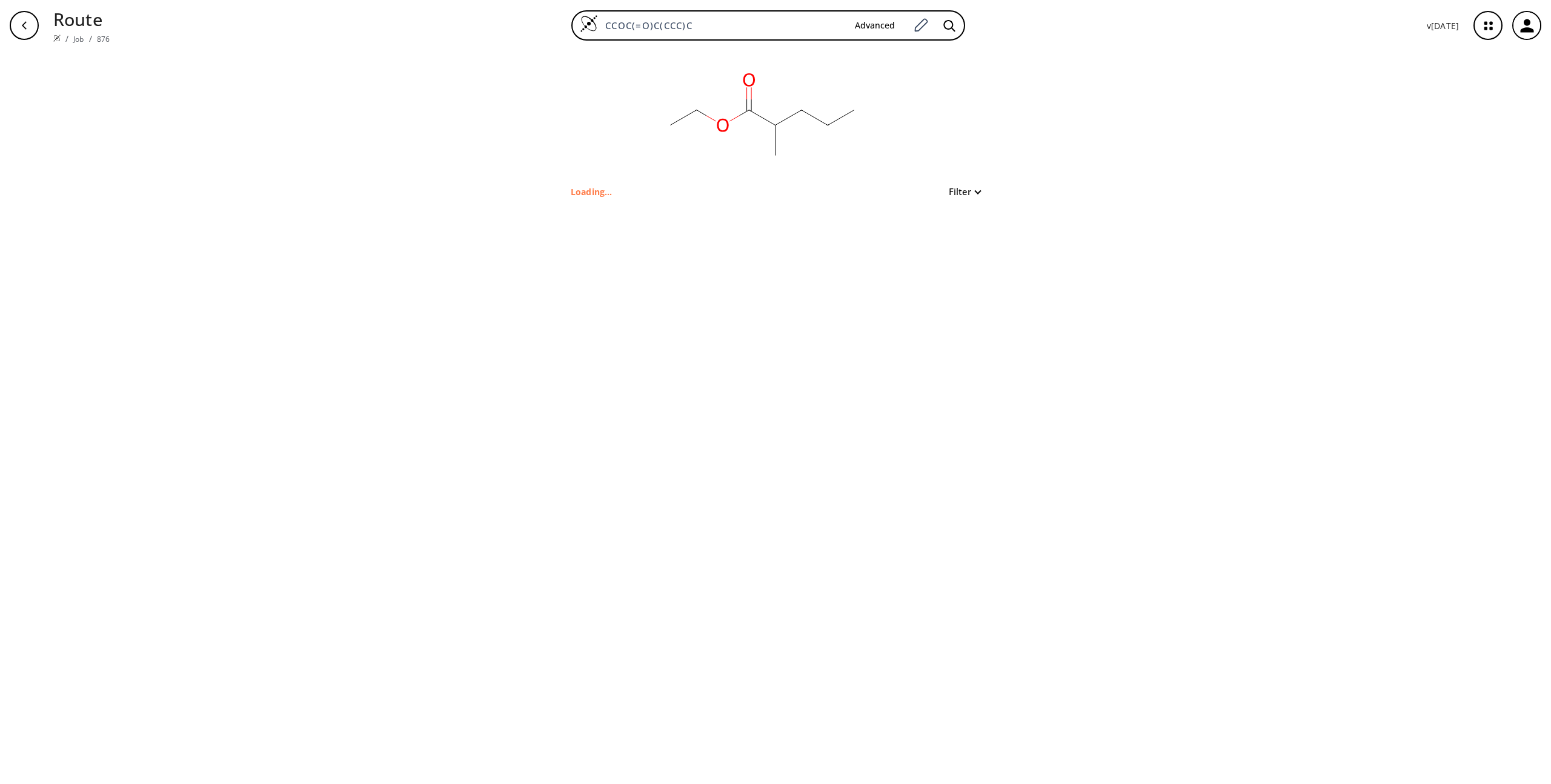
type input "CCCC(C)C(=O)OCC"
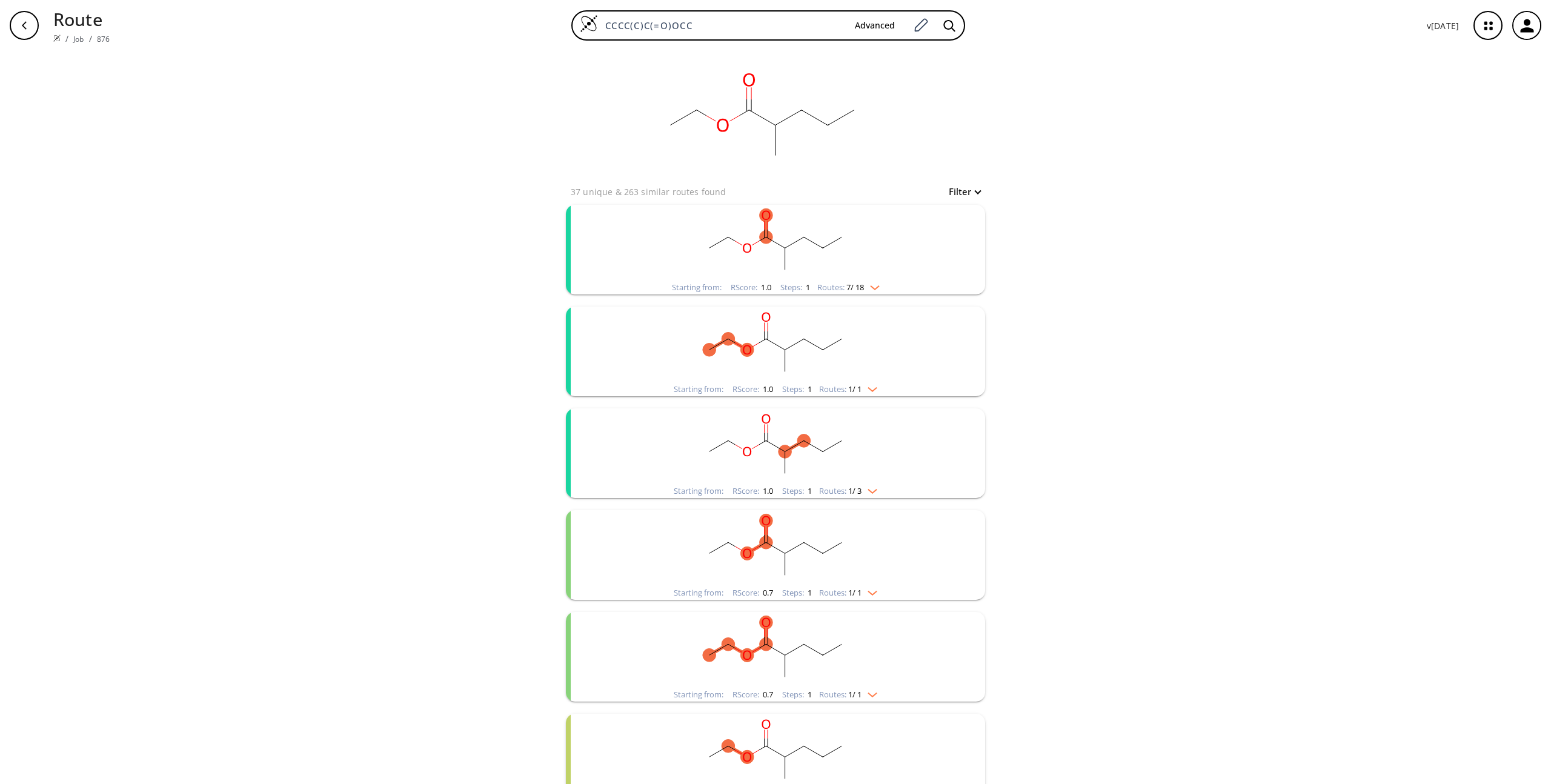
click at [787, 251] on ellipse "clusters" at bounding box center [785, 248] width 14 height 14
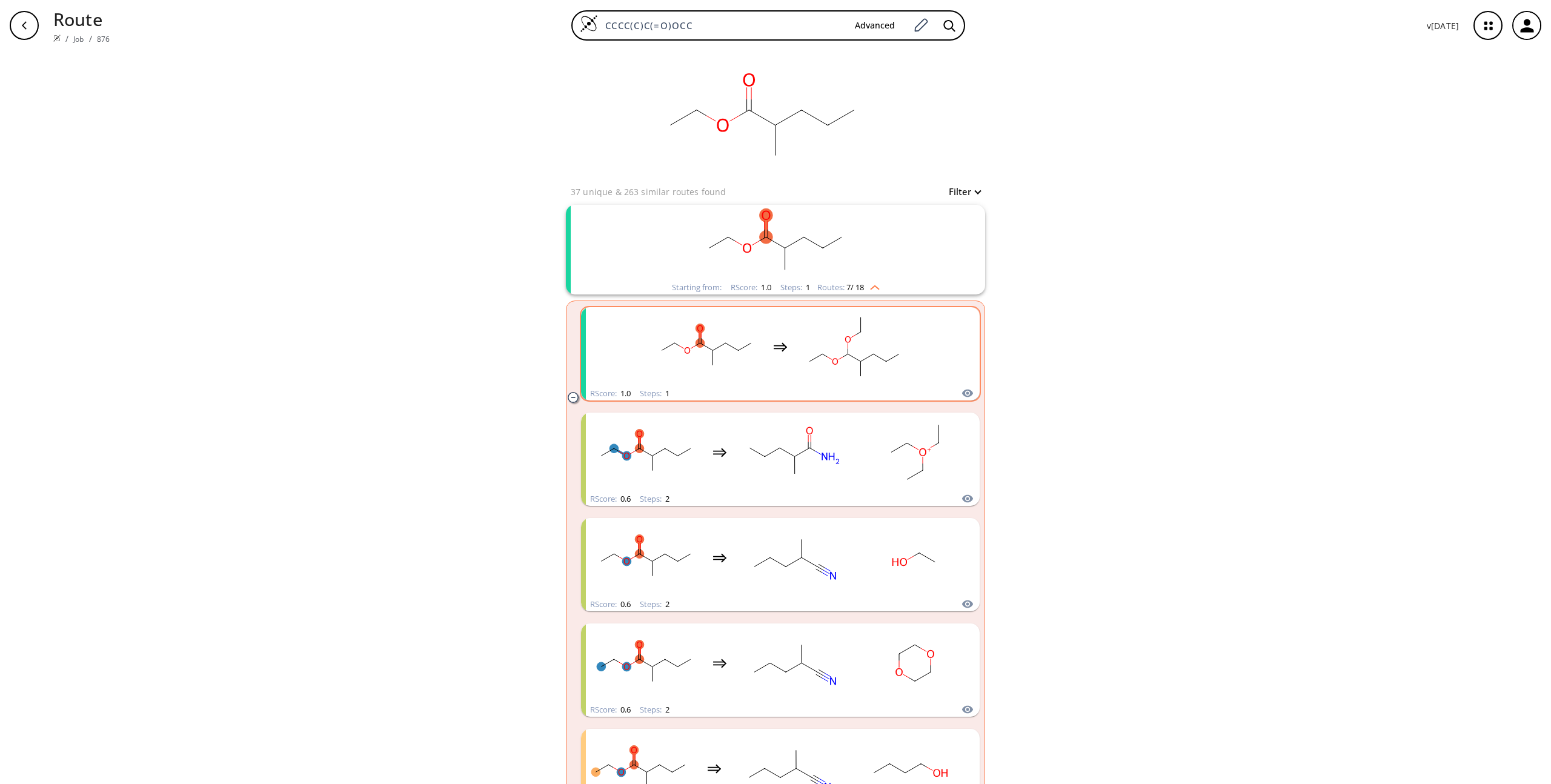
click at [800, 357] on rect "clusters" at bounding box center [854, 346] width 109 height 76
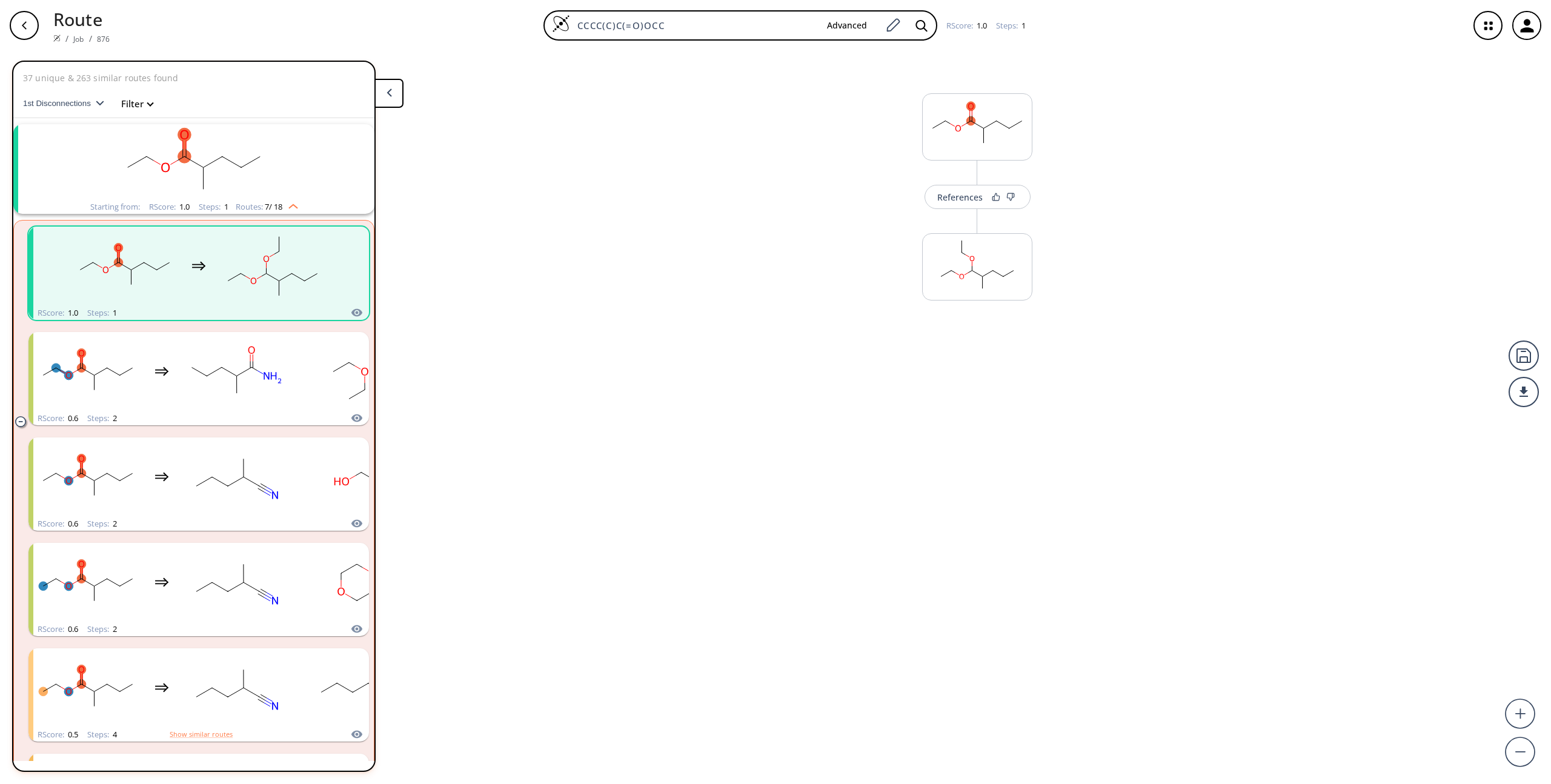
scroll to position [28, 0]
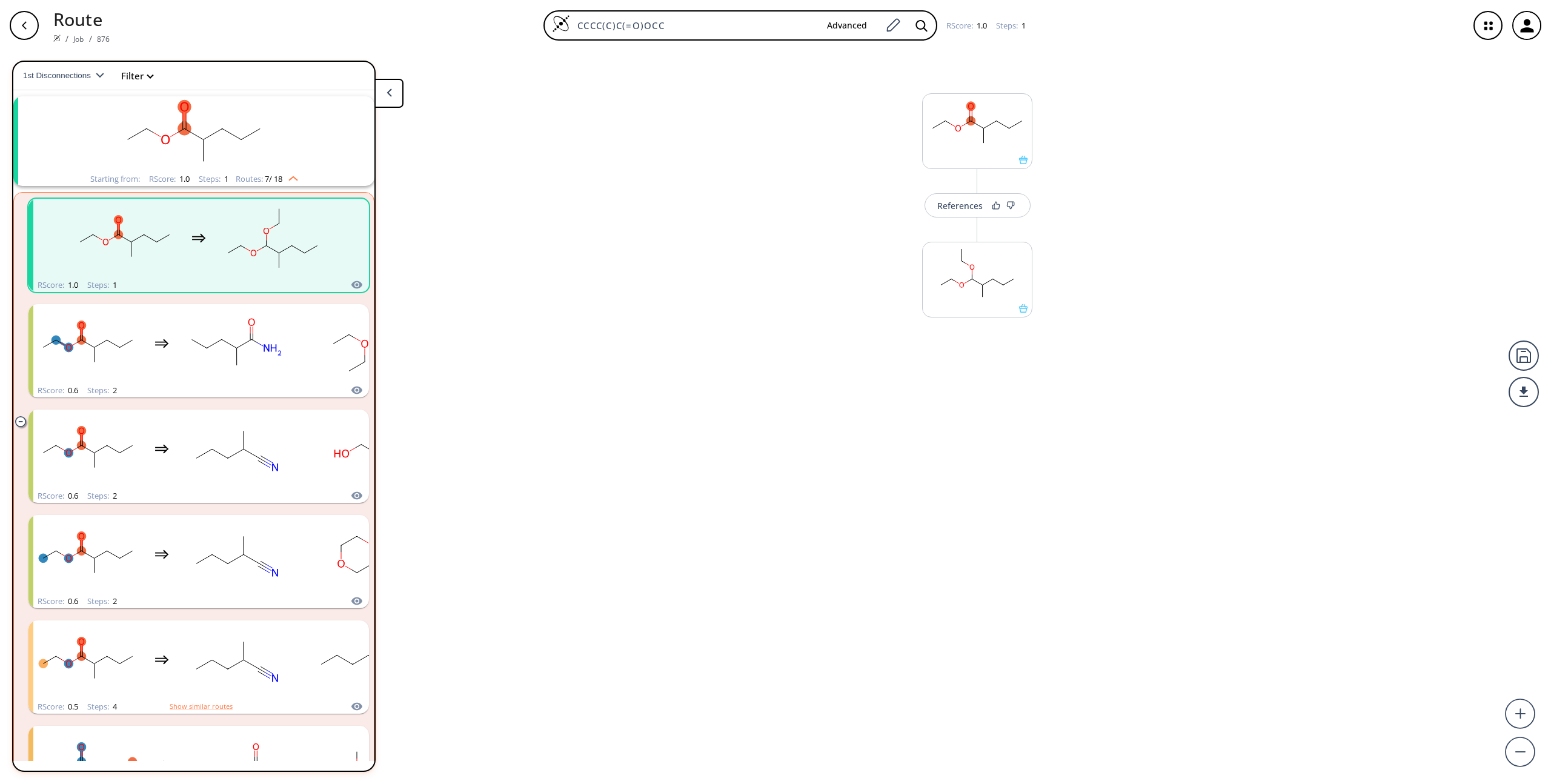
click at [28, 28] on icon "button" at bounding box center [24, 25] width 10 height 10
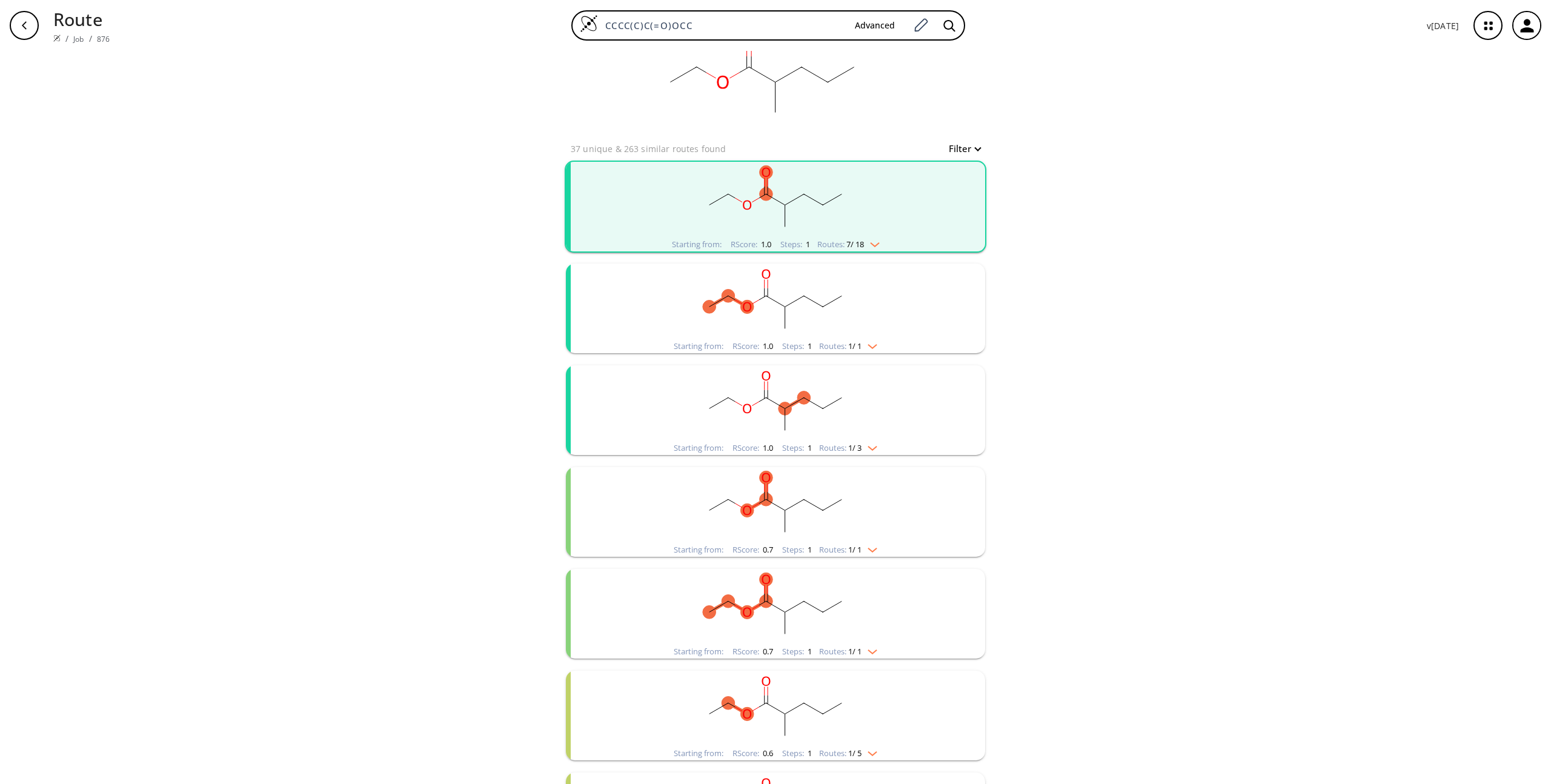
scroll to position [48, 0]
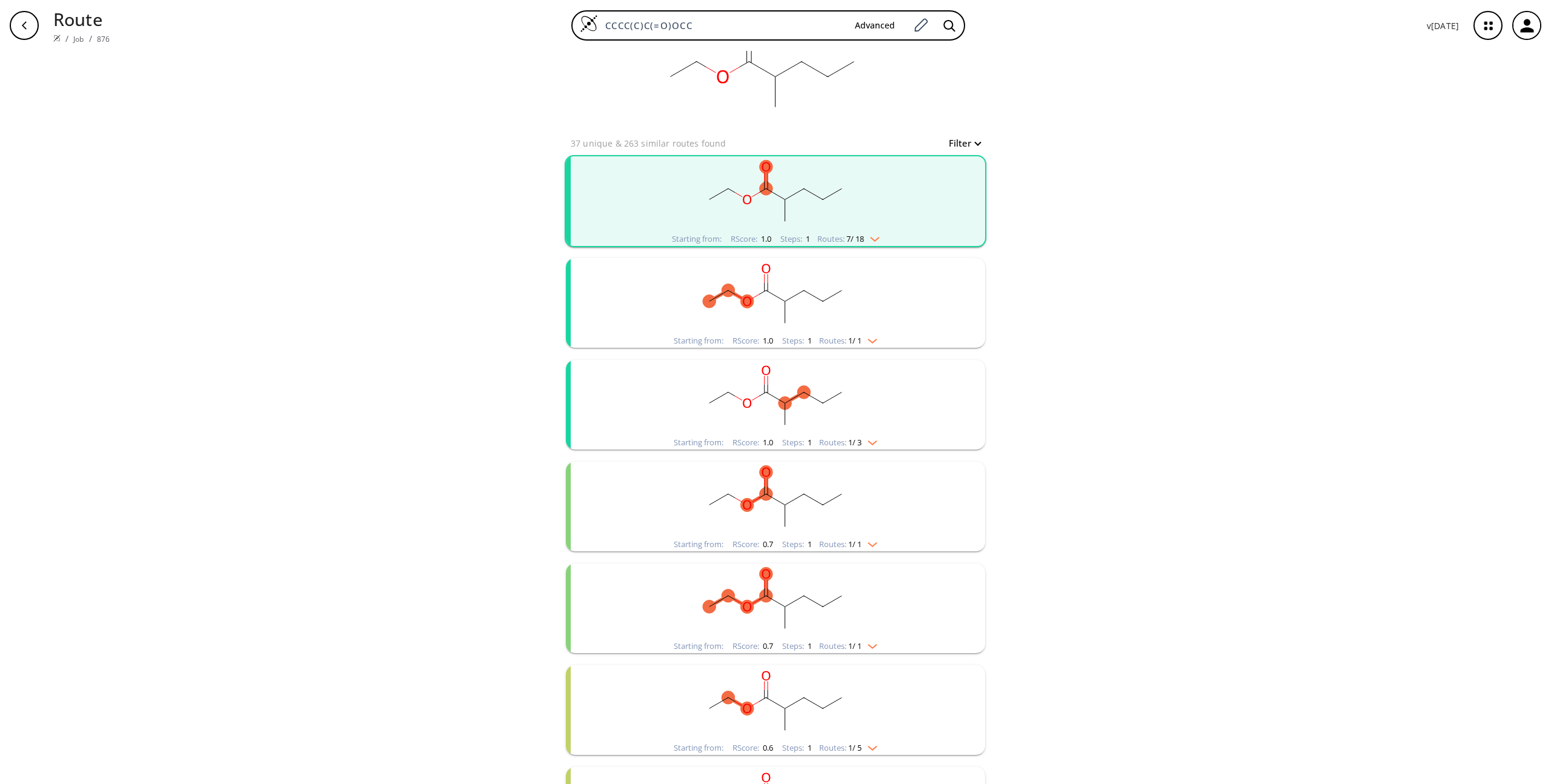
click at [779, 297] on ellipse "clusters" at bounding box center [785, 301] width 14 height 14
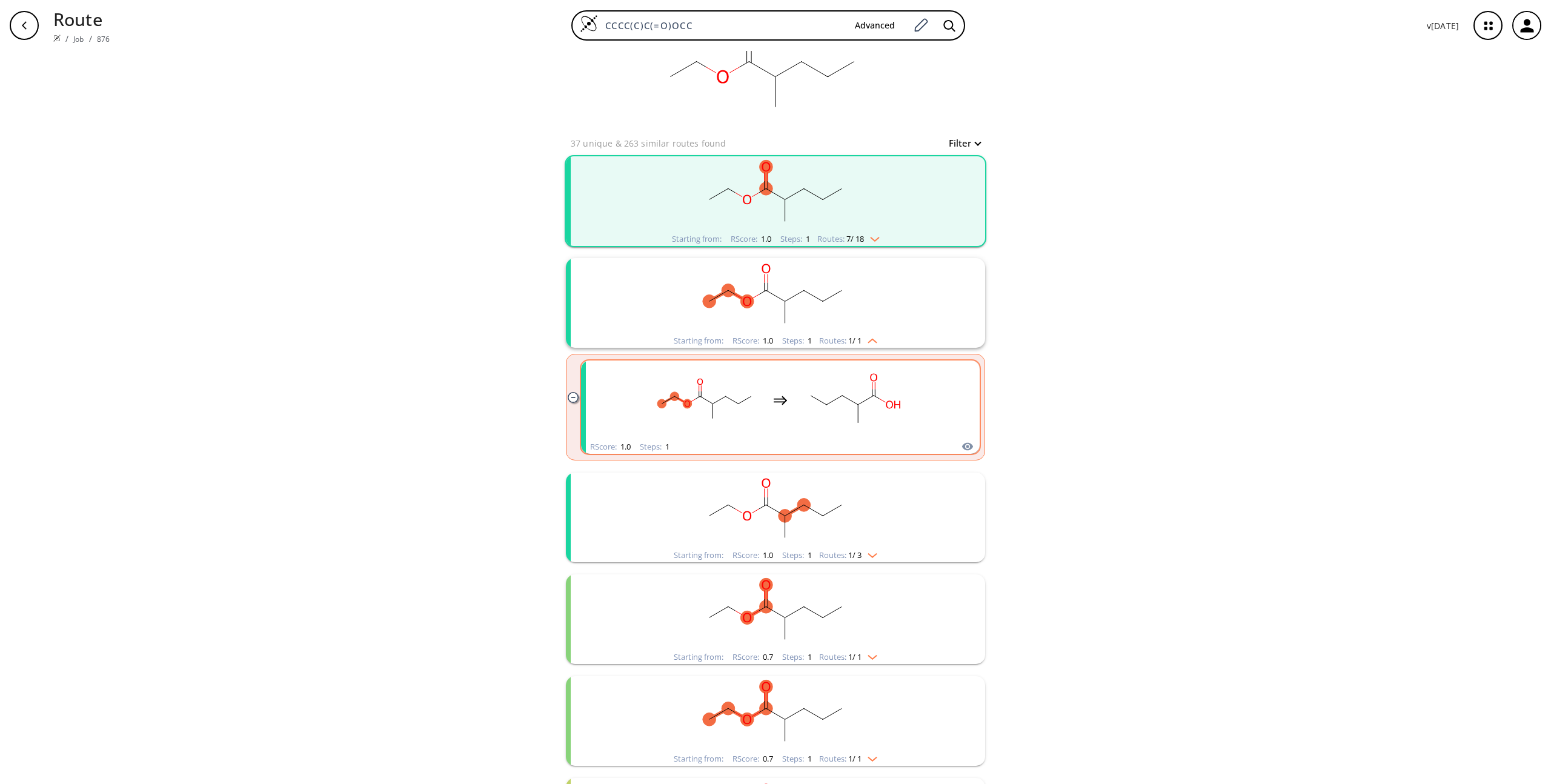
click at [819, 414] on rect "clusters" at bounding box center [854, 399] width 109 height 76
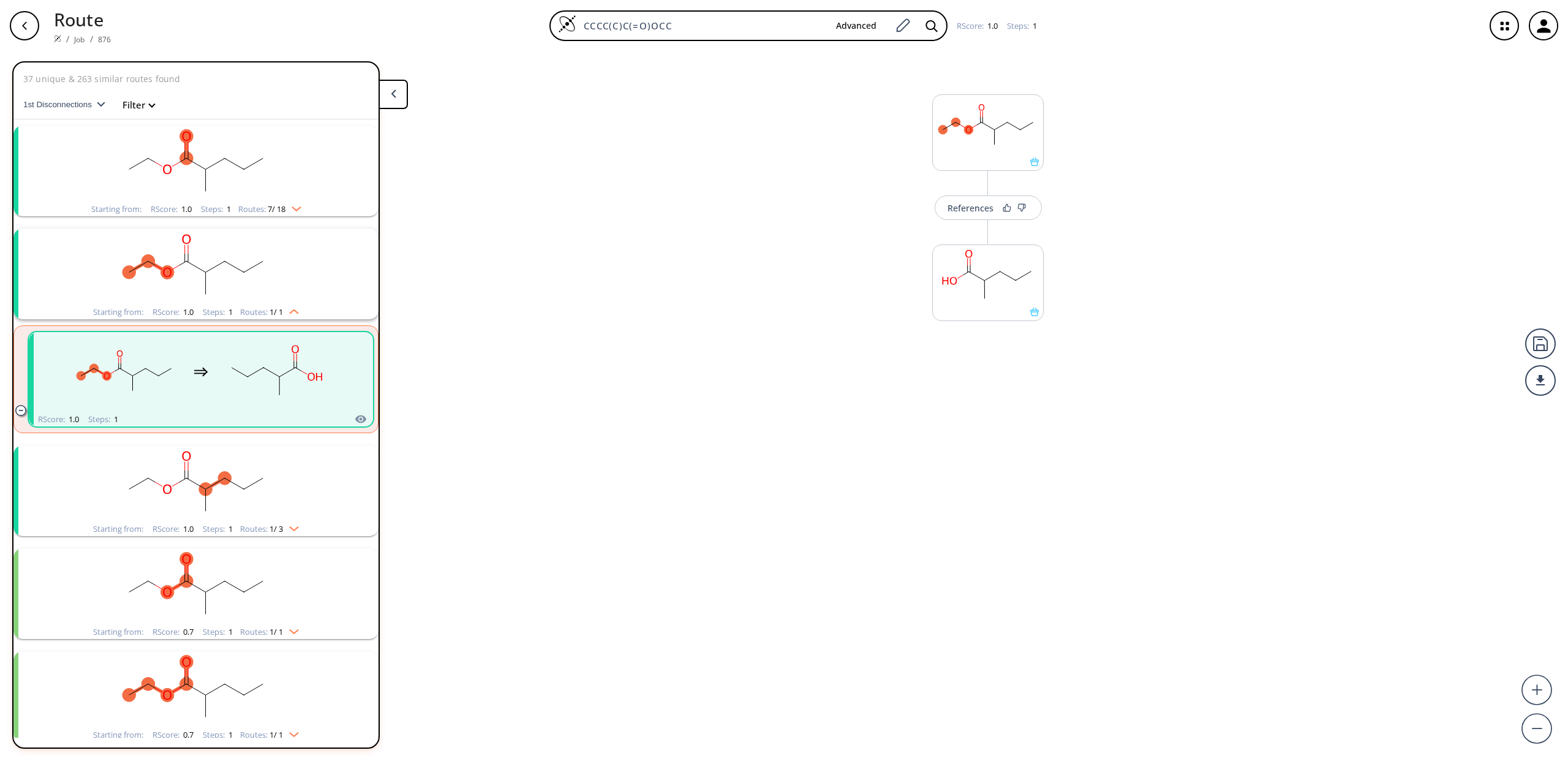
click at [21, 29] on icon "button" at bounding box center [24, 25] width 10 height 10
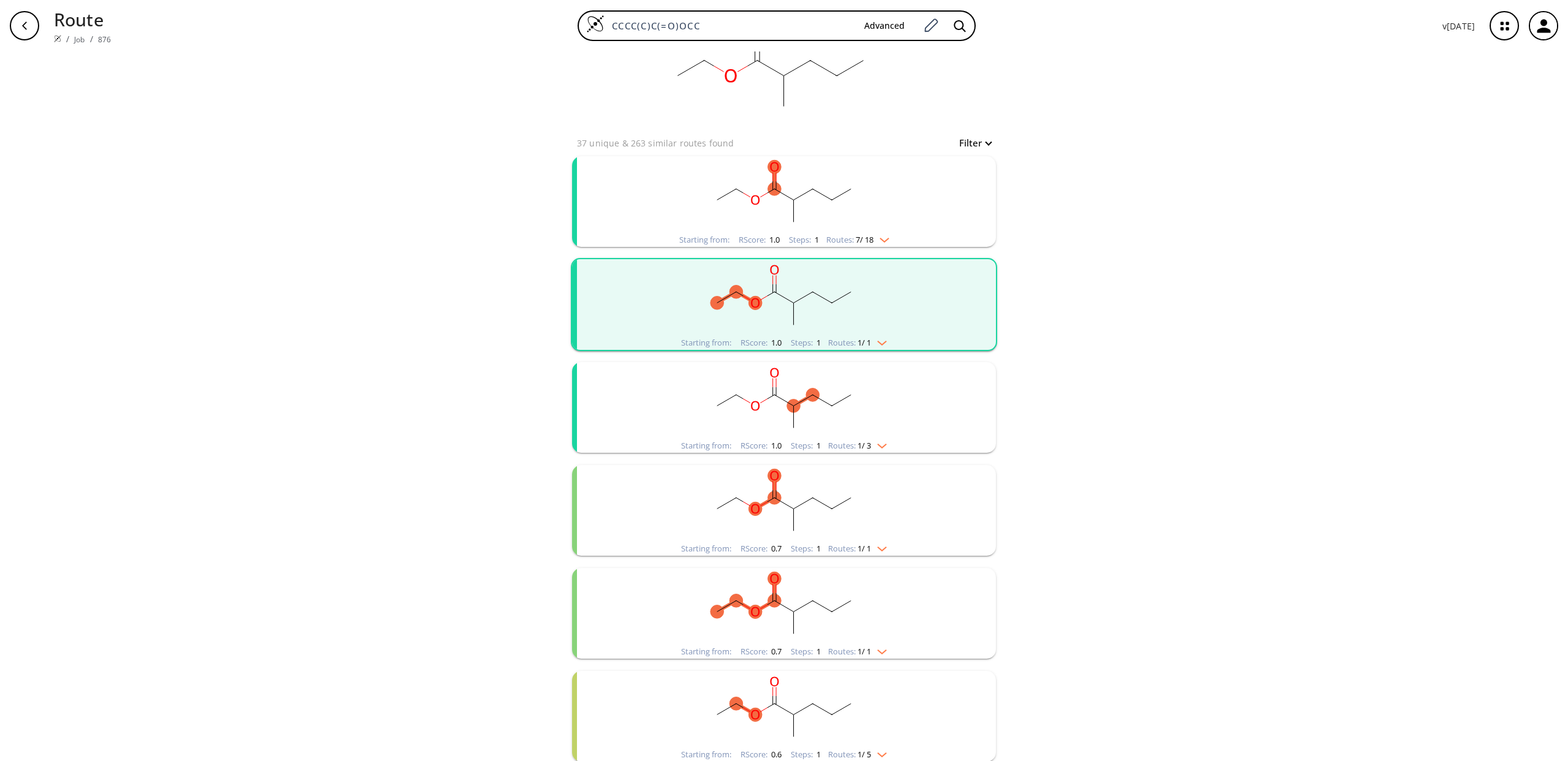
scroll to position [91, 0]
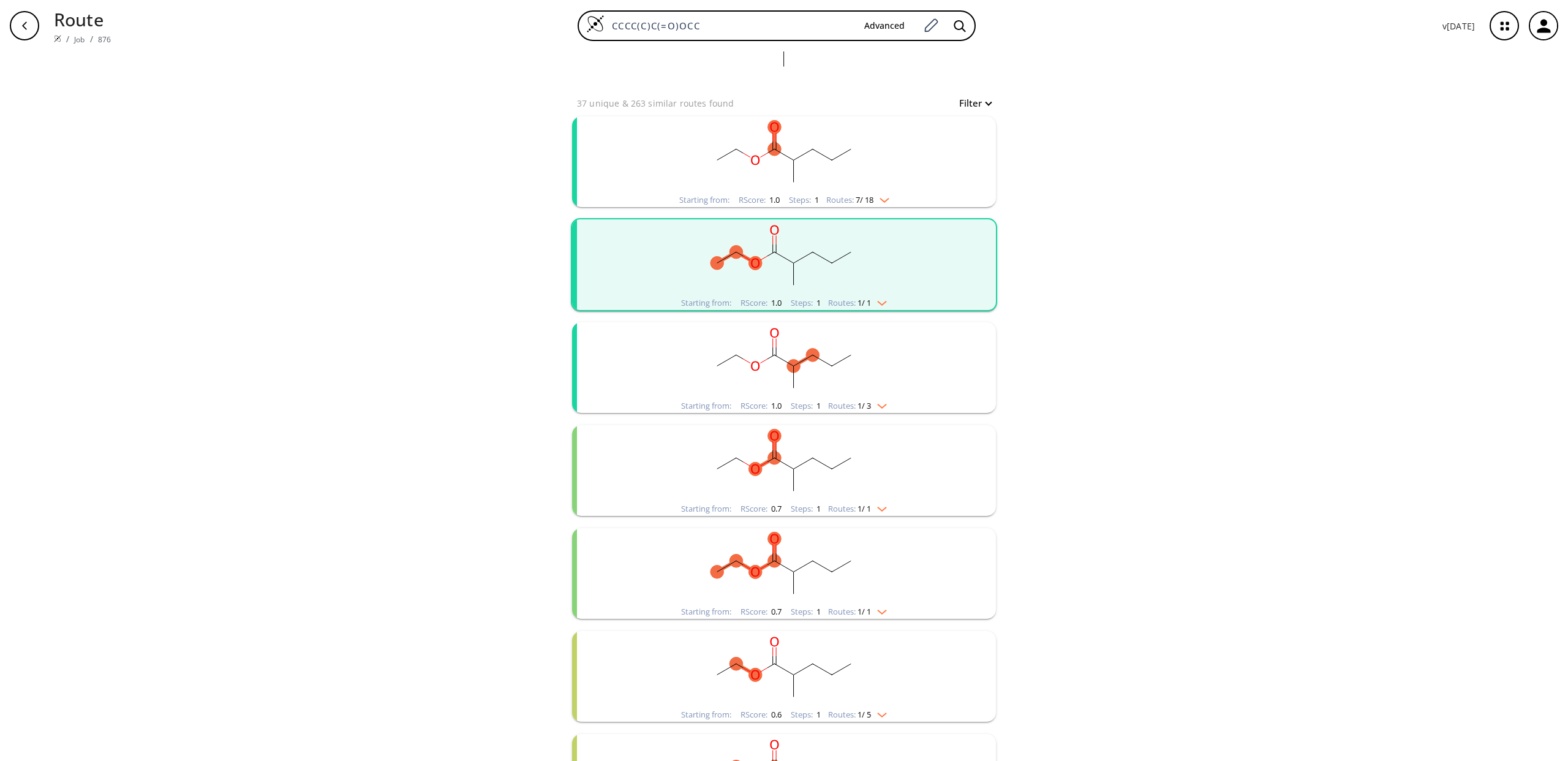
click at [776, 272] on rect "clusters" at bounding box center [784, 258] width 318 height 76
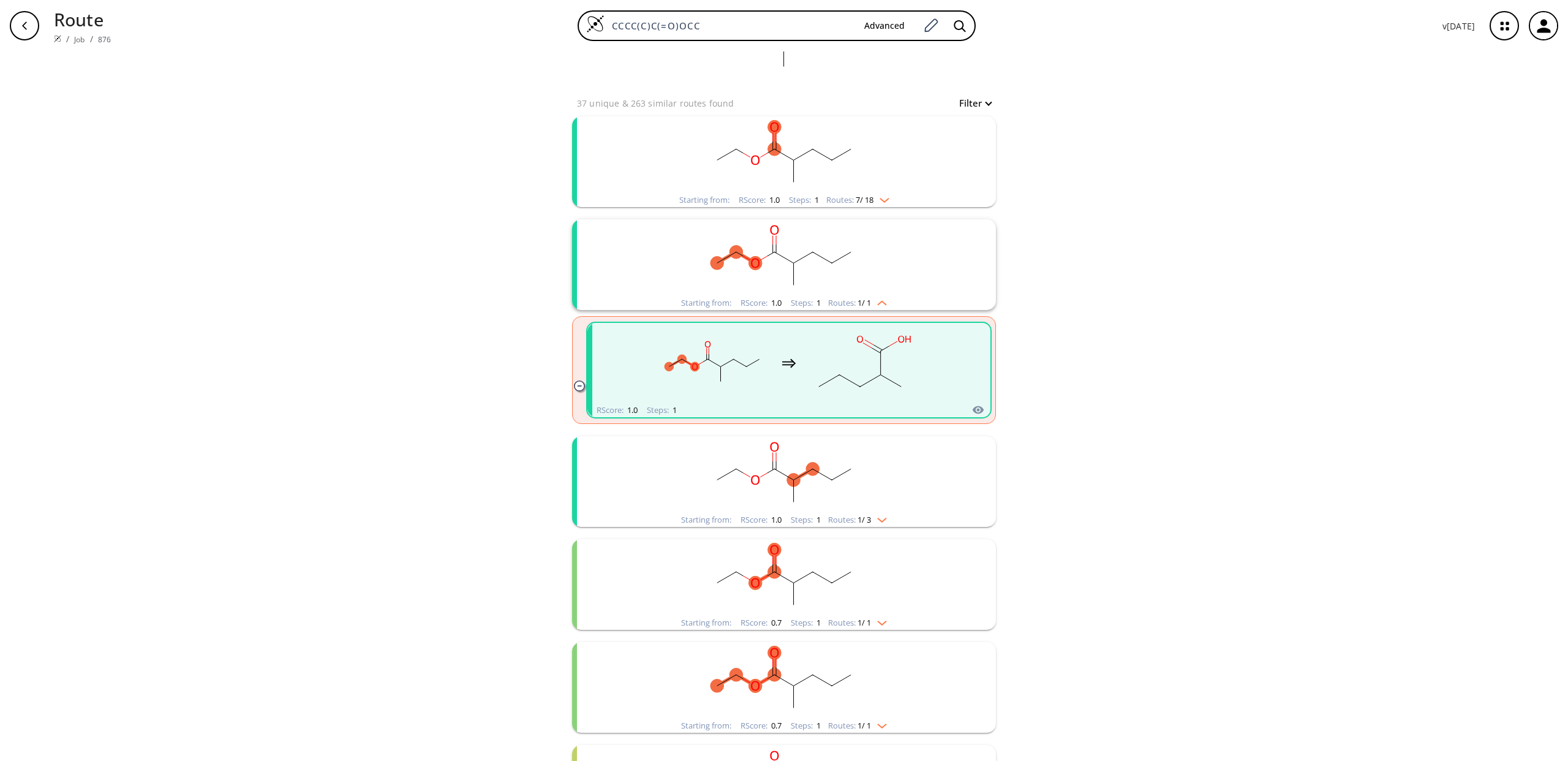
click at [806, 380] on div "clusters" at bounding box center [788, 363] width 259 height 80
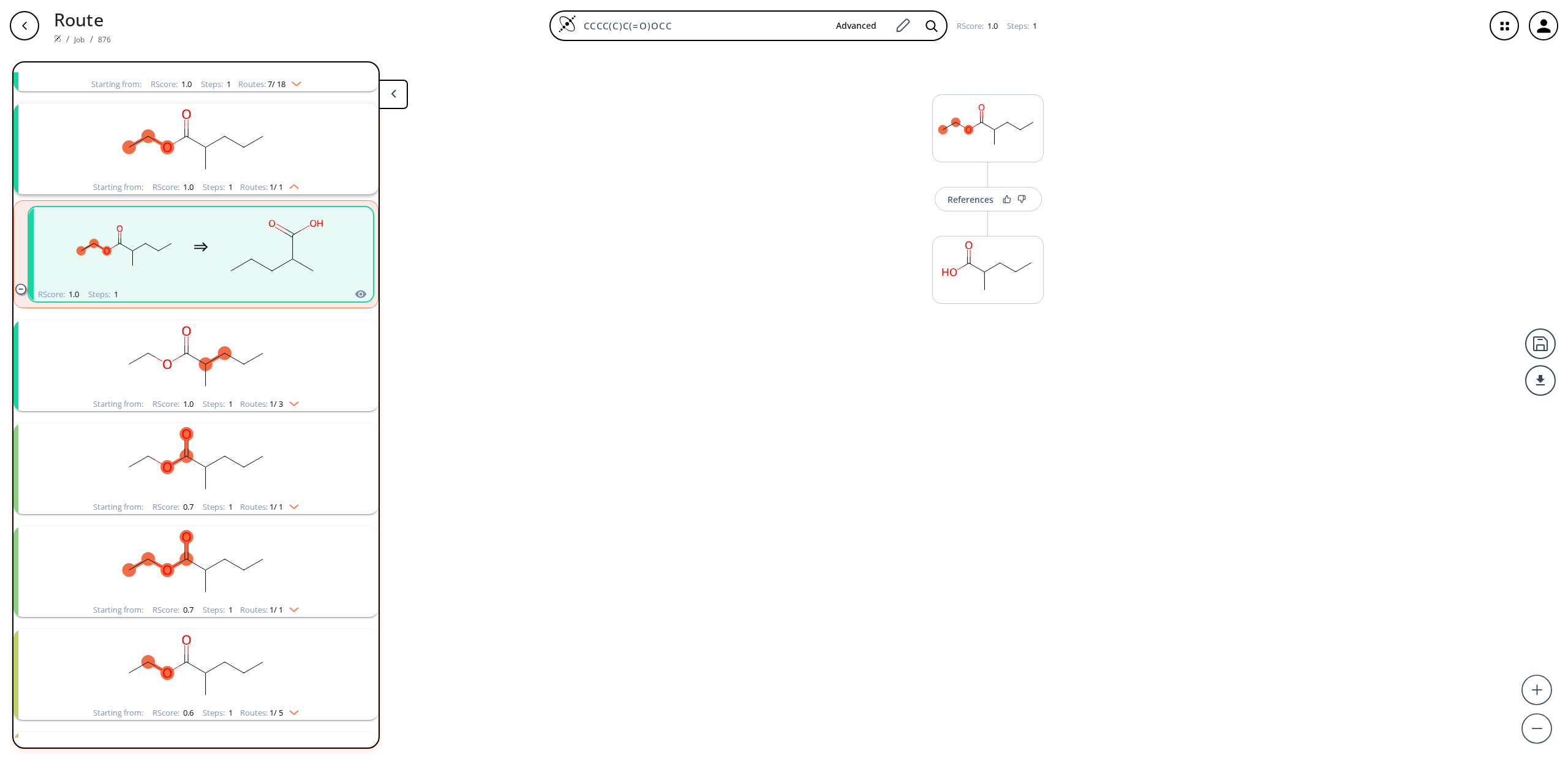
scroll to position [131, 0]
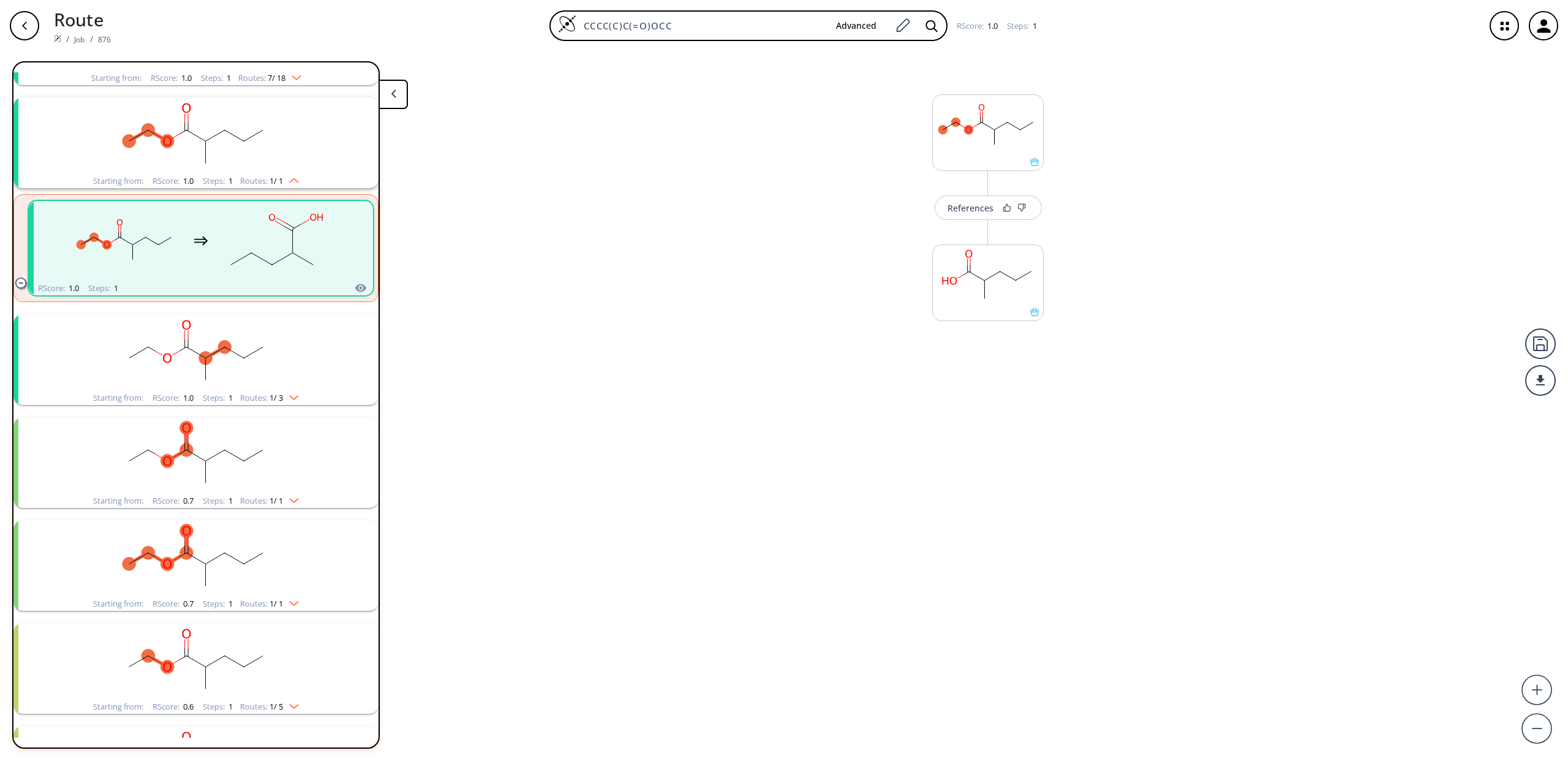
click at [29, 27] on div "button" at bounding box center [24, 25] width 29 height 29
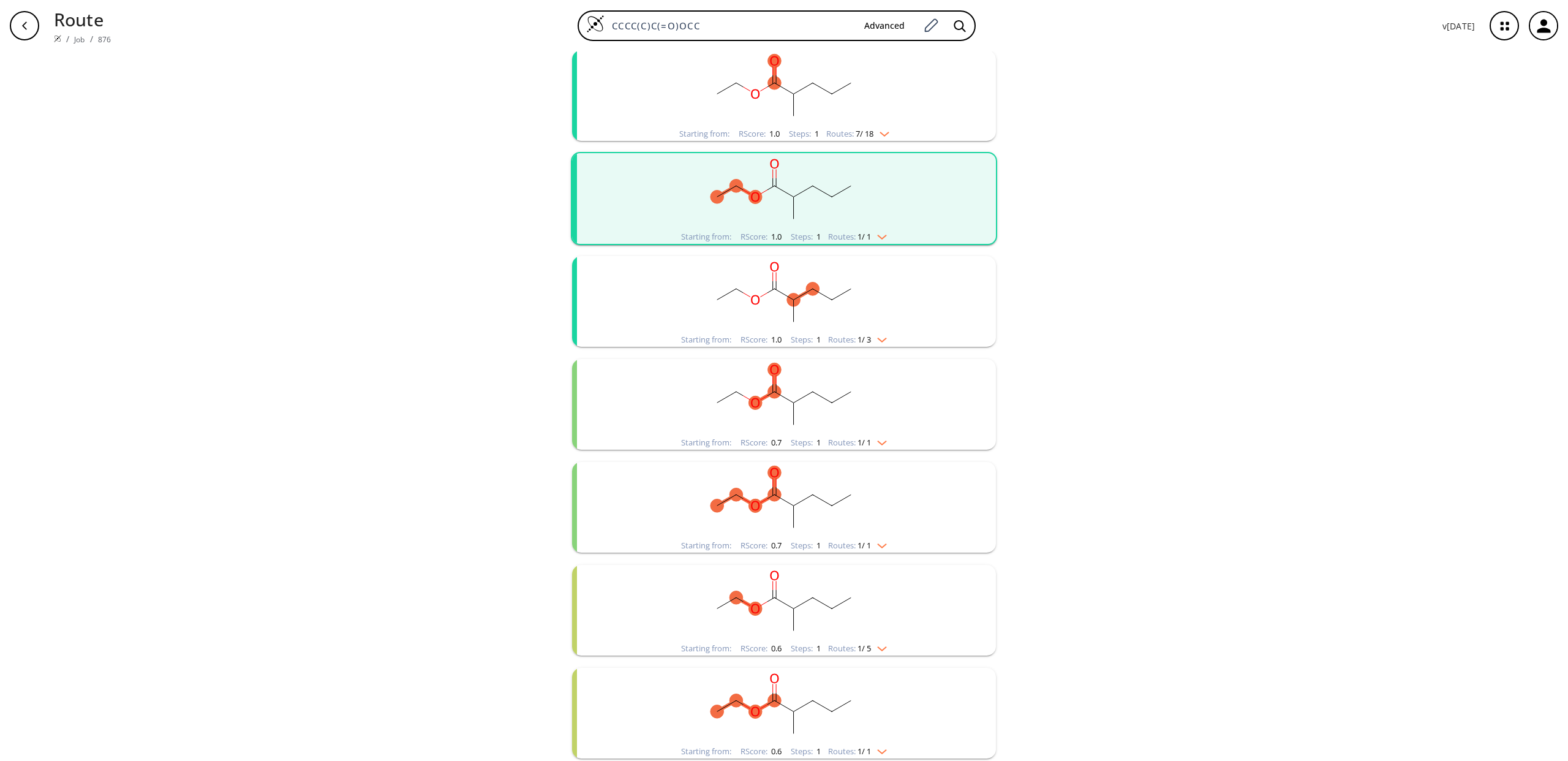
scroll to position [160, 0]
click at [776, 401] on rect "clusters" at bounding box center [784, 394] width 318 height 76
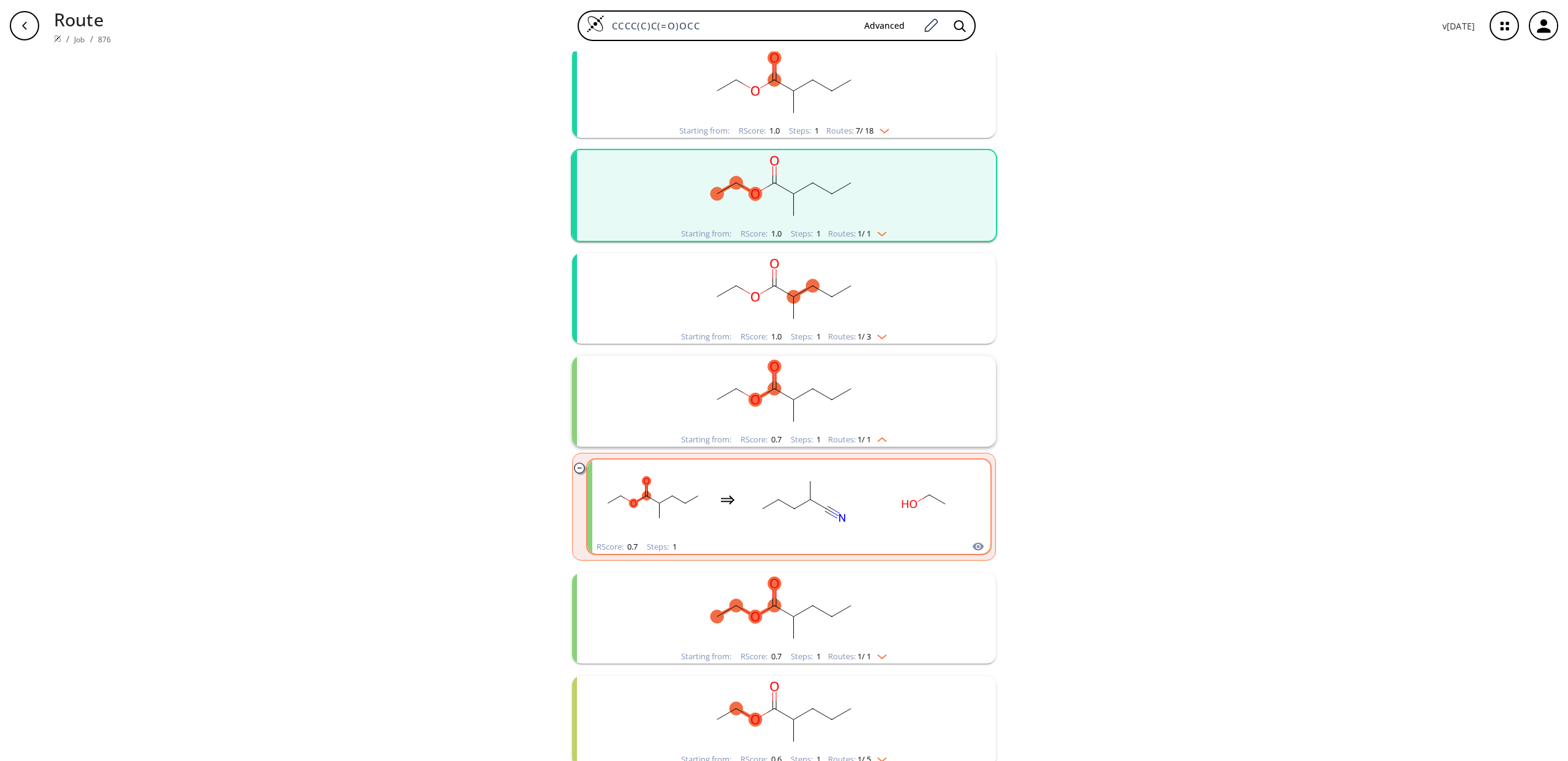
click at [838, 479] on rect "clusters" at bounding box center [802, 499] width 110 height 76
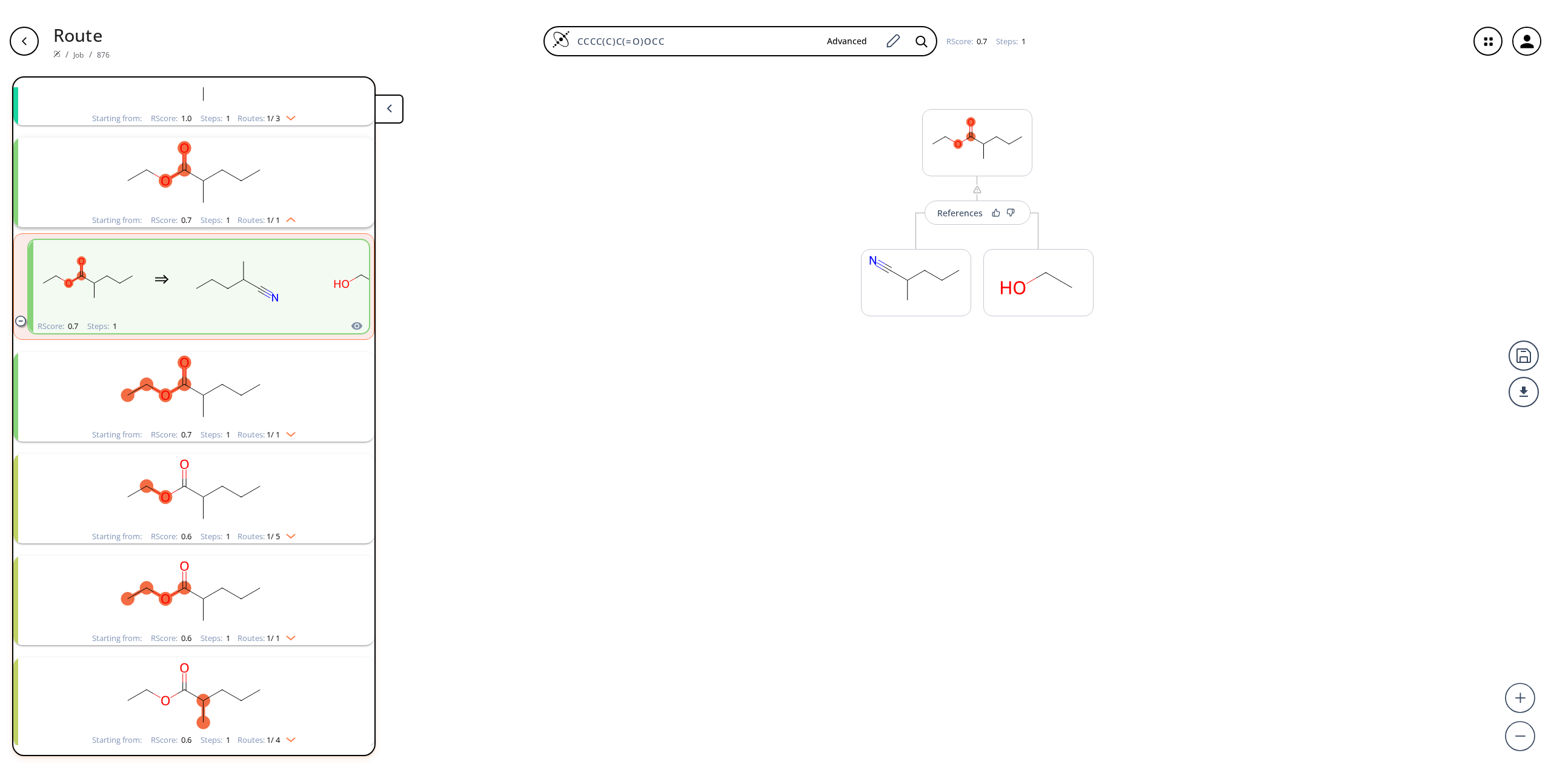
scroll to position [333, 0]
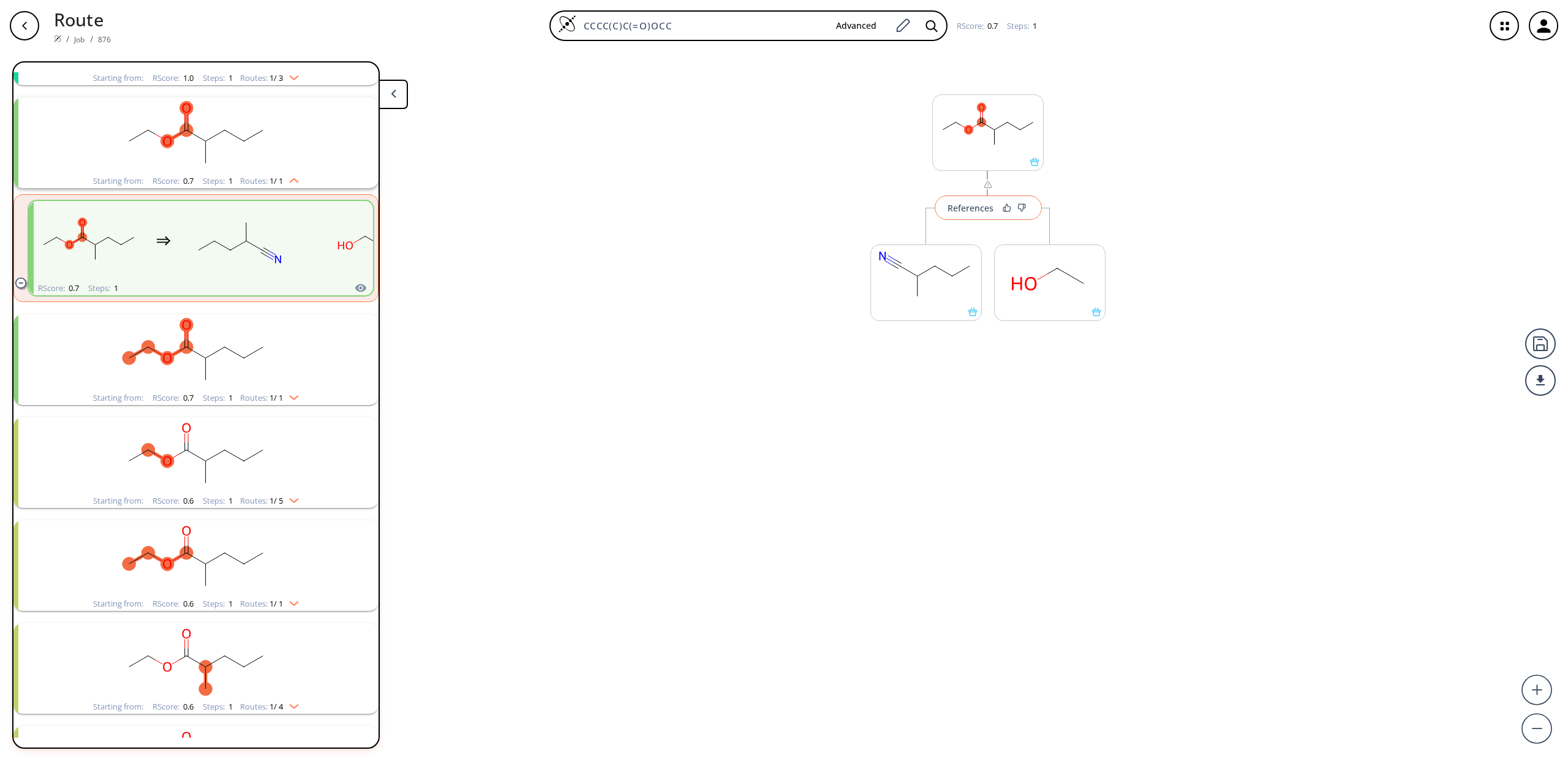
click at [973, 205] on div "References" at bounding box center [971, 208] width 46 height 8
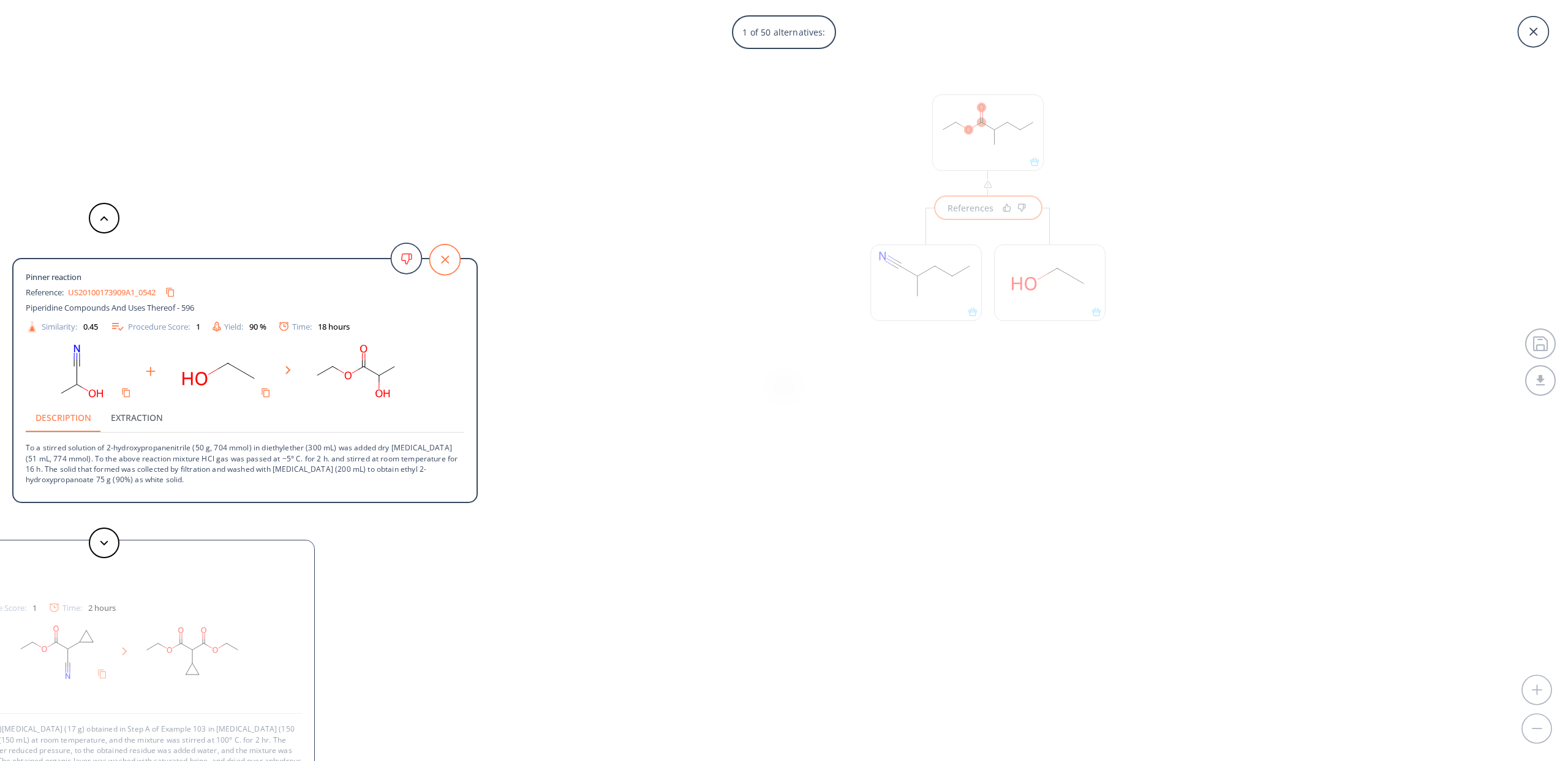
click at [453, 264] on icon at bounding box center [444, 260] width 31 height 31
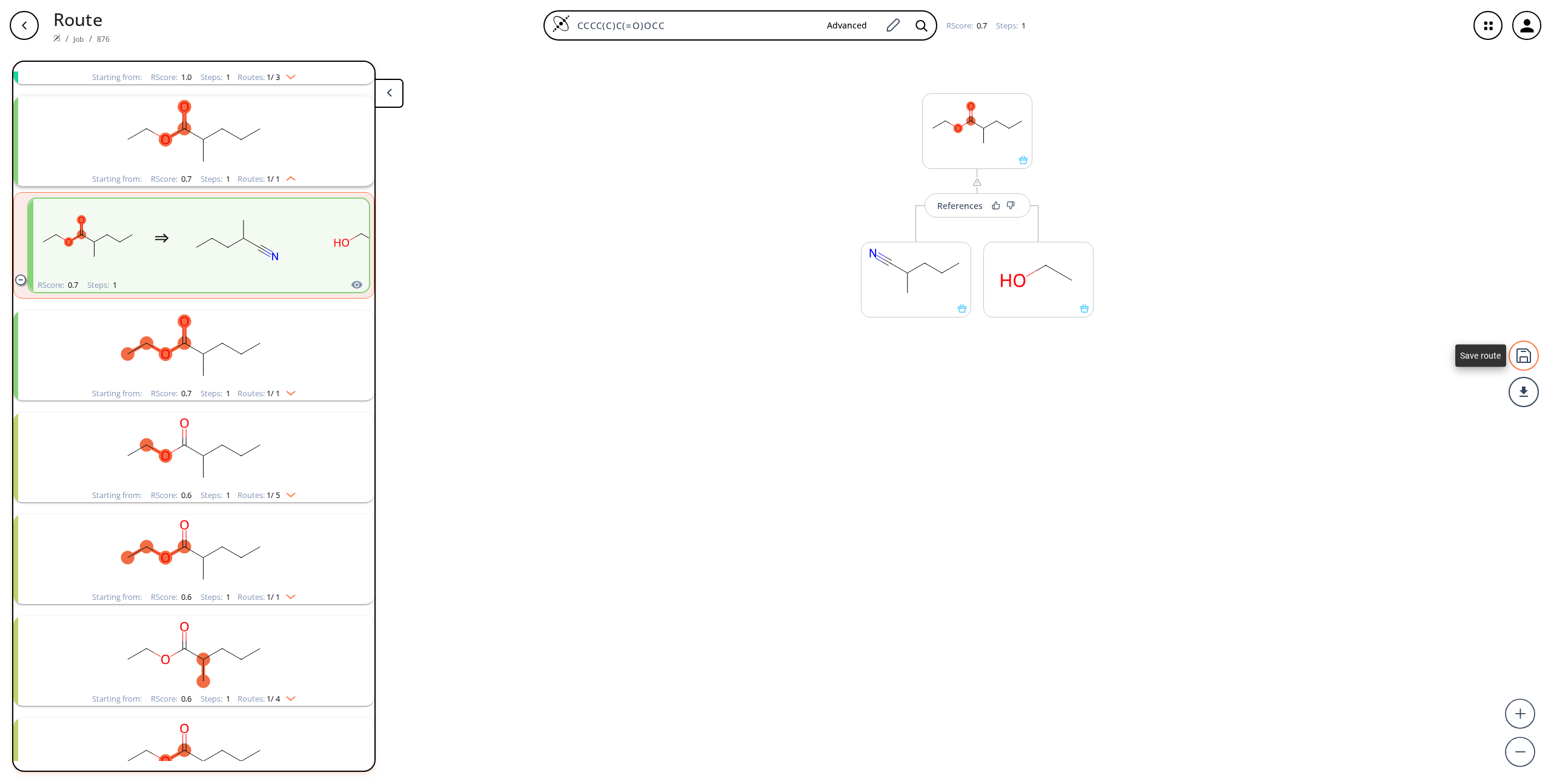
click at [1530, 359] on div at bounding box center [1524, 355] width 30 height 30
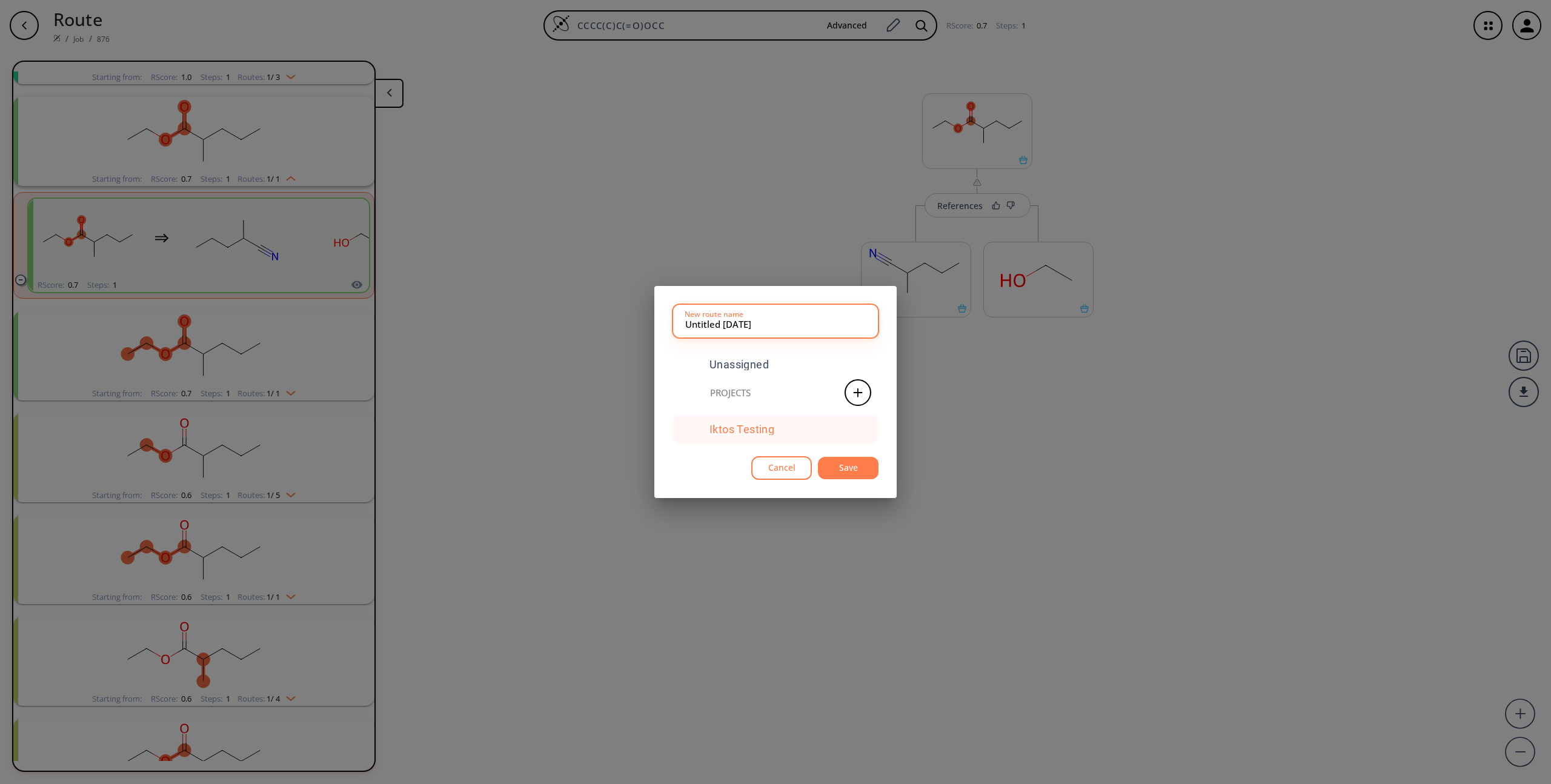
click at [751, 430] on div "Iktos Testing" at bounding box center [742, 429] width 65 height 11
click at [857, 469] on button "Save" at bounding box center [848, 468] width 61 height 23
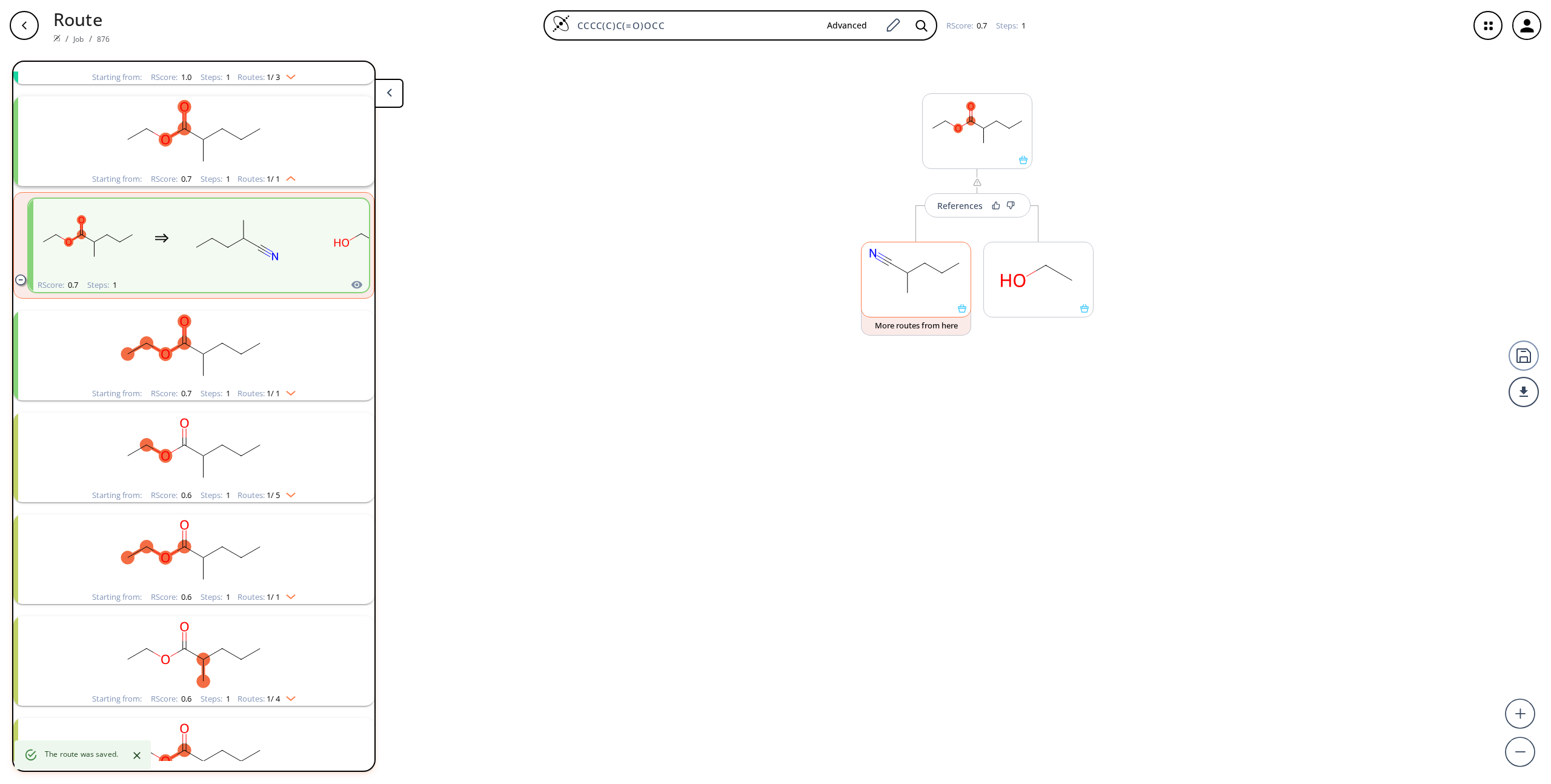
click at [963, 310] on icon at bounding box center [962, 308] width 8 height 8
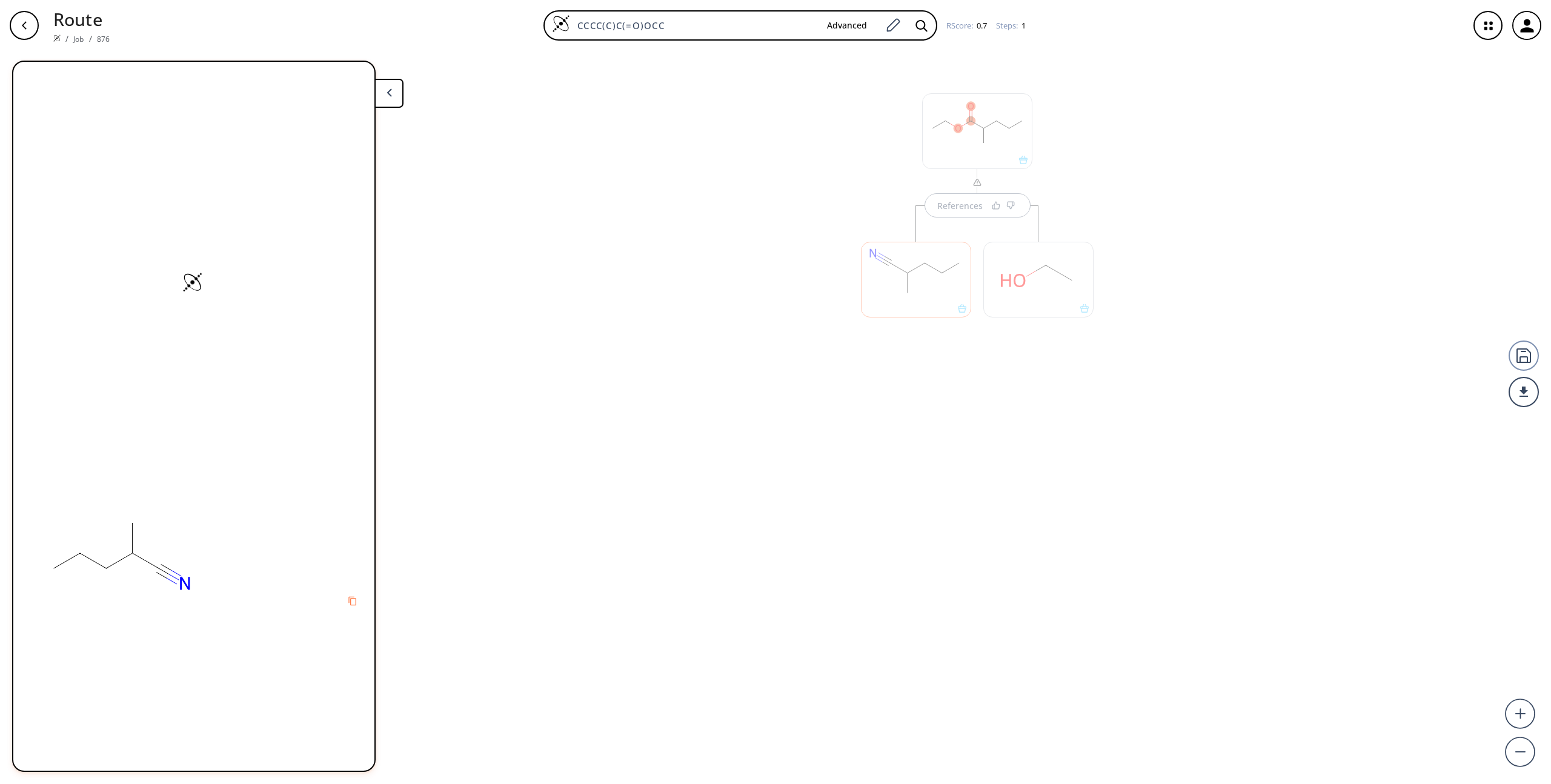
scroll to position [0, 0]
drag, startPoint x: 71, startPoint y: 111, endPoint x: 112, endPoint y: 112, distance: 41.0
click at [112, 112] on span "CCCC(C)C#N" at bounding box center [94, 111] width 63 height 14
click at [124, 111] on div "SMILES: CCCC(C)C#N" at bounding box center [193, 111] width 337 height 14
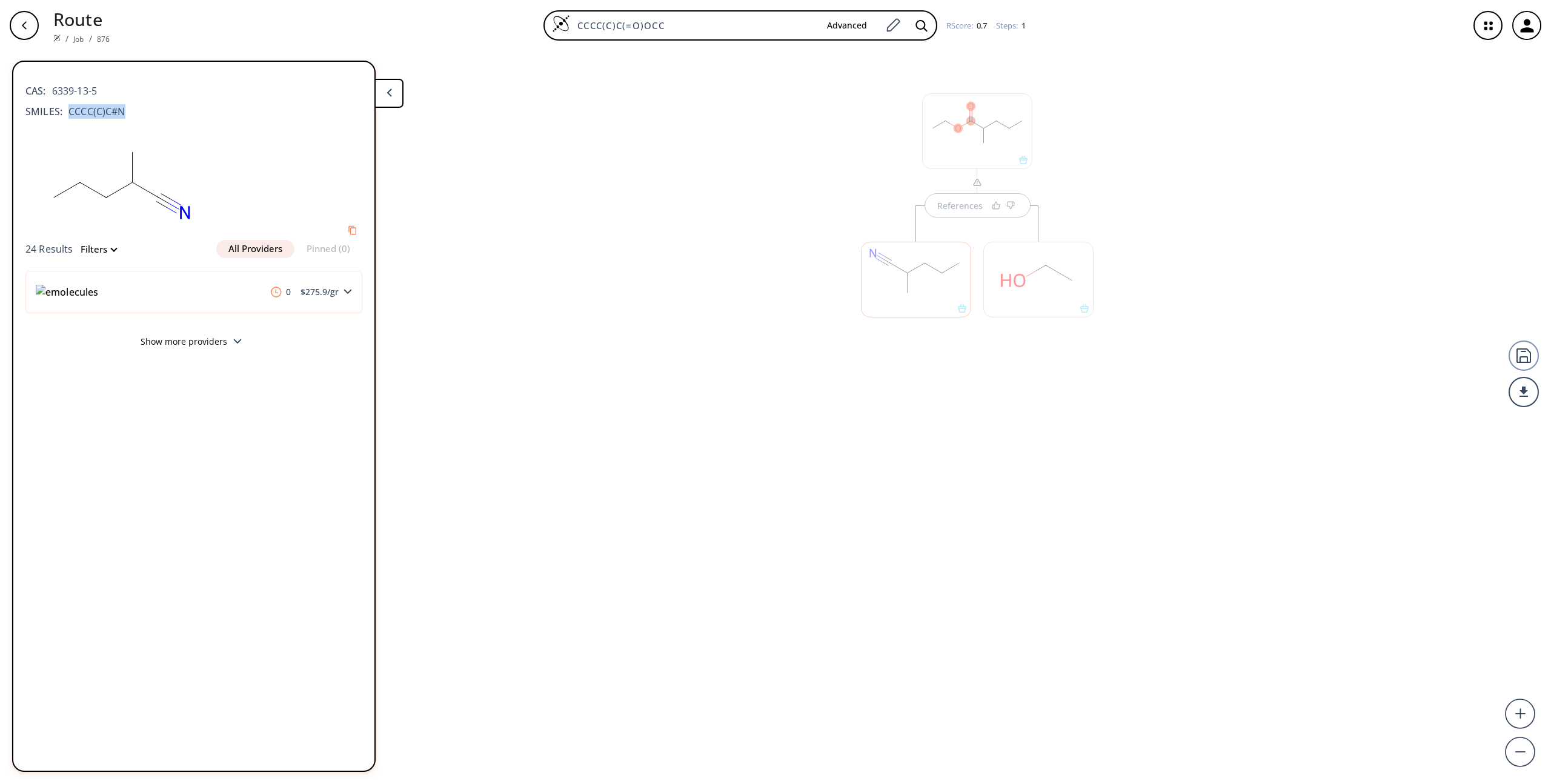
drag, startPoint x: 124, startPoint y: 111, endPoint x: 102, endPoint y: 111, distance: 22.0
click at [102, 111] on div "SMILES: CCCC(C)C#N" at bounding box center [193, 111] width 337 height 14
copy div "CCCC(C)C#N"
